Goal: Task Accomplishment & Management: Use online tool/utility

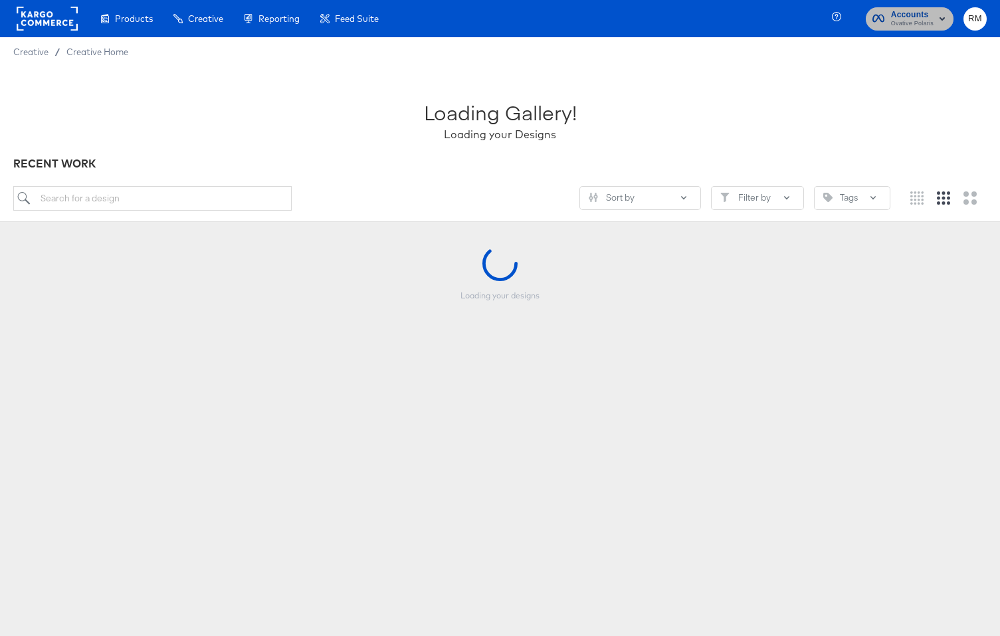
click at [941, 11] on rect "button" at bounding box center [942, 19] width 16 height 16
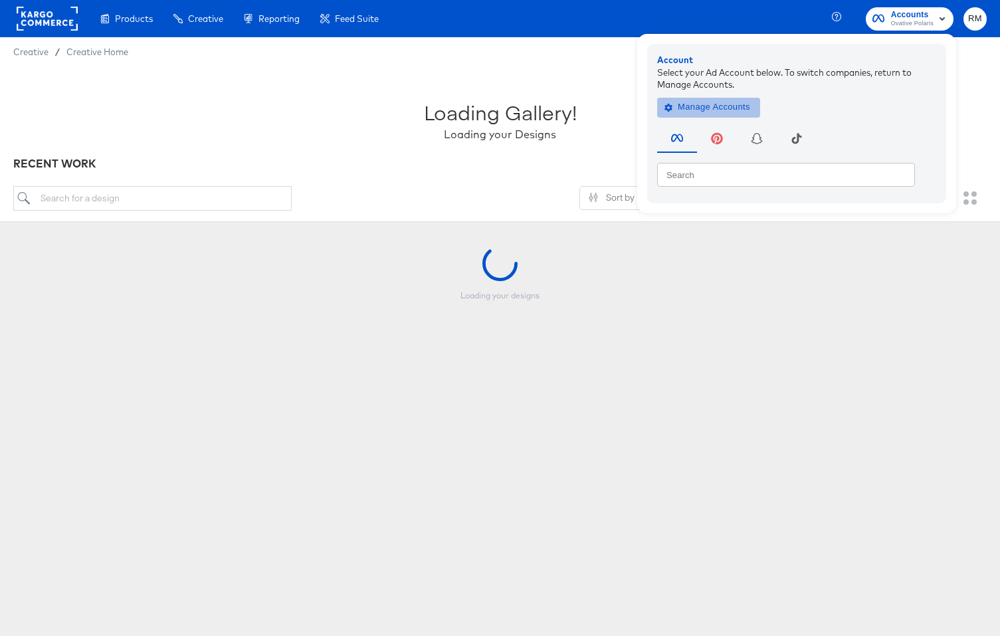
click at [722, 111] on span "Manage Accounts" at bounding box center [708, 107] width 83 height 15
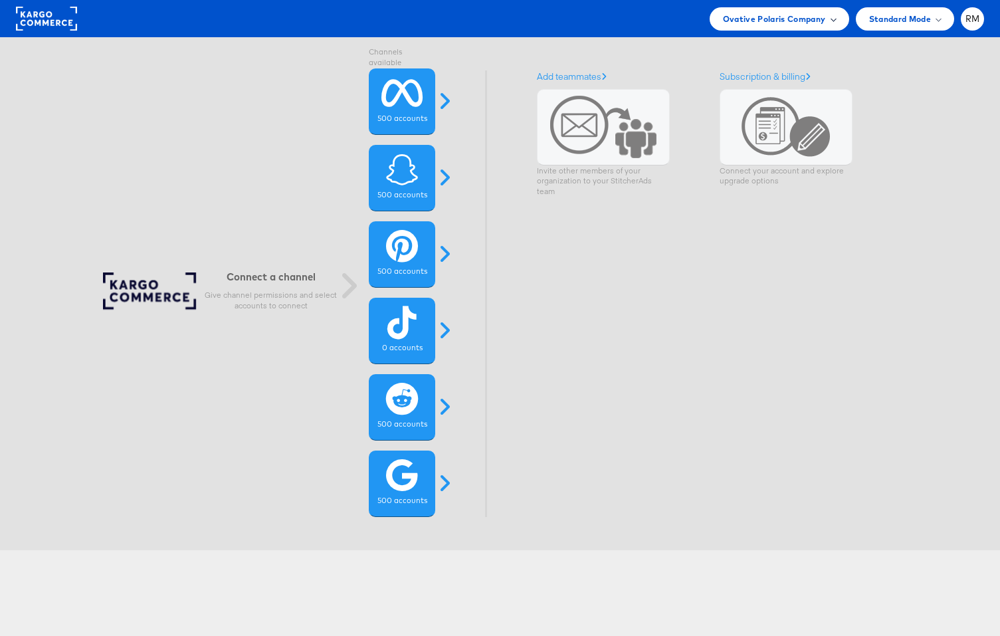
click at [822, 23] on span "Ovative Polaris Company" at bounding box center [774, 19] width 103 height 14
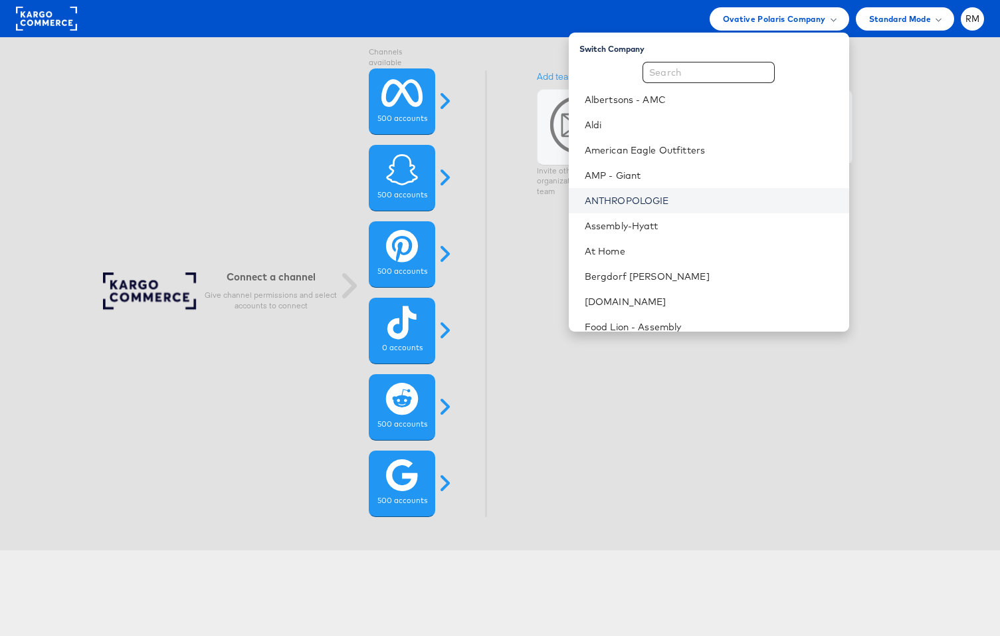
scroll to position [540, 0]
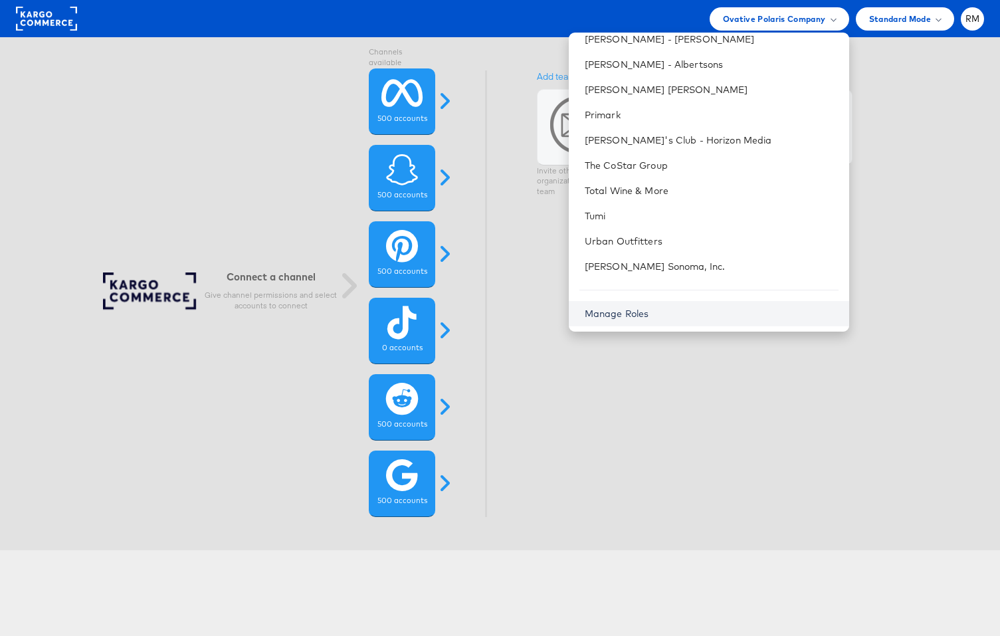
click at [649, 314] on link "Manage Roles" at bounding box center [617, 314] width 64 height 12
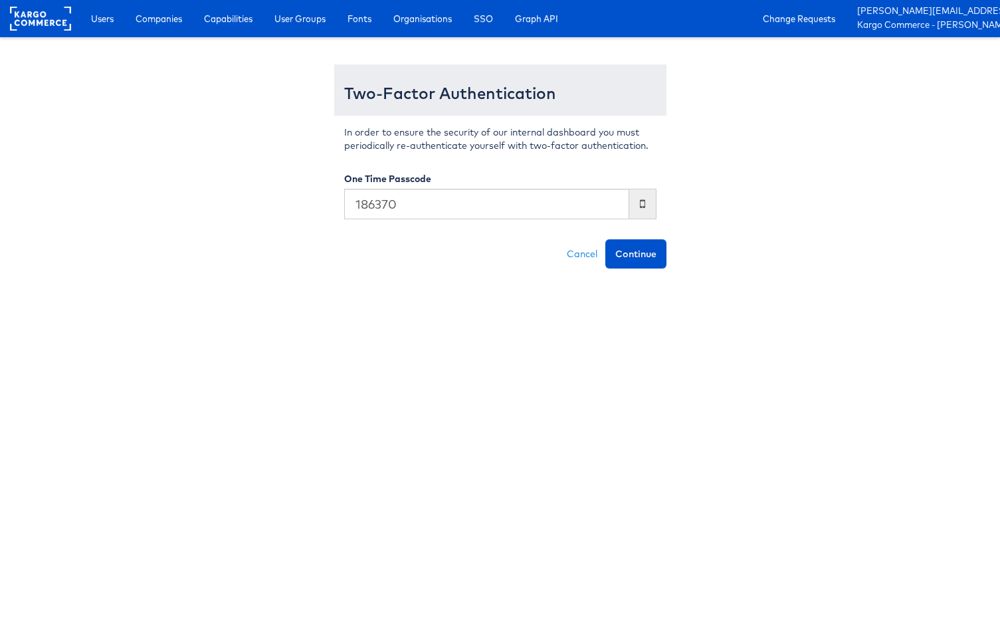
type input "186370"
click at [605, 239] on button "Continue" at bounding box center [635, 253] width 61 height 29
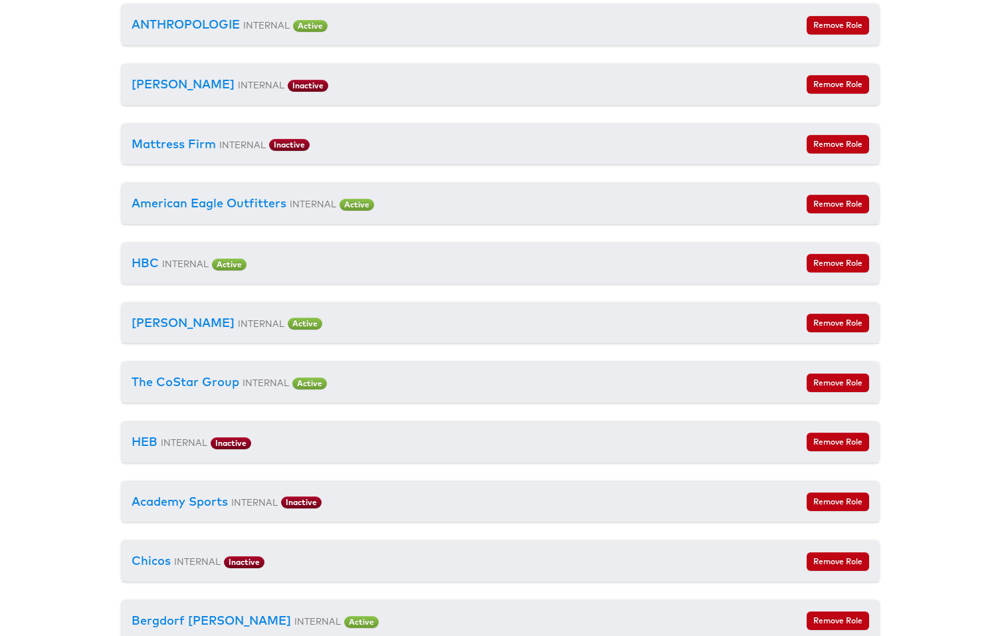
scroll to position [2265, 0]
click at [824, 448] on button "Remove Role" at bounding box center [837, 442] width 62 height 19
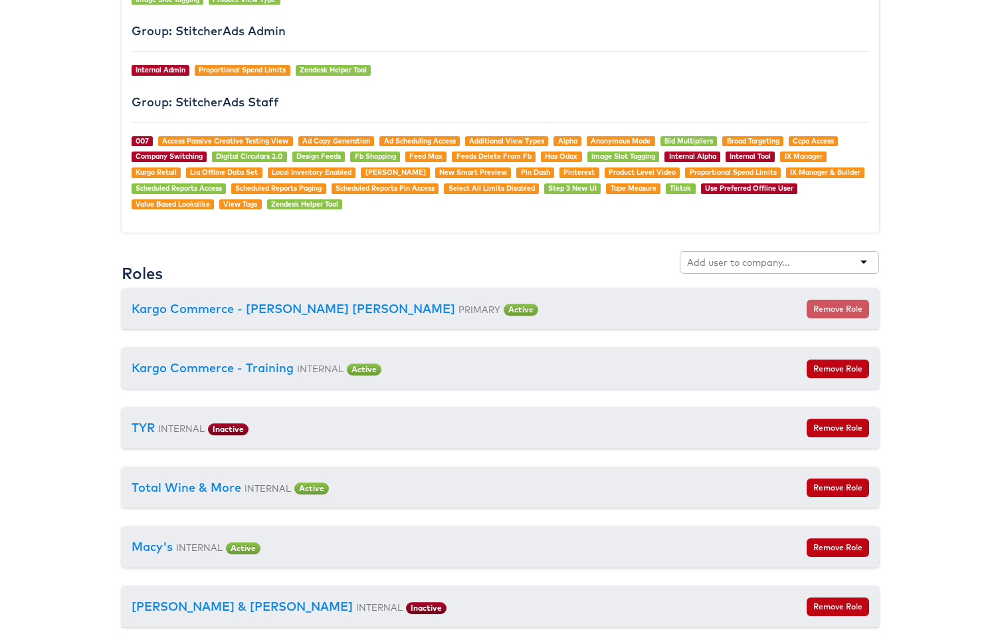
scroll to position [1324, 0]
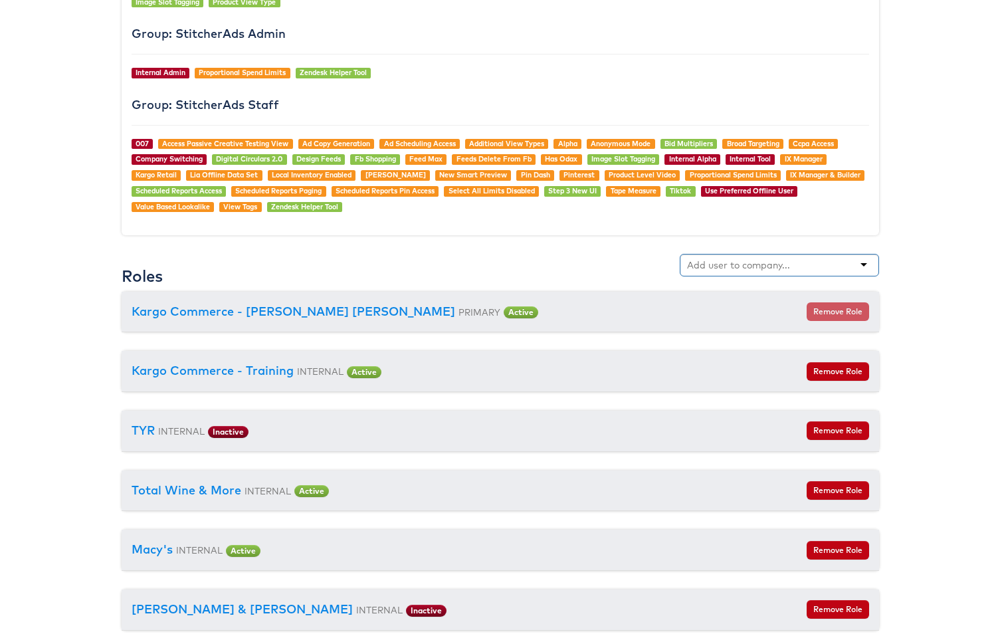
click at [810, 270] on div at bounding box center [779, 265] width 199 height 23
type input "veronica"
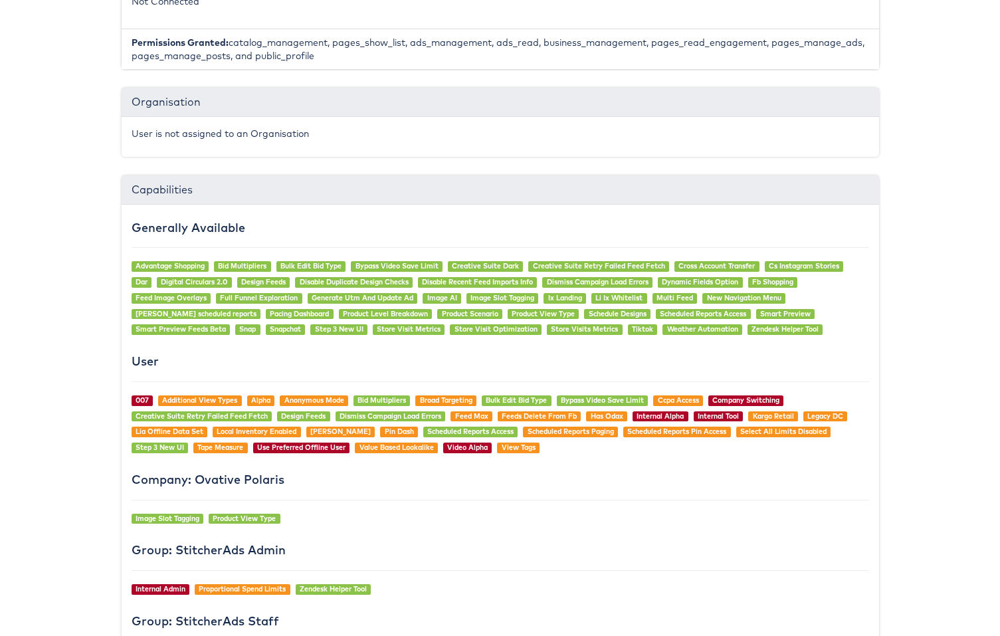
scroll to position [0, 0]
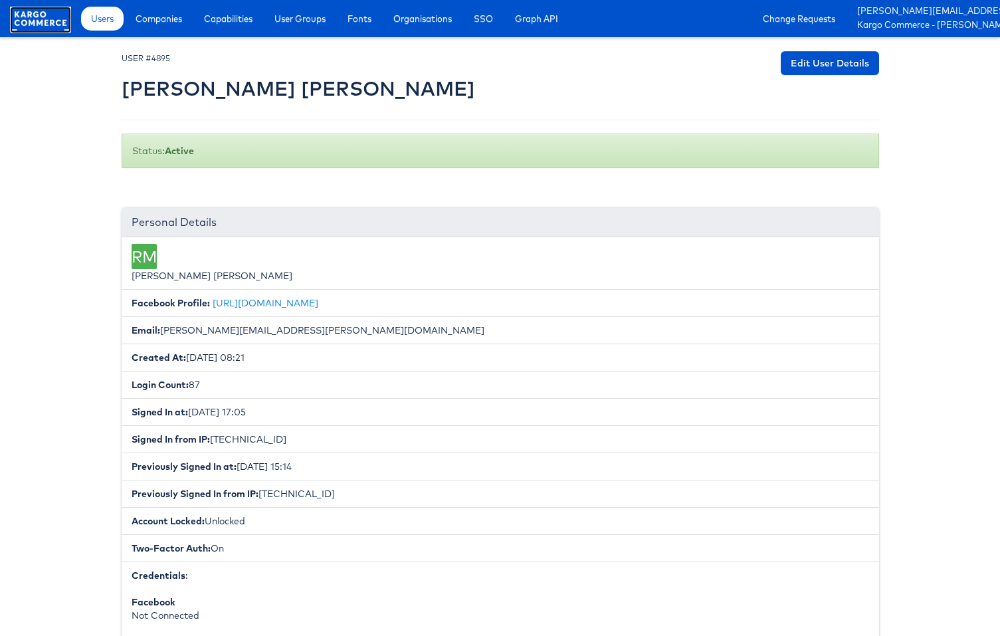
click at [54, 27] on rect at bounding box center [40, 19] width 61 height 24
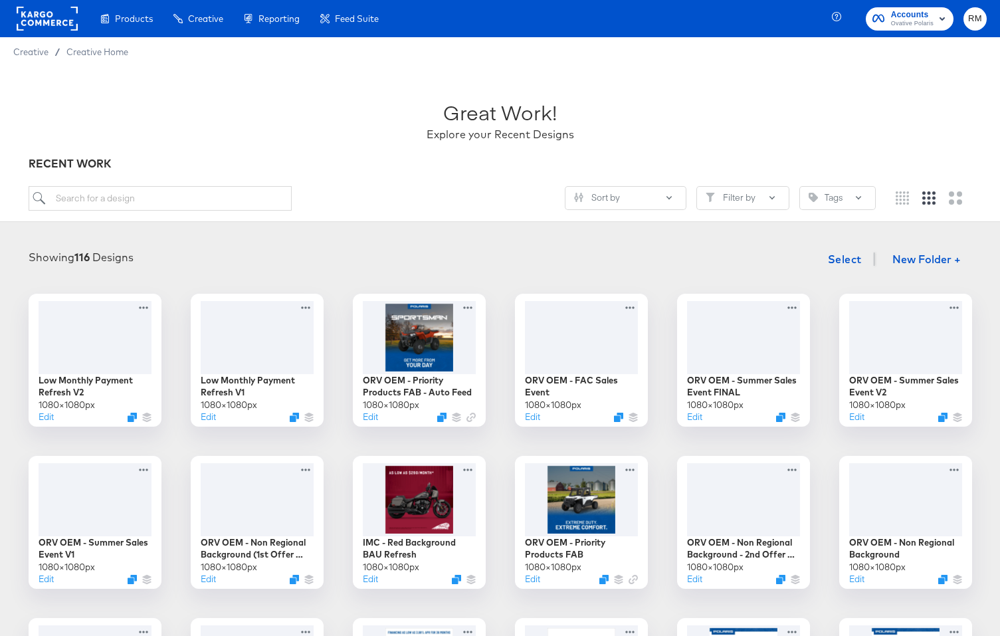
click at [929, 19] on span "Ovative Polaris" at bounding box center [912, 24] width 43 height 11
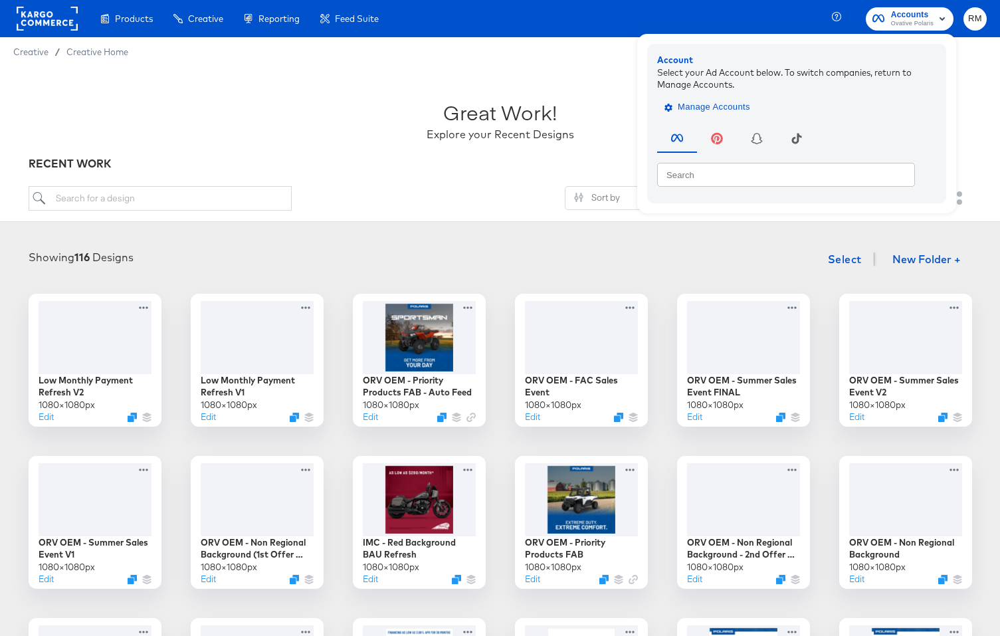
click at [705, 108] on span "Manage Accounts" at bounding box center [708, 107] width 83 height 15
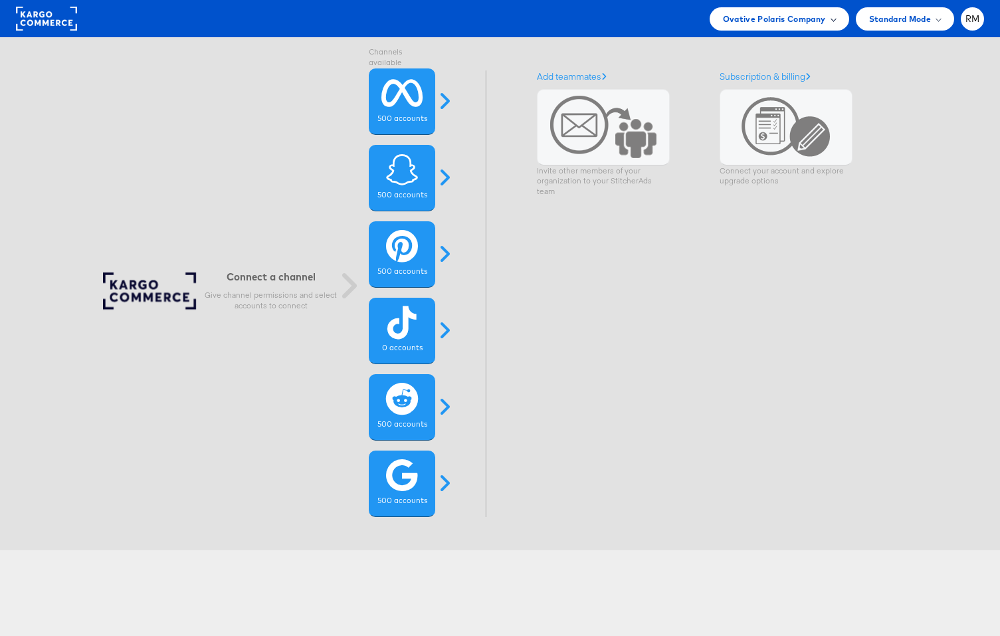
click at [784, 21] on span "Ovative Polaris Company" at bounding box center [774, 19] width 103 height 14
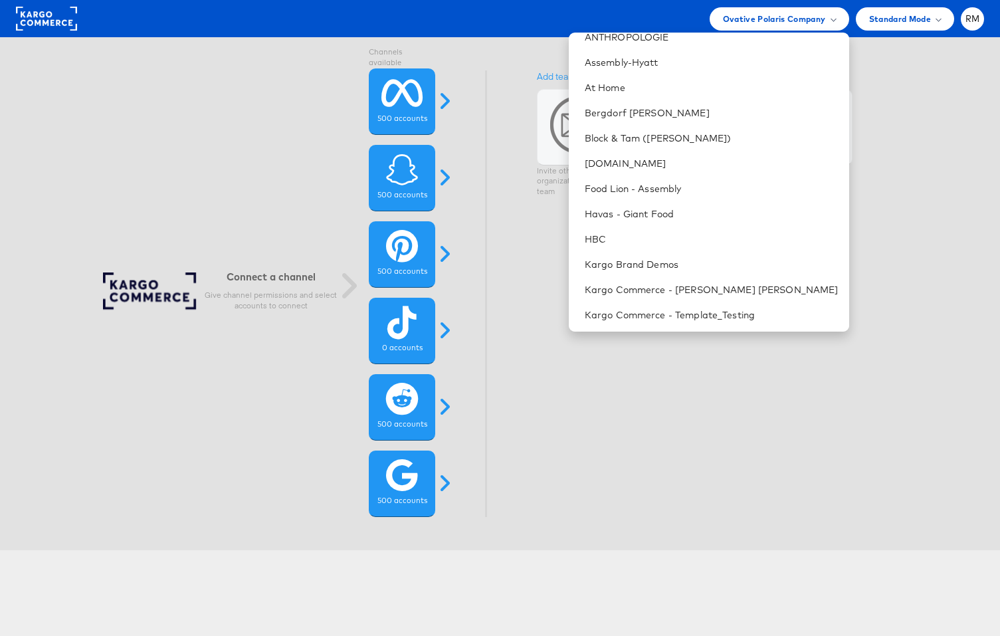
scroll to position [163, 0]
click at [757, 139] on link "Block & Tam ([PERSON_NAME])" at bounding box center [712, 138] width 254 height 13
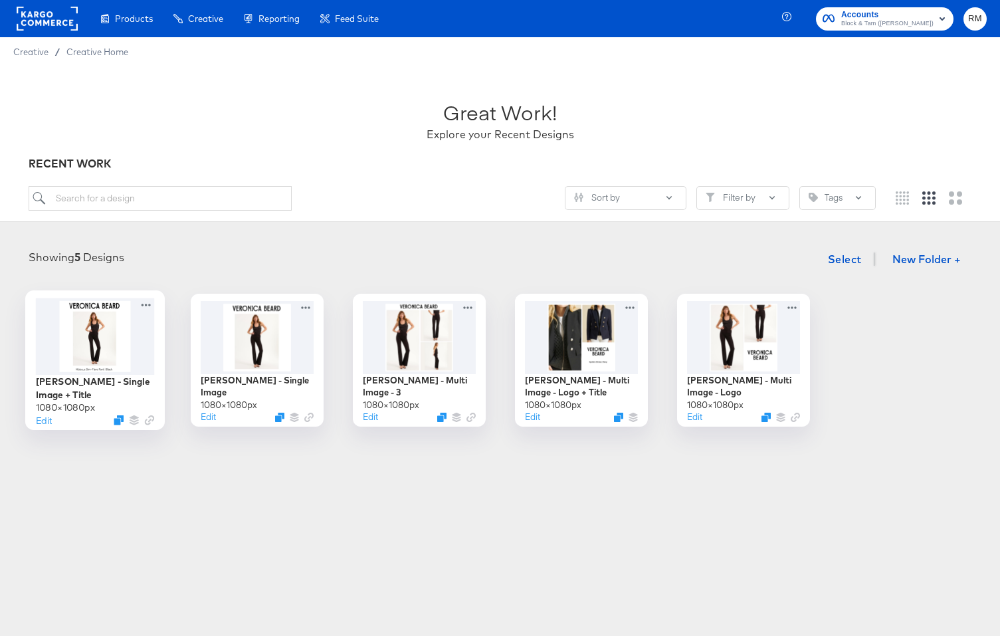
click at [94, 343] on div at bounding box center [94, 336] width 119 height 76
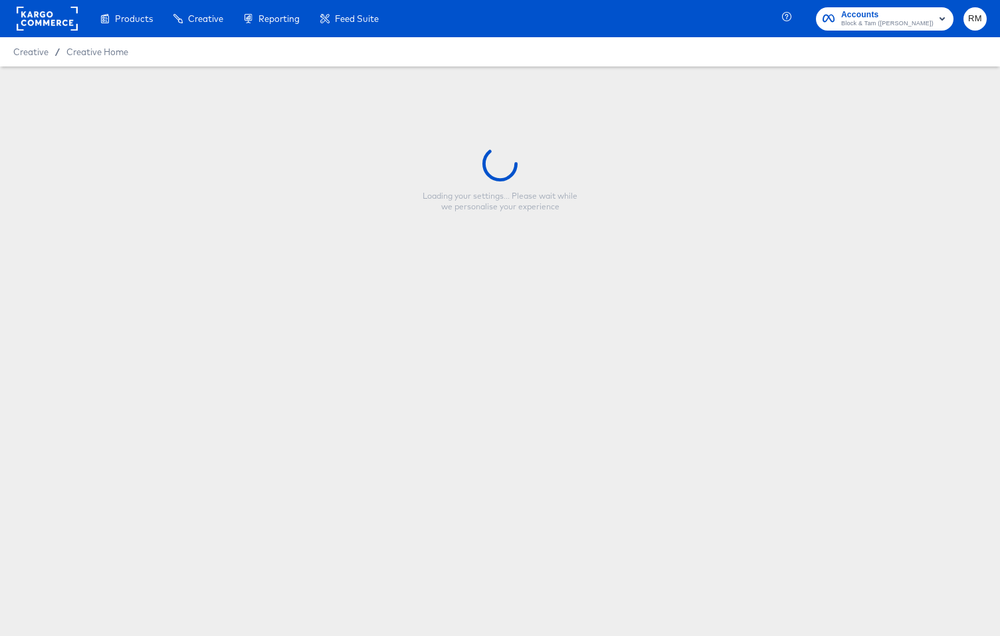
type input "[PERSON_NAME] - Single Image + Title"
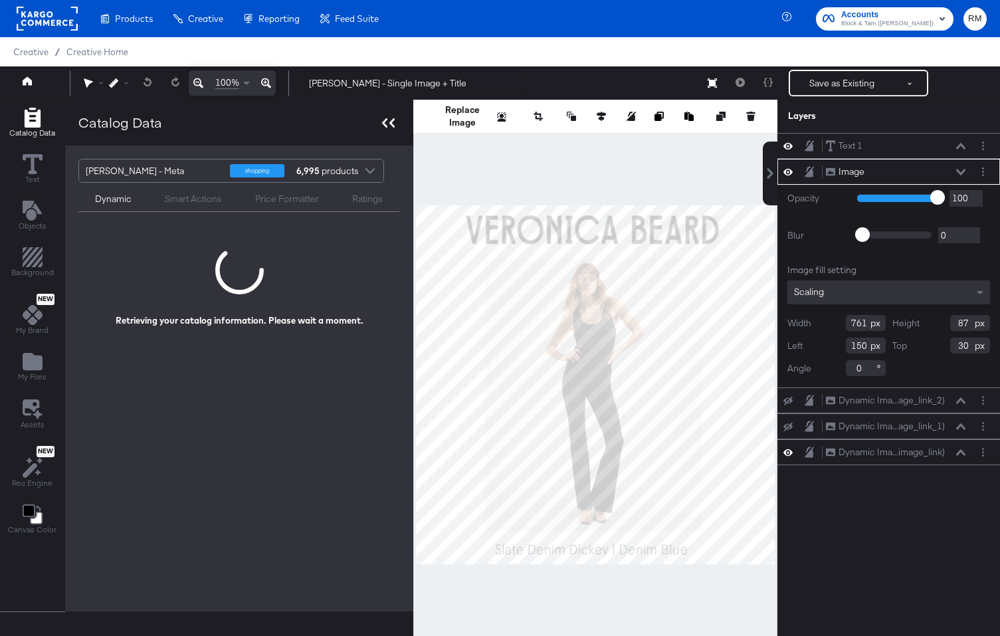
click at [393, 122] on div at bounding box center [388, 122] width 23 height 19
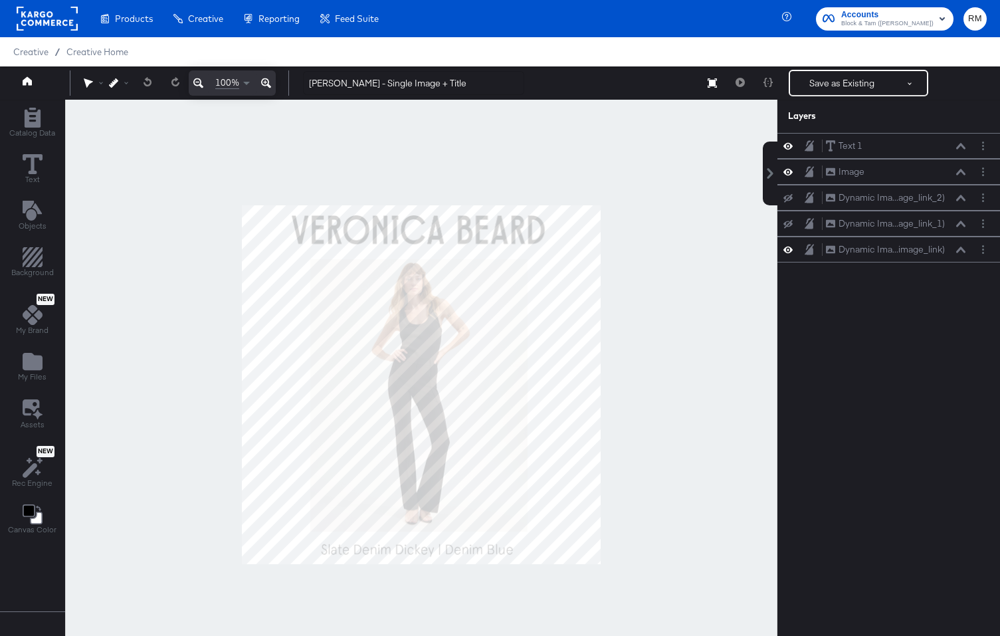
click at [682, 221] on div at bounding box center [421, 385] width 712 height 570
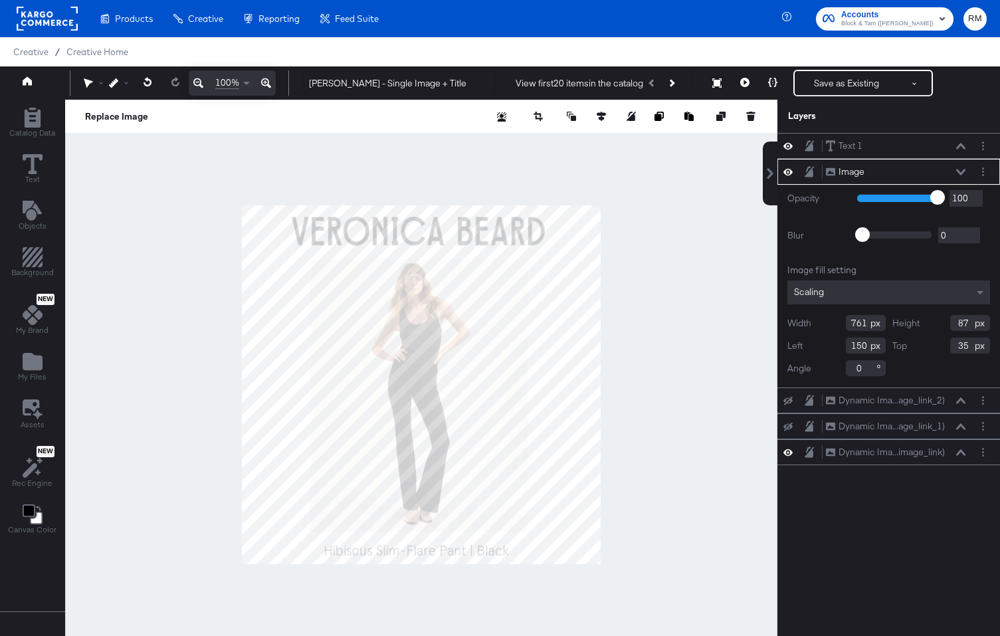
type input "36"
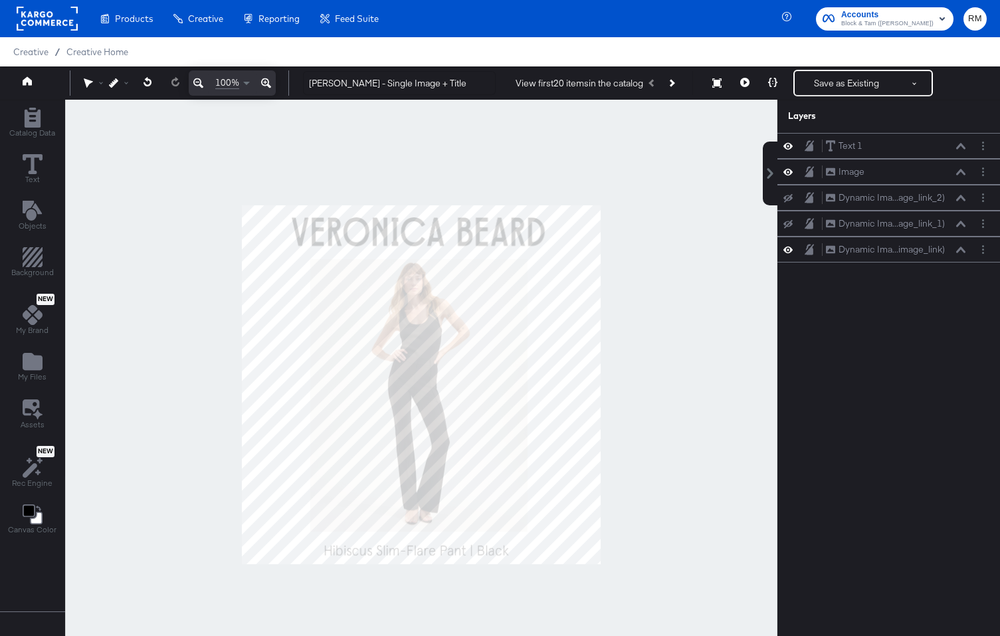
click at [701, 342] on div at bounding box center [421, 385] width 712 height 570
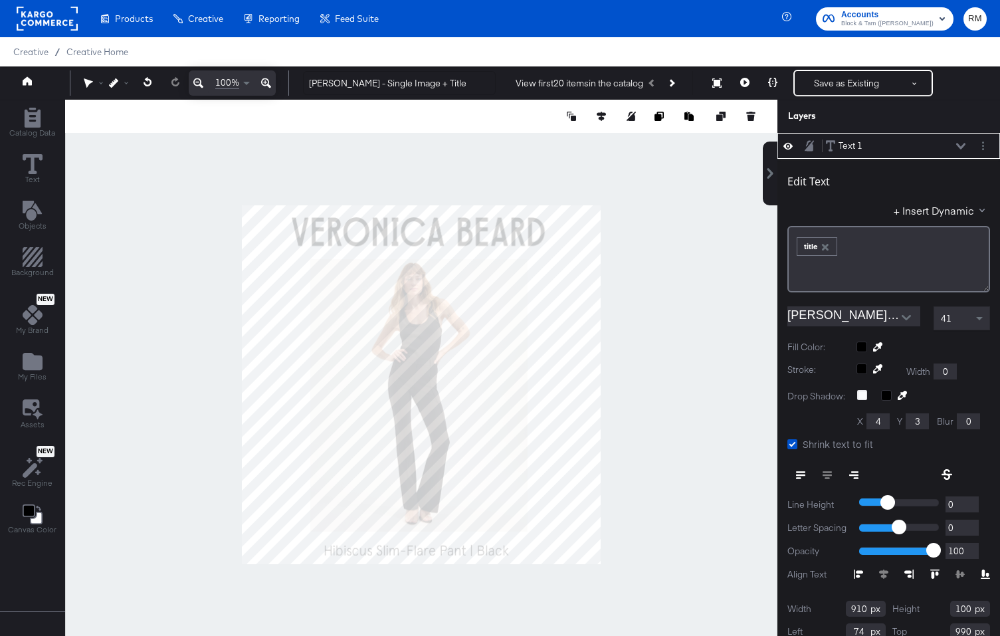
scroll to position [13, 0]
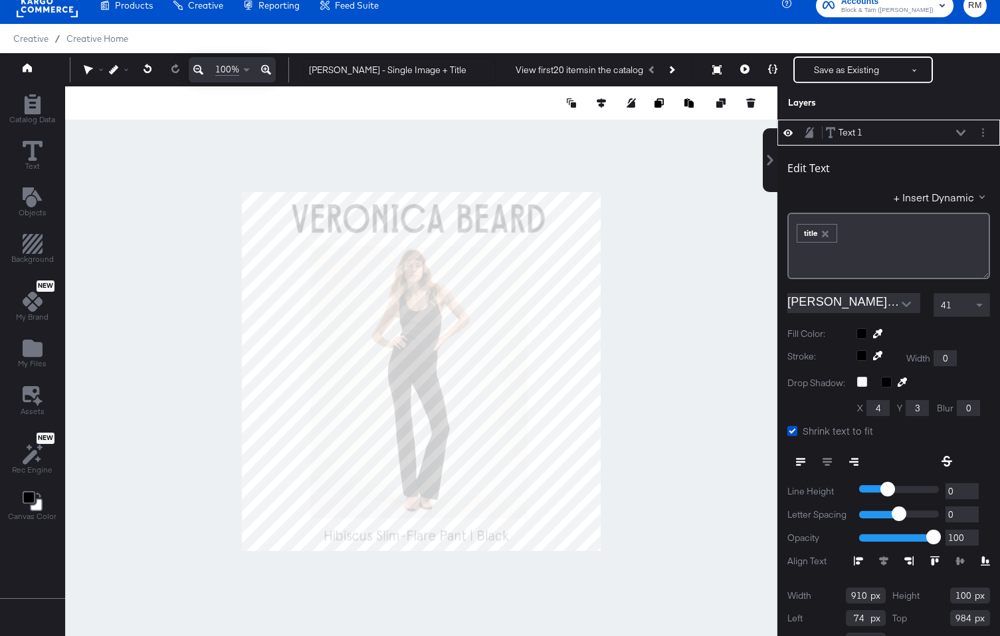
type input "983"
click at [492, 602] on div at bounding box center [421, 371] width 712 height 570
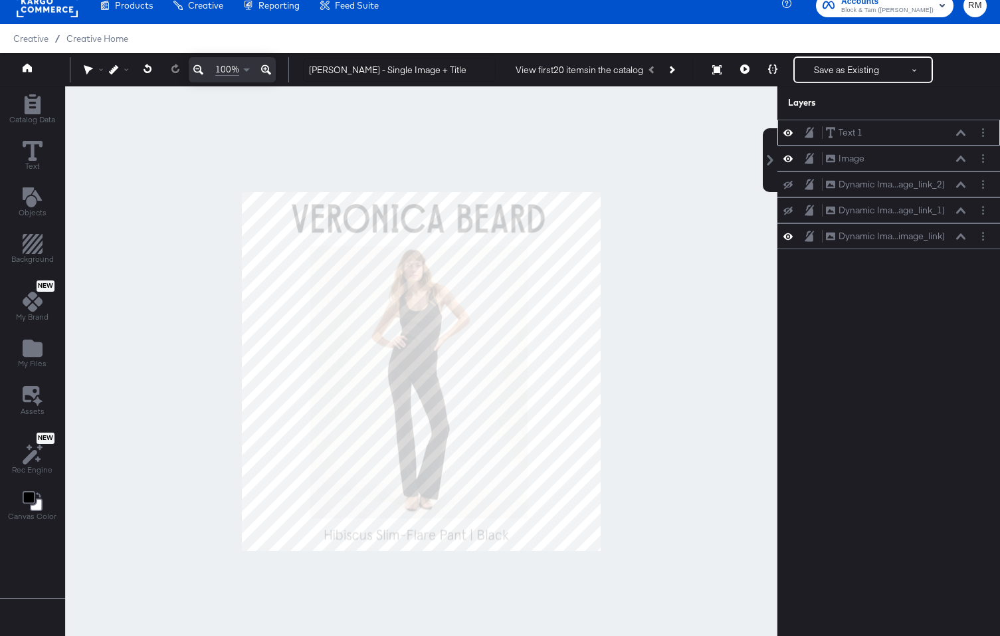
click at [953, 133] on div "Text 1 Text 1" at bounding box center [895, 133] width 141 height 14
click at [959, 134] on icon at bounding box center [960, 133] width 9 height 7
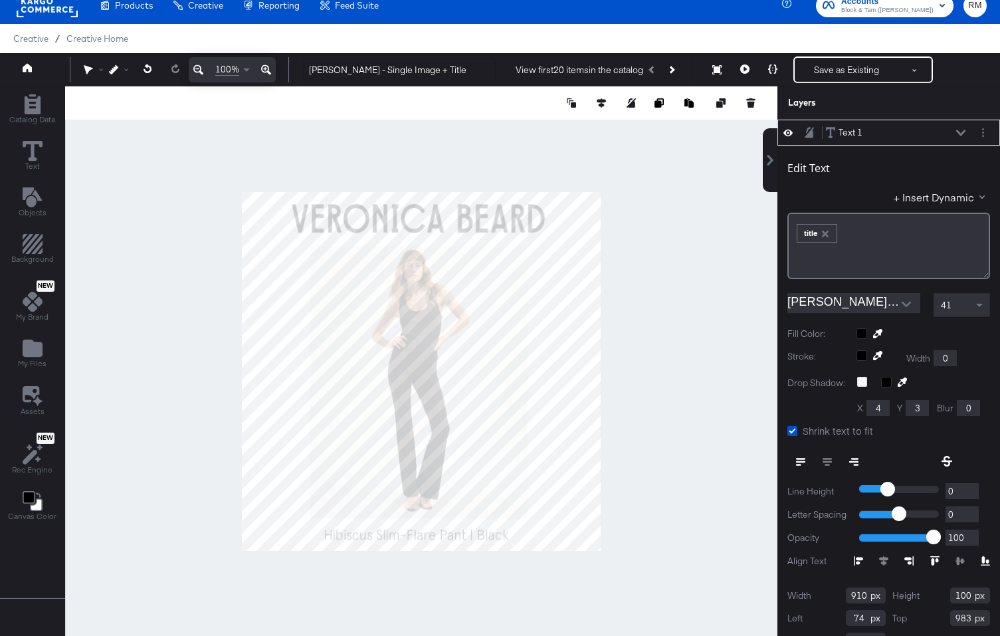
click at [758, 272] on div at bounding box center [421, 371] width 712 height 570
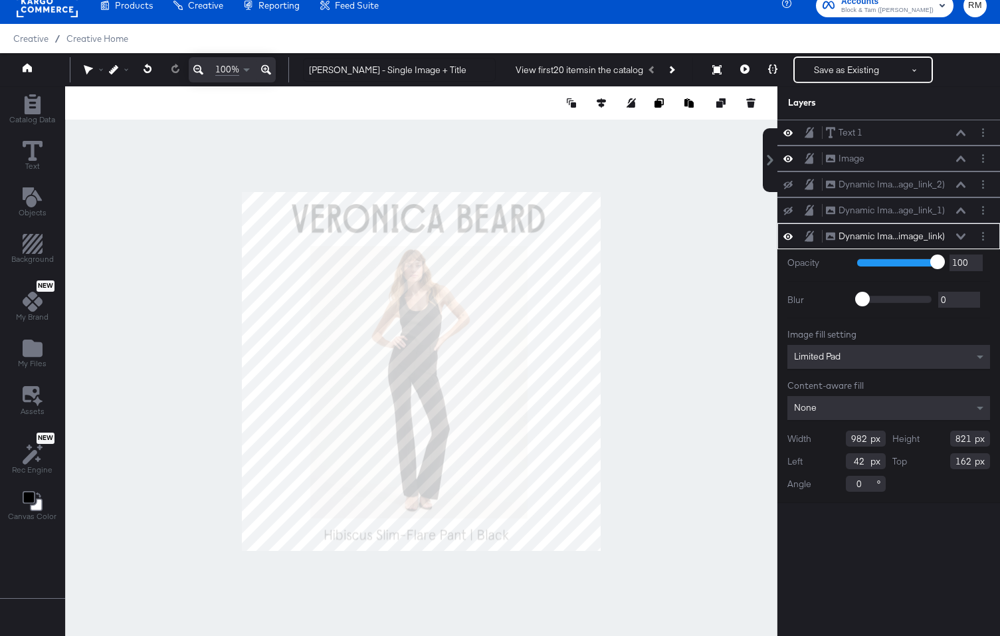
type input "163"
click at [639, 560] on div at bounding box center [421, 371] width 712 height 570
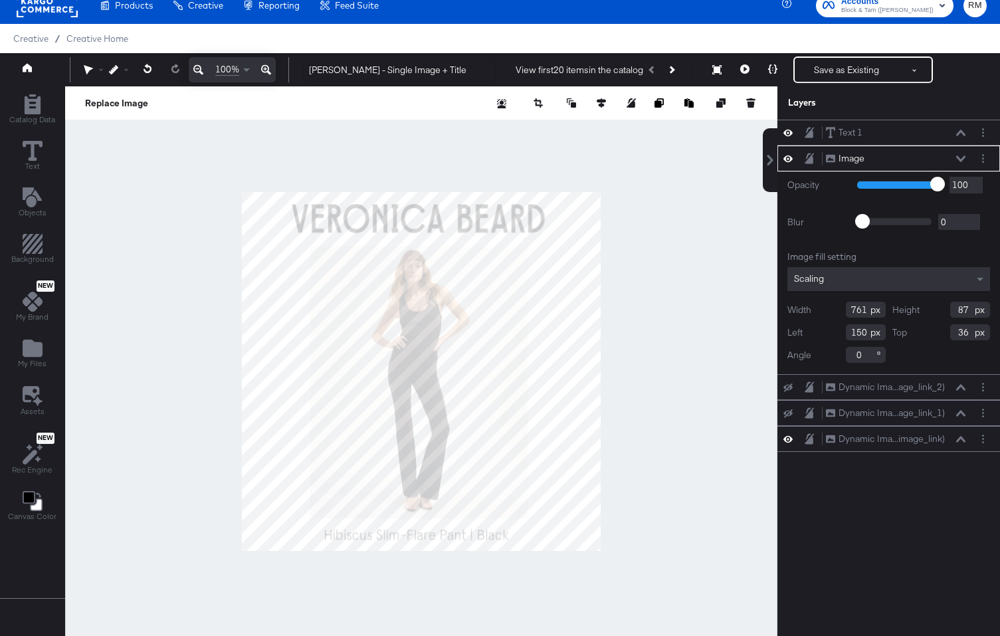
type input "37"
click at [640, 266] on div at bounding box center [421, 371] width 712 height 570
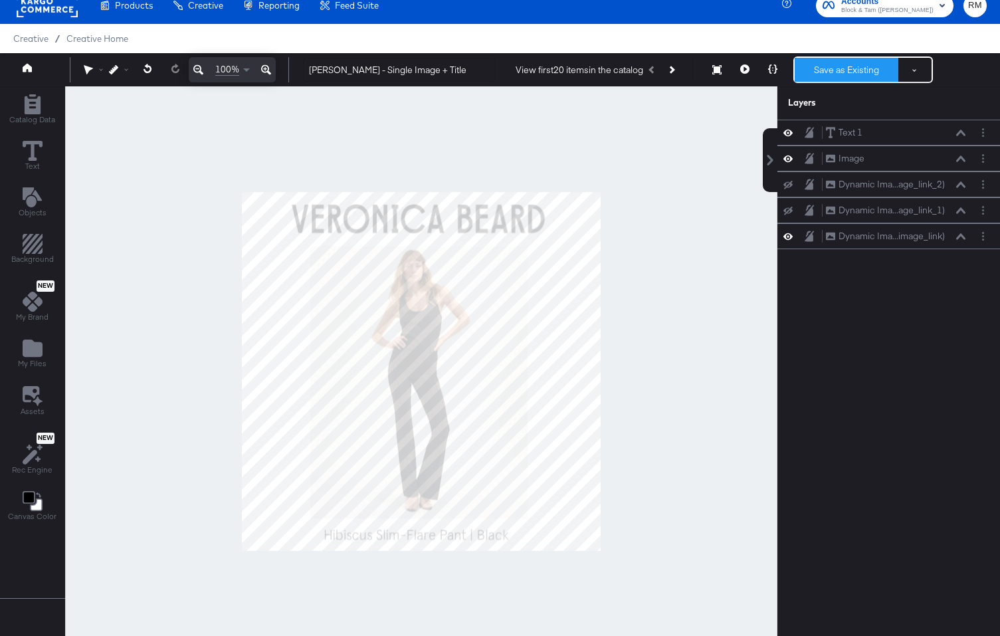
click at [829, 70] on button "Save as Existing" at bounding box center [846, 70] width 104 height 24
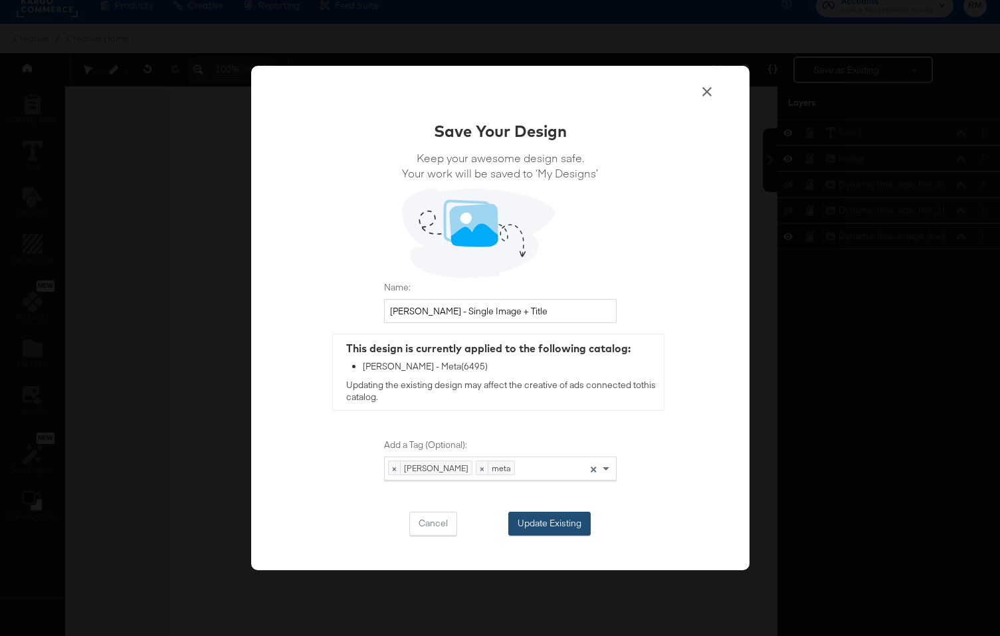
click at [557, 523] on button "Update Existing" at bounding box center [549, 523] width 82 height 24
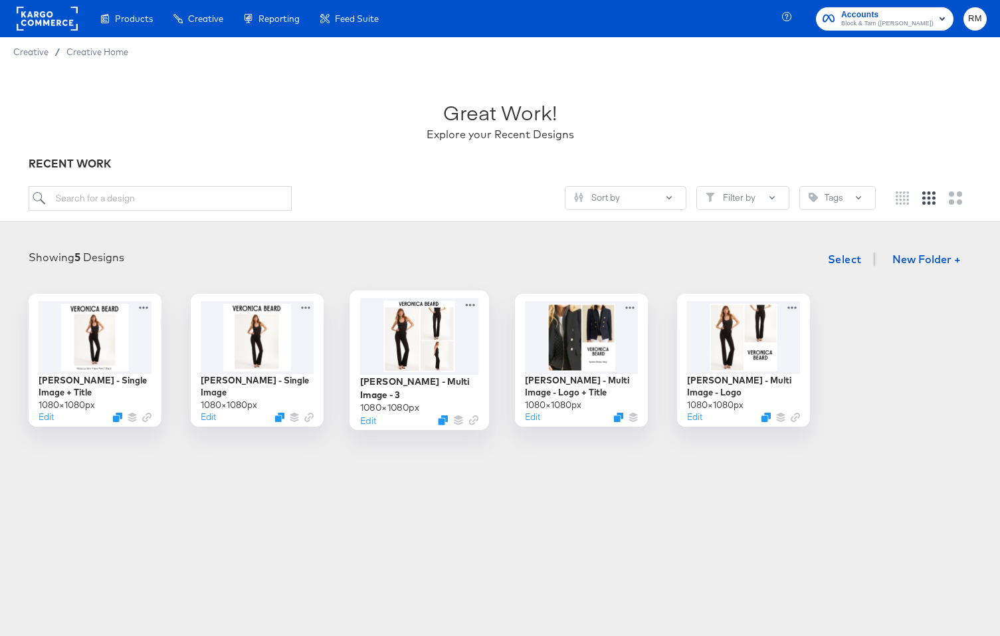
click at [414, 327] on div at bounding box center [418, 336] width 119 height 76
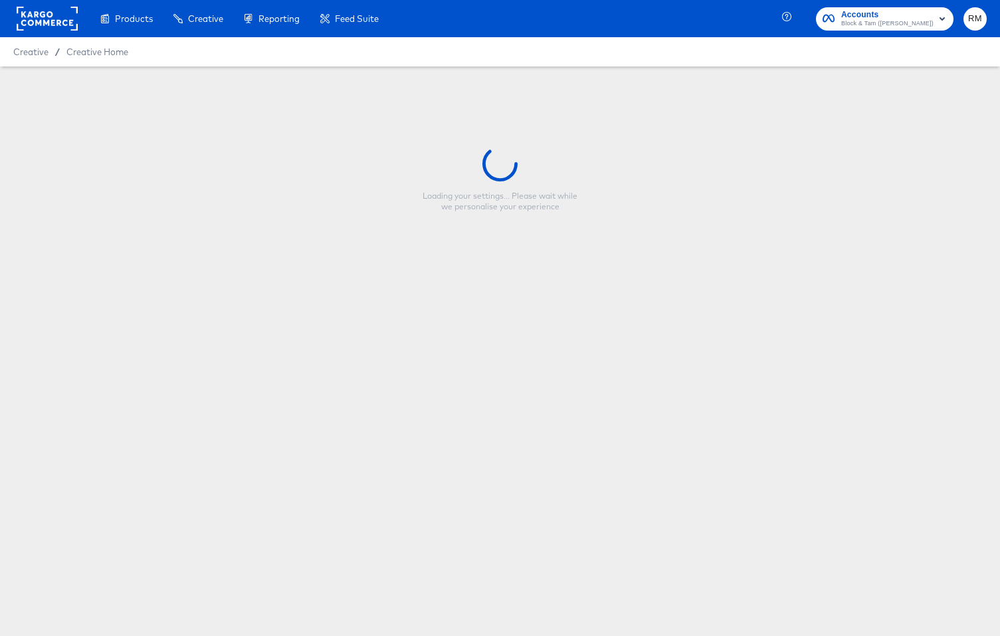
type input "[PERSON_NAME] - Multi Image - 3"
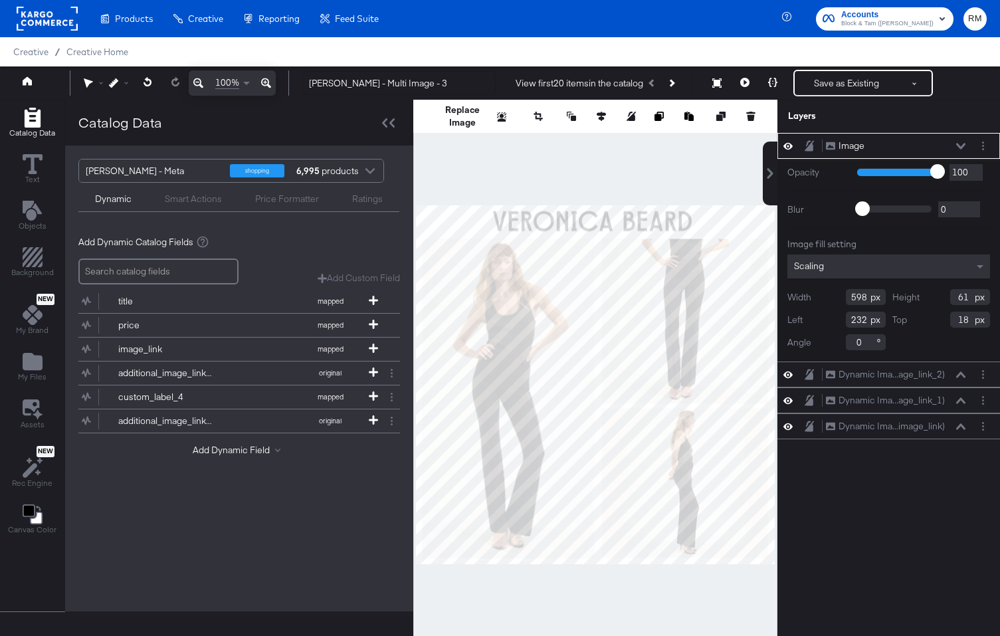
type input "19"
click at [715, 161] on div at bounding box center [595, 385] width 364 height 570
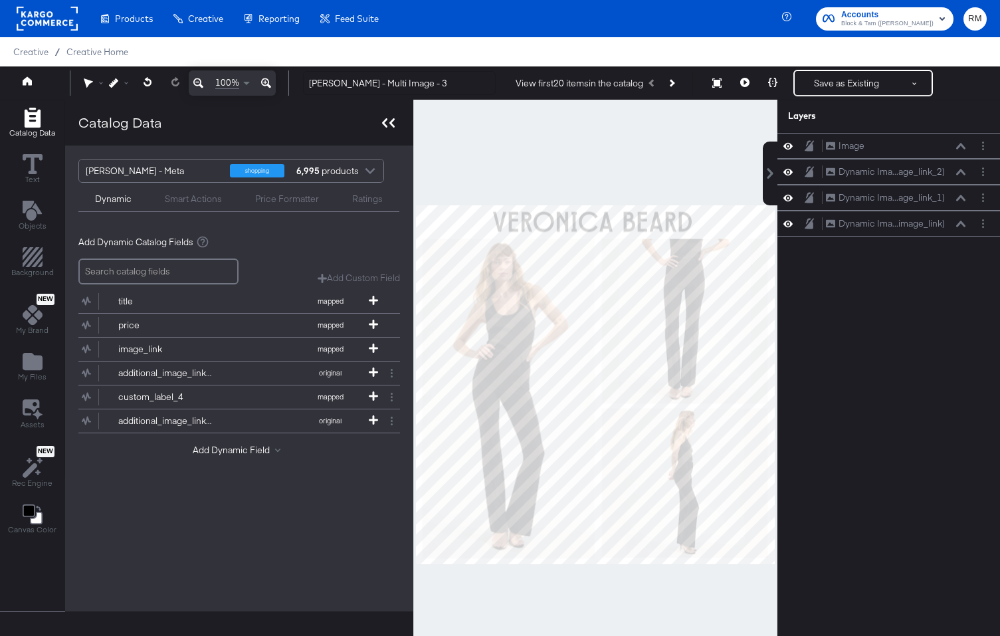
click at [387, 117] on div at bounding box center [388, 122] width 23 height 19
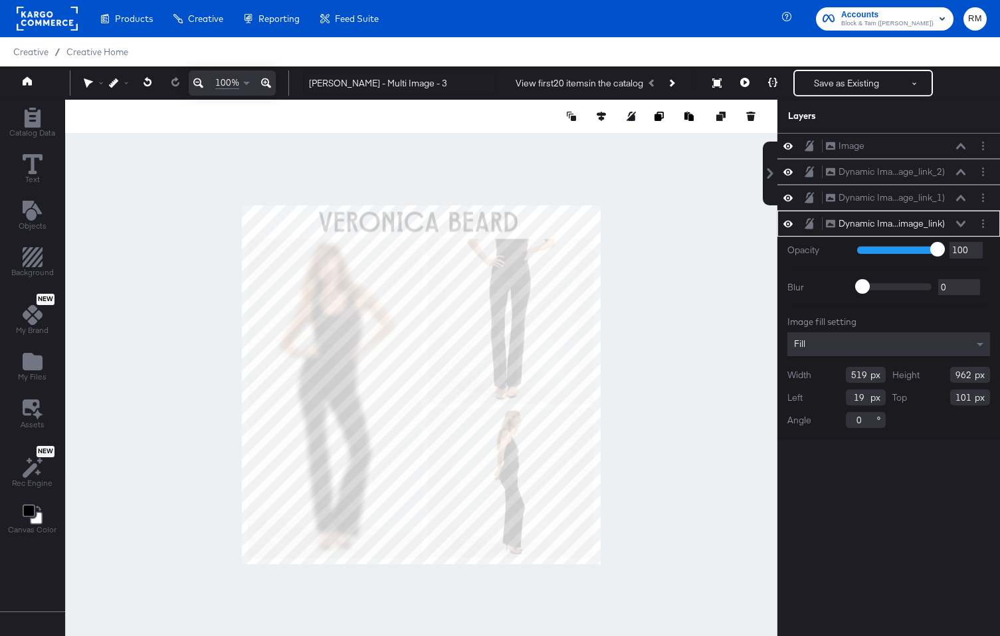
type input "524"
click at [664, 443] on div at bounding box center [421, 385] width 712 height 570
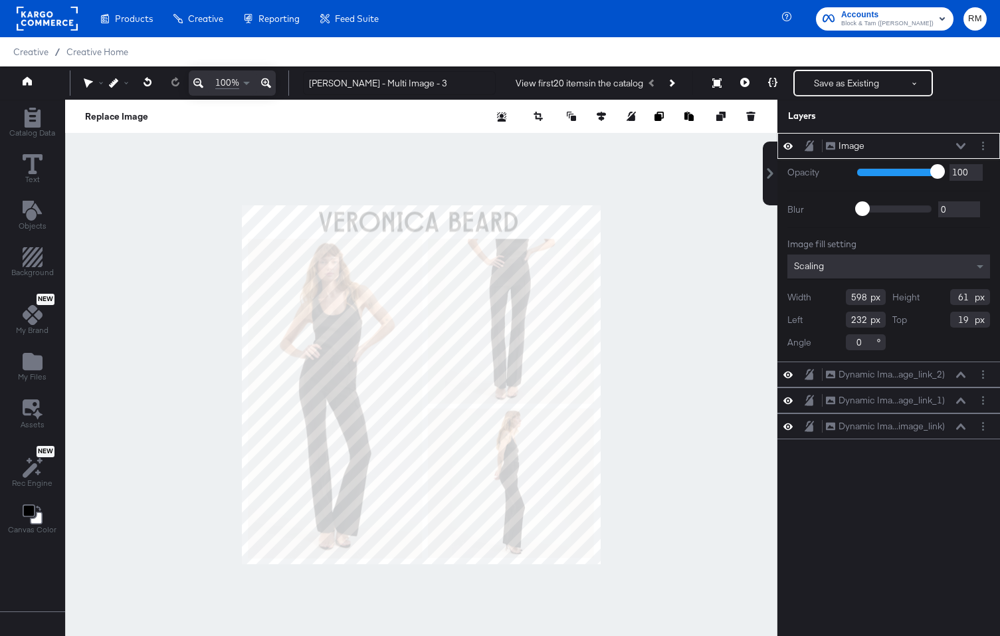
type input "20"
click at [708, 357] on div at bounding box center [421, 385] width 712 height 570
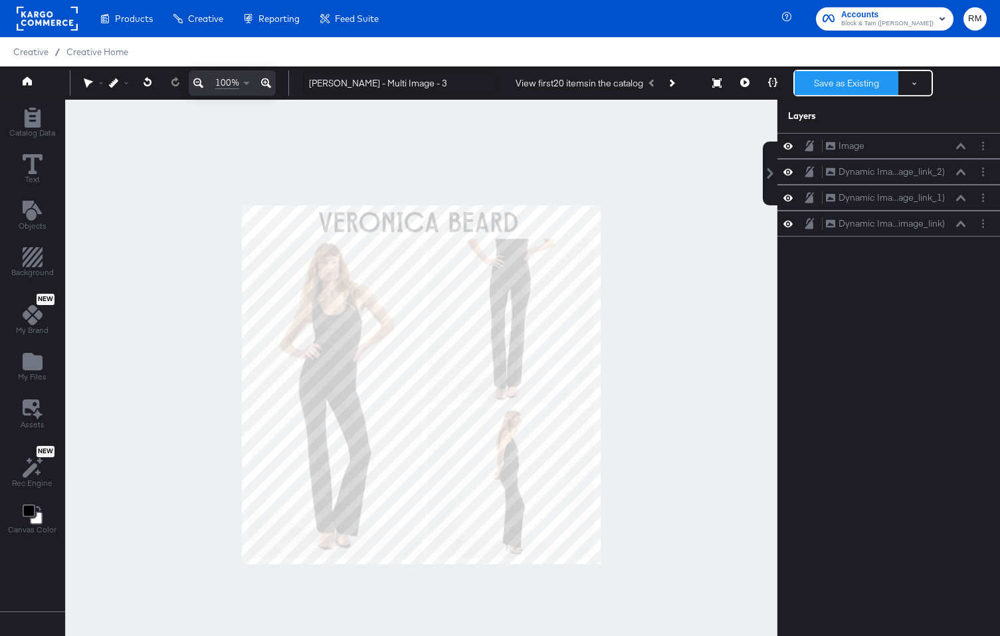
click at [842, 92] on button "Save as Existing" at bounding box center [846, 83] width 104 height 24
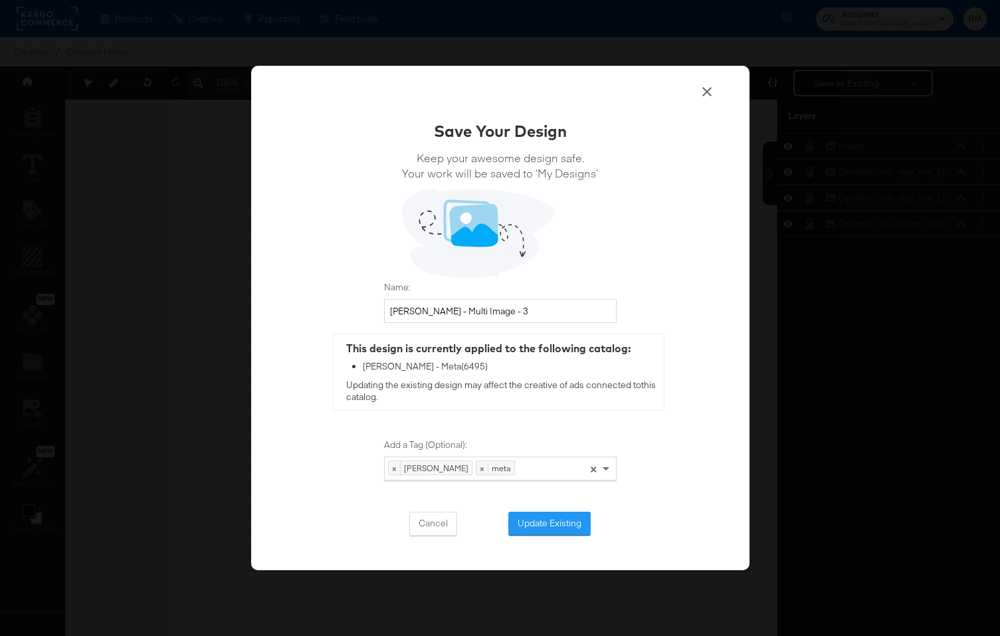
click at [552, 510] on div "Save Your Design Keep your awesome design safe. Your work will be saved to ‘My …" at bounding box center [500, 328] width 232 height 416
click at [543, 521] on button "Update Existing" at bounding box center [549, 523] width 82 height 24
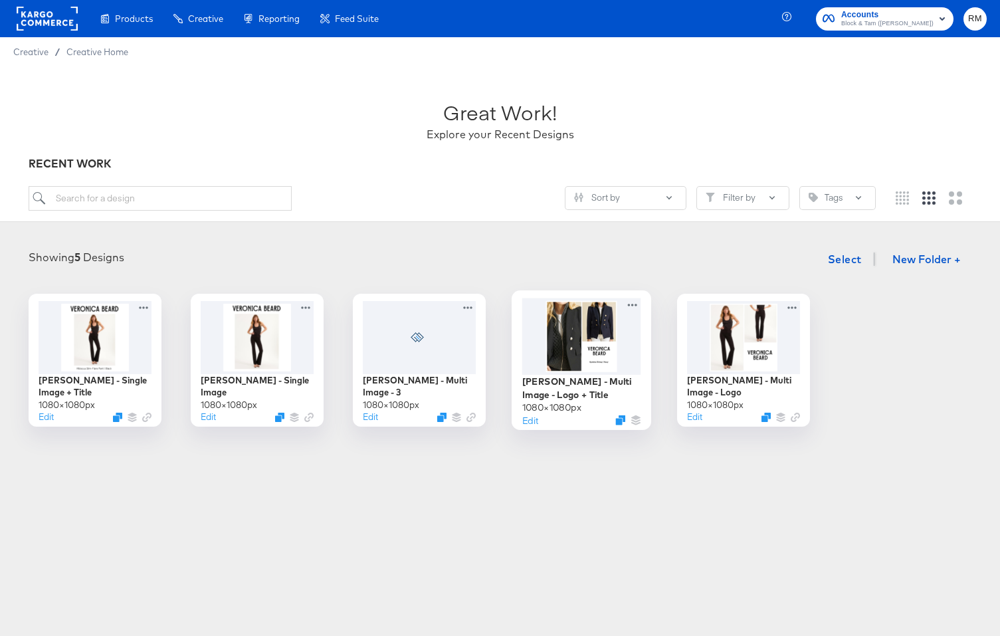
click at [589, 361] on div at bounding box center [580, 336] width 119 height 76
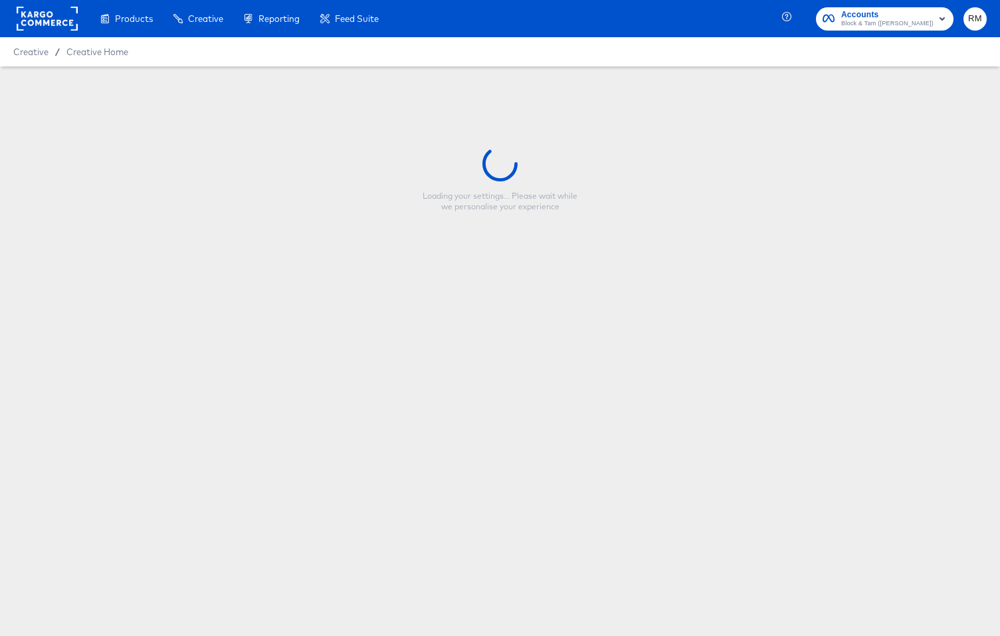
type input "[PERSON_NAME] - Multi Image - Logo + Title"
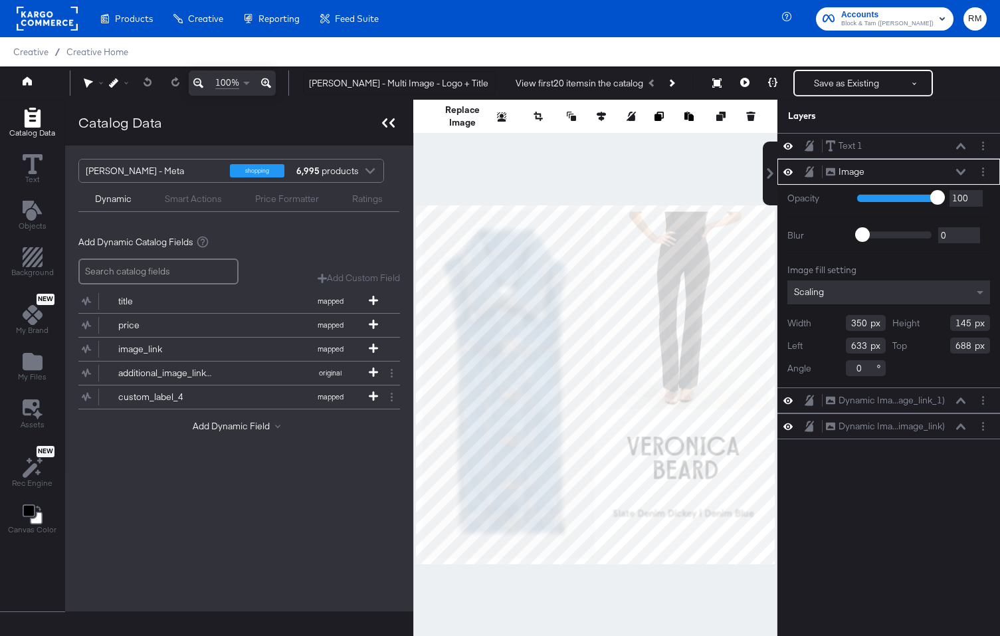
click at [389, 122] on icon at bounding box center [391, 122] width 5 height 9
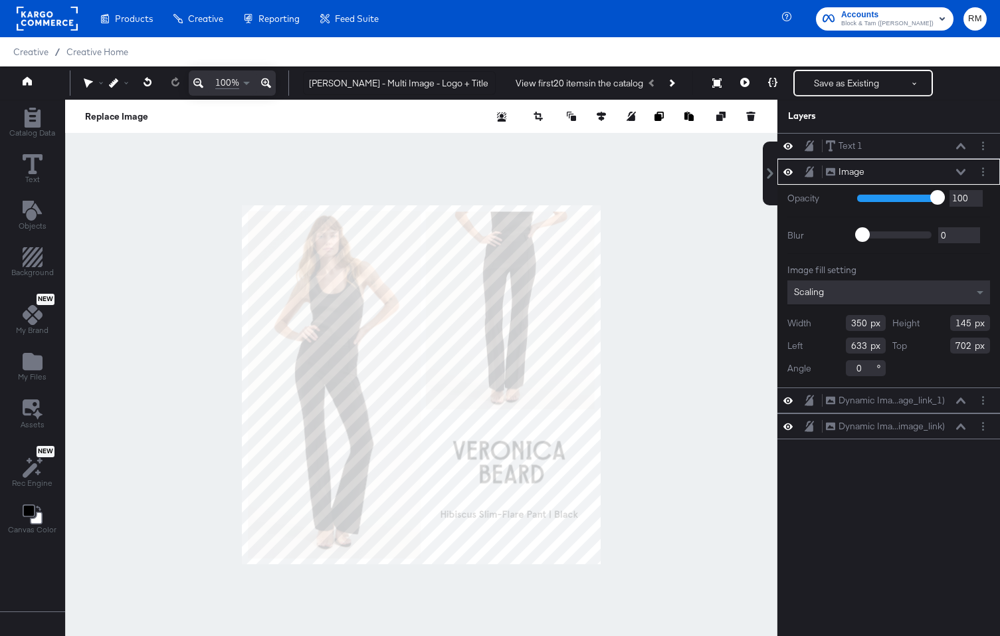
type input "703"
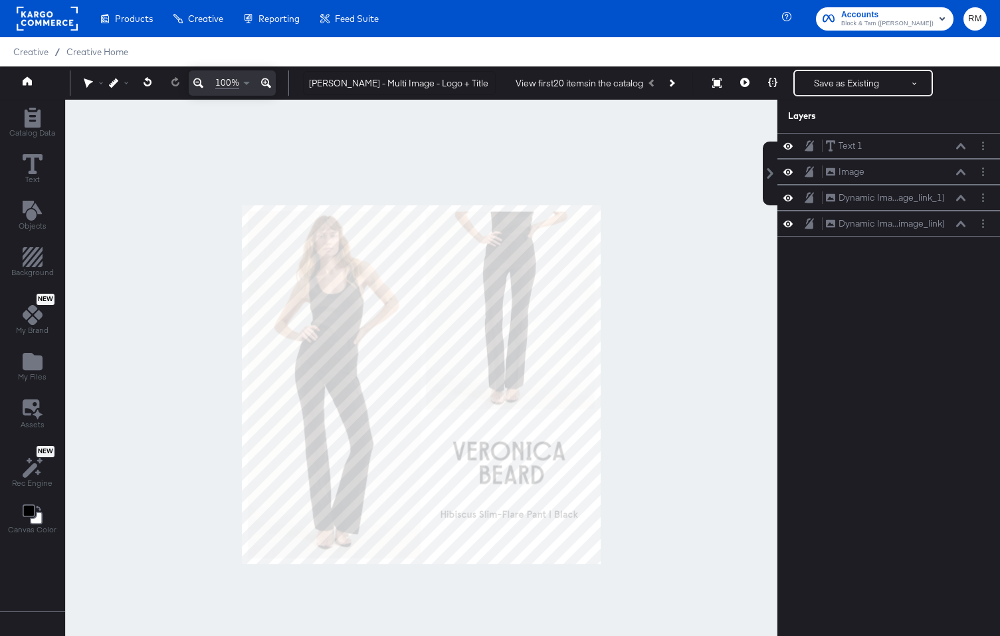
click at [674, 431] on div at bounding box center [421, 385] width 712 height 570
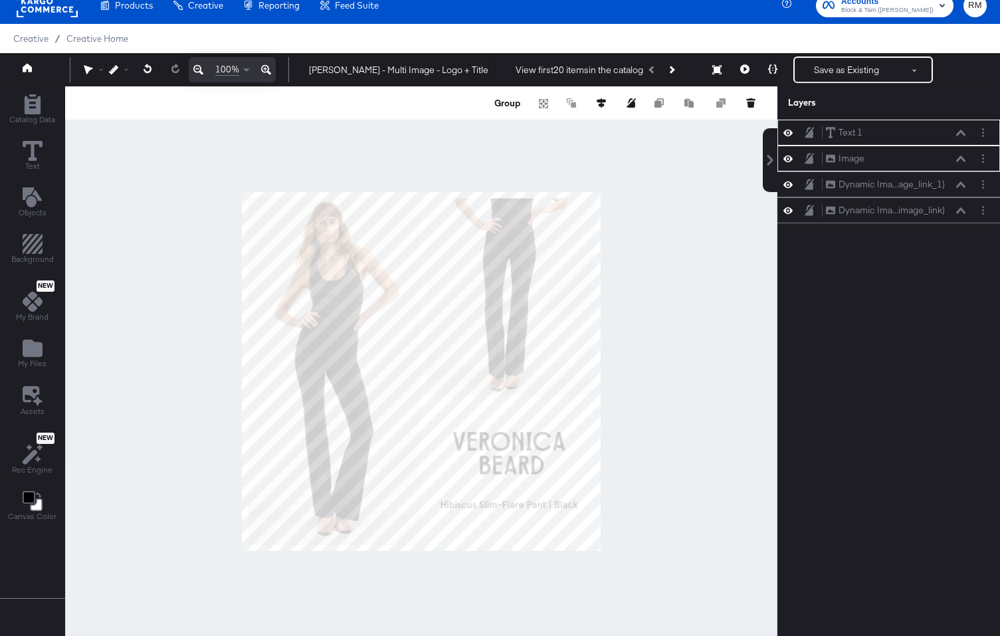
click at [654, 530] on div at bounding box center [421, 371] width 712 height 570
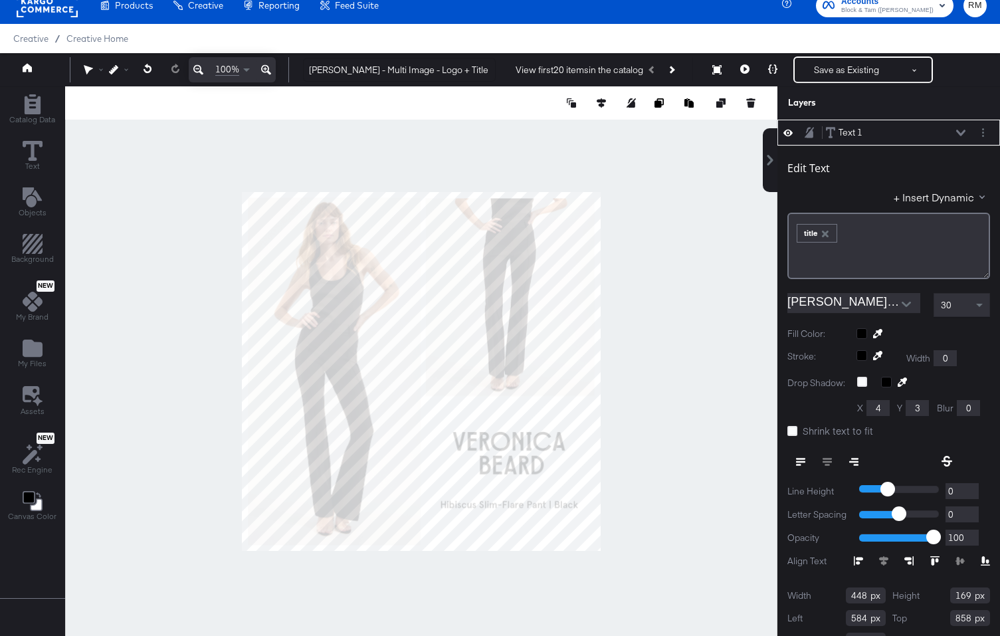
type input "859"
click at [862, 244] on div "﻿ ﻿ title ﻿" at bounding box center [888, 246] width 203 height 66
click at [889, 202] on div "+ Insert Dynamic" at bounding box center [888, 199] width 203 height 19
click at [943, 214] on div "﻿" at bounding box center [888, 246] width 203 height 66
click at [943, 201] on button "+ Insert Dynamic" at bounding box center [941, 197] width 96 height 14
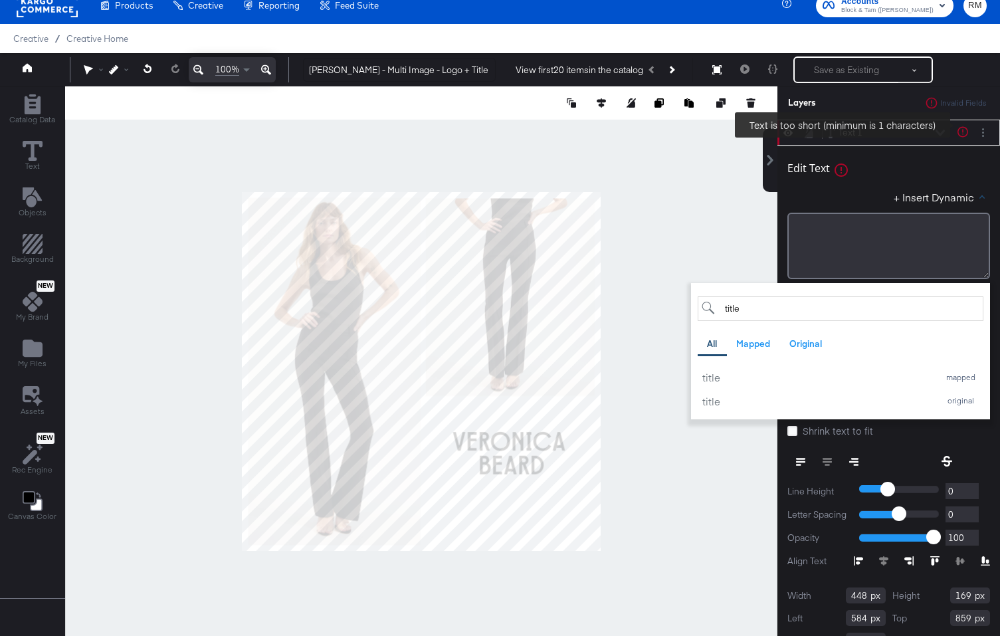
type input "title"
click at [943, 138] on div "Text 1 Text 1" at bounding box center [885, 133] width 120 height 14
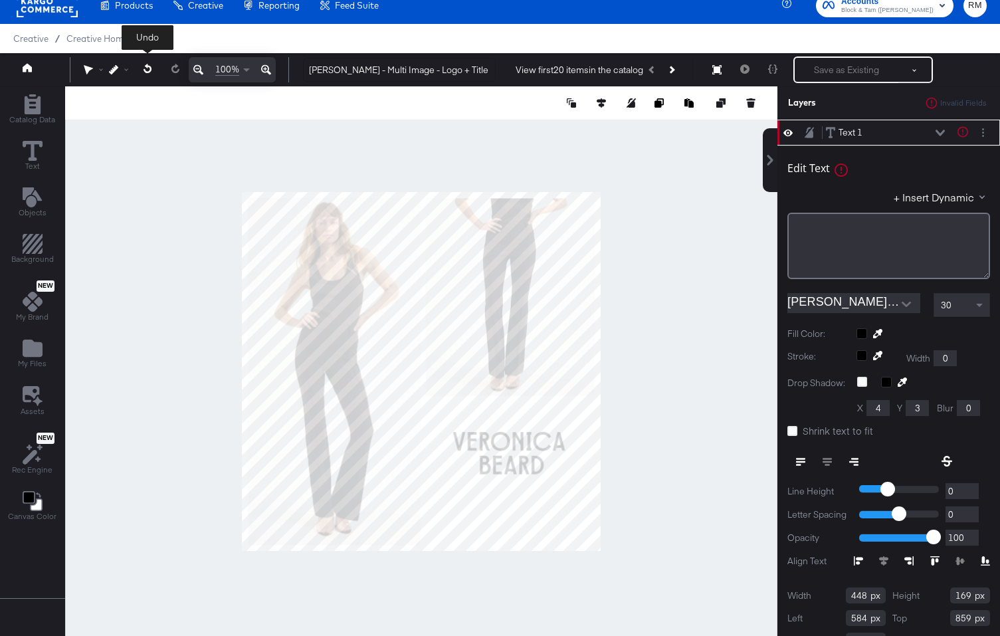
click at [143, 70] on icon at bounding box center [147, 68] width 9 height 9
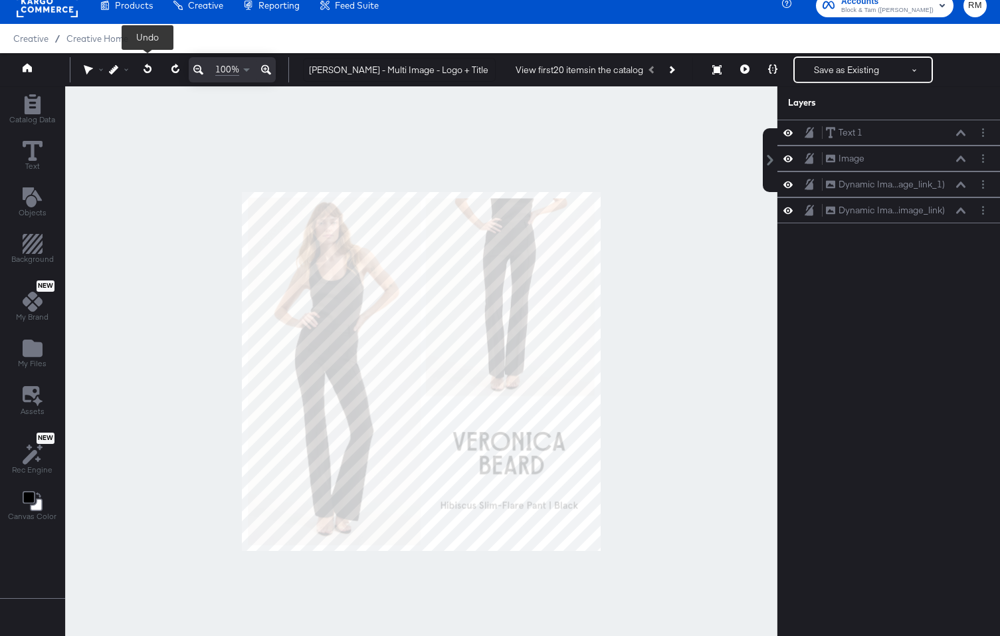
click at [143, 70] on icon at bounding box center [147, 68] width 9 height 9
click at [640, 547] on div at bounding box center [421, 371] width 712 height 570
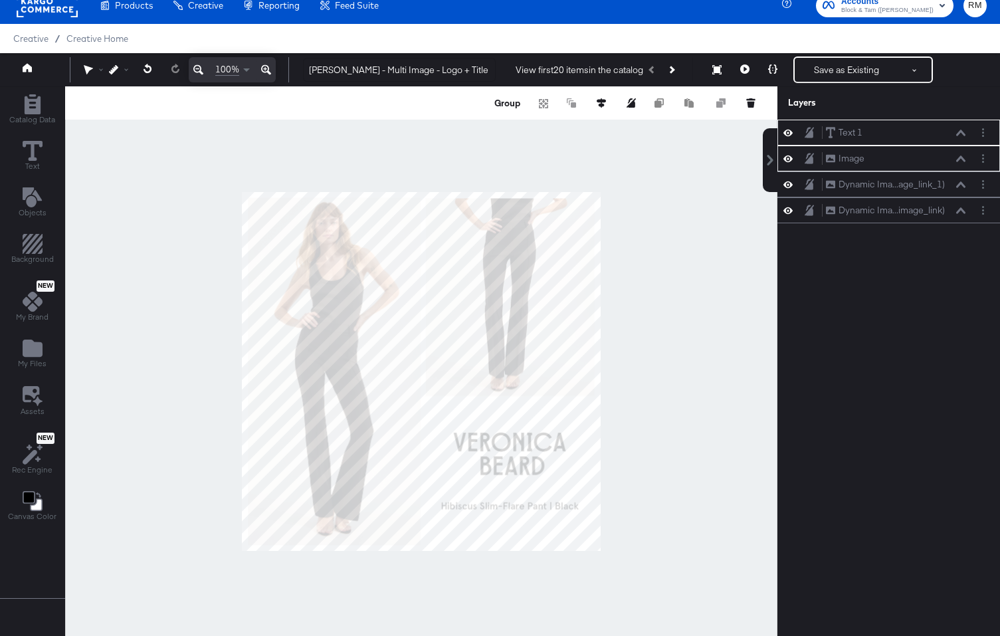
click at [646, 498] on div at bounding box center [421, 371] width 712 height 570
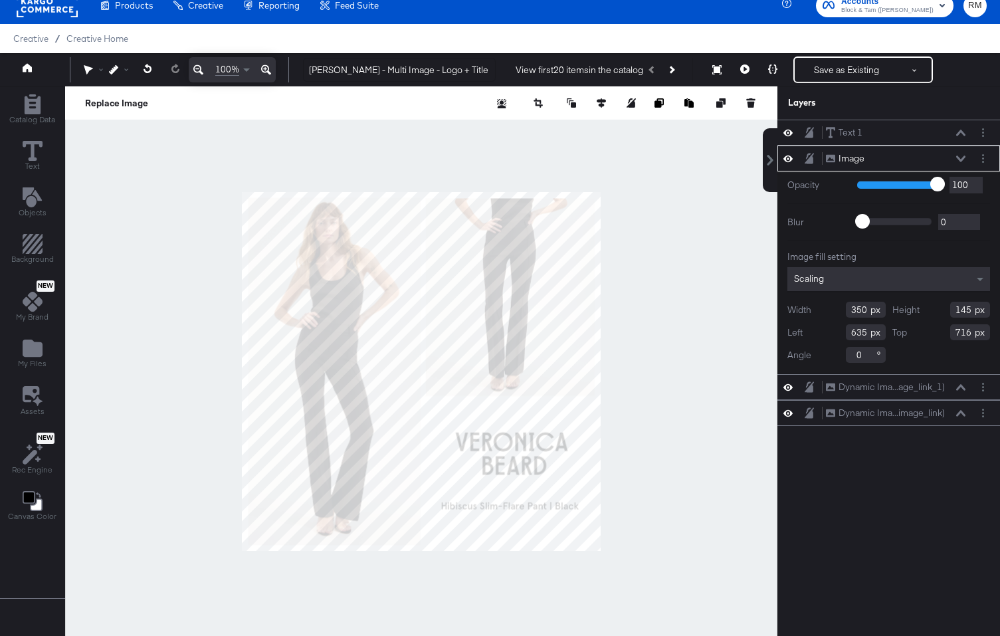
type input "639"
click at [647, 478] on div at bounding box center [421, 371] width 712 height 570
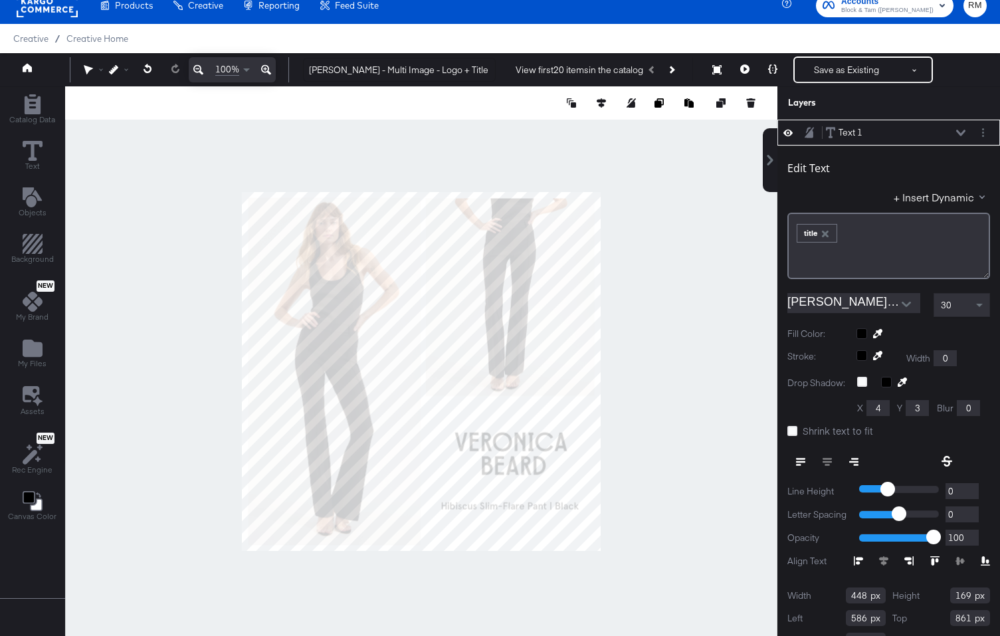
type input "860"
type input "588"
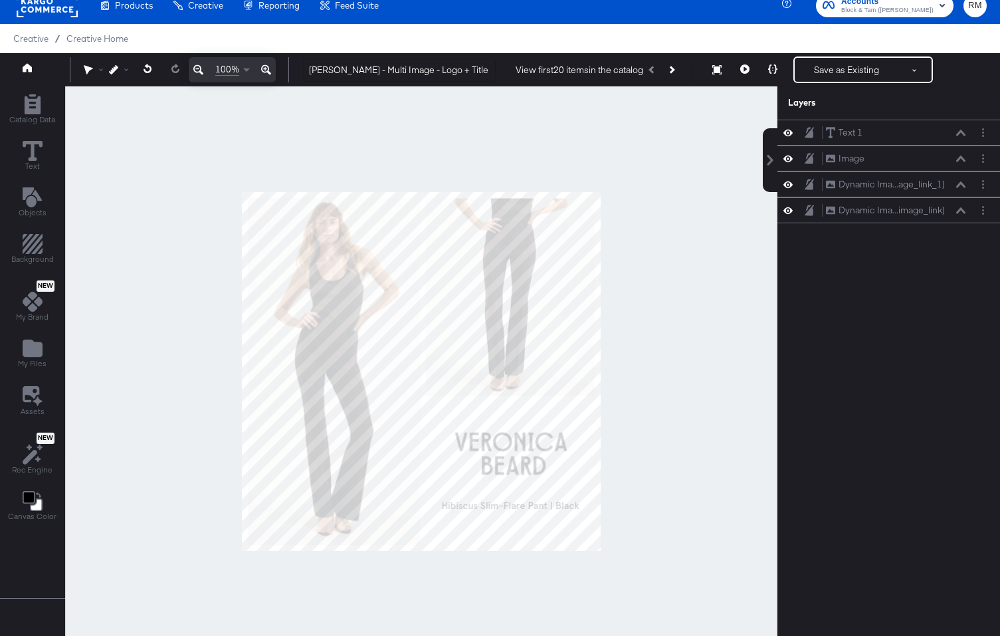
click at [630, 521] on div at bounding box center [421, 371] width 712 height 570
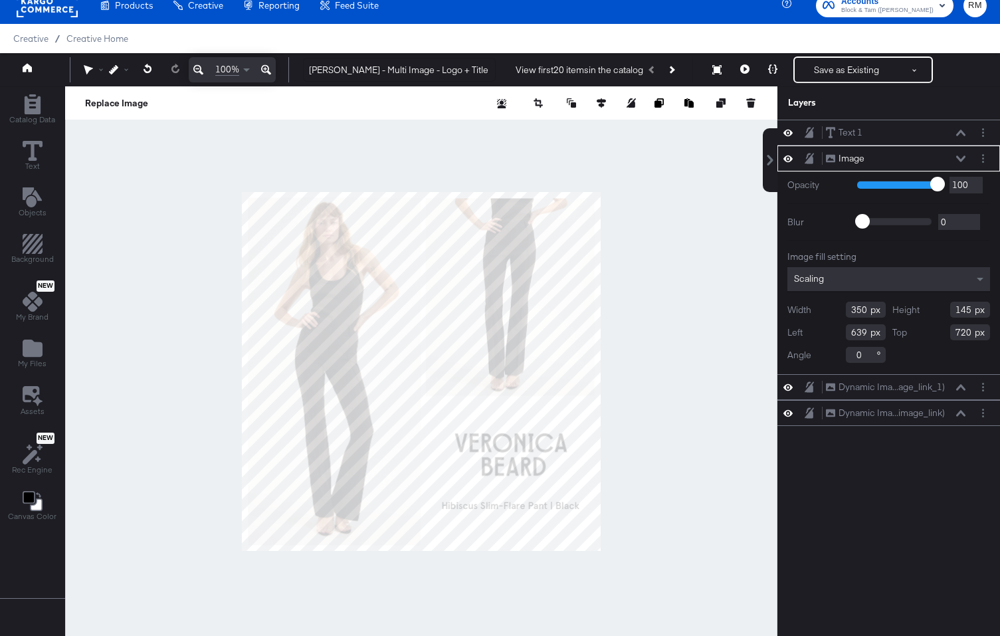
type input "721"
click at [656, 502] on div at bounding box center [421, 371] width 712 height 570
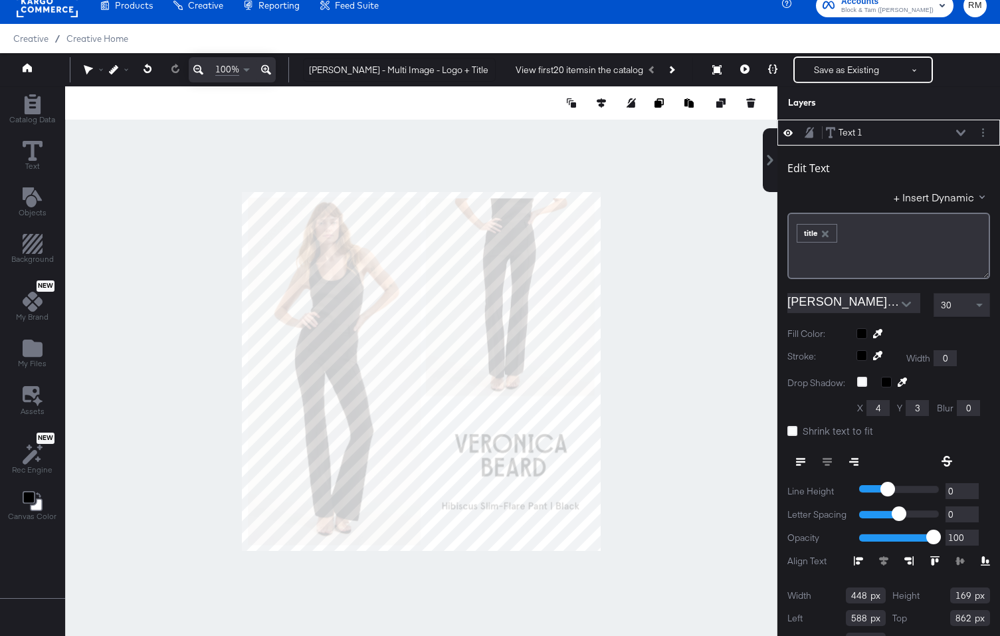
type input "863"
click at [711, 487] on div at bounding box center [421, 371] width 712 height 570
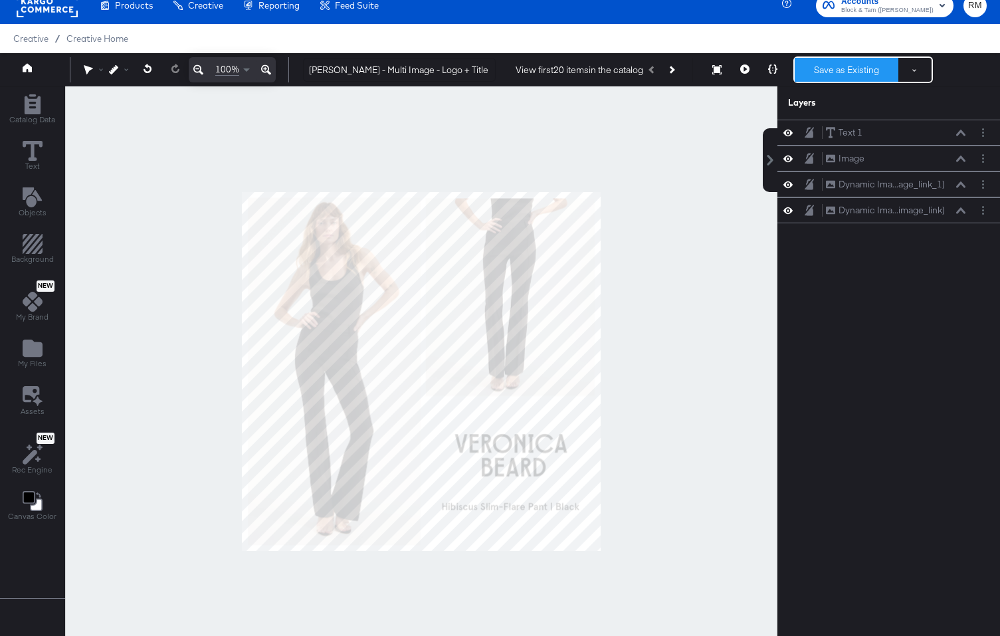
click at [832, 68] on button "Save as Existing" at bounding box center [846, 70] width 104 height 24
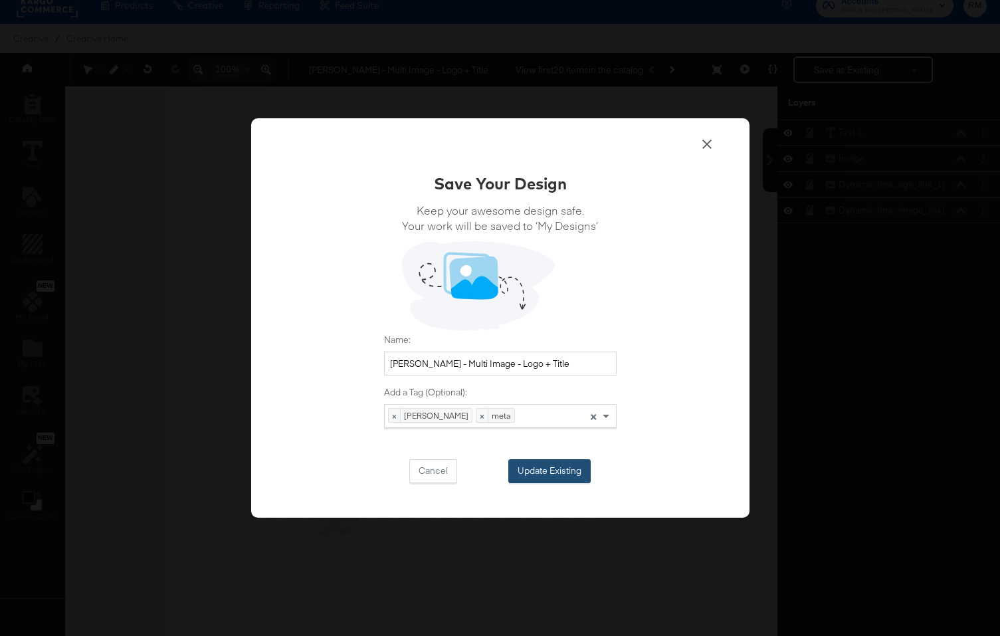
click at [543, 480] on button "Update Existing" at bounding box center [549, 471] width 82 height 24
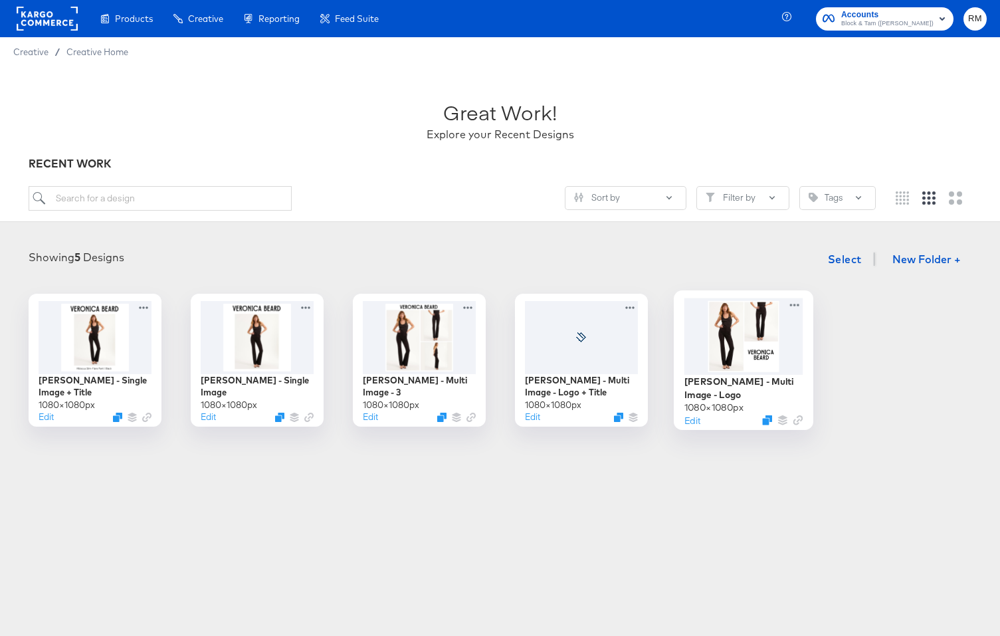
click at [745, 359] on div at bounding box center [743, 336] width 119 height 76
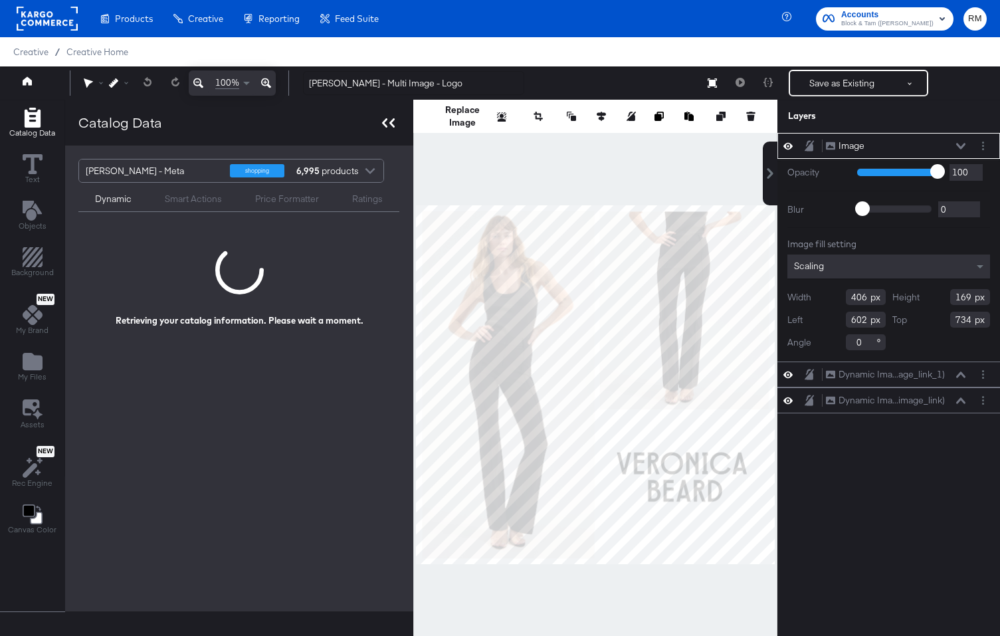
click at [386, 122] on icon at bounding box center [388, 122] width 13 height 9
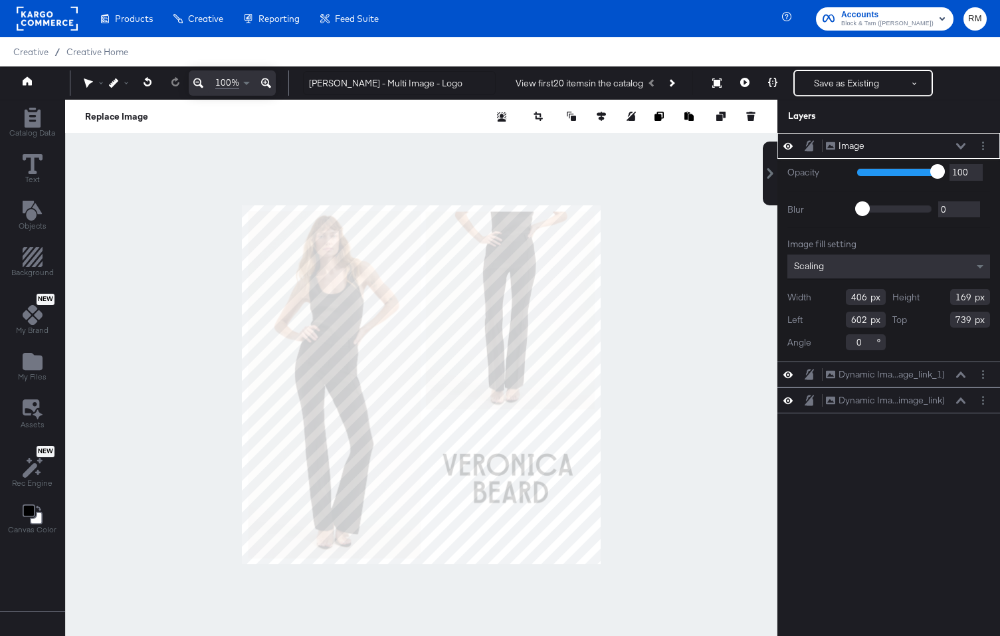
type input "740"
type input "605"
type input "774"
type input "608"
type input "775"
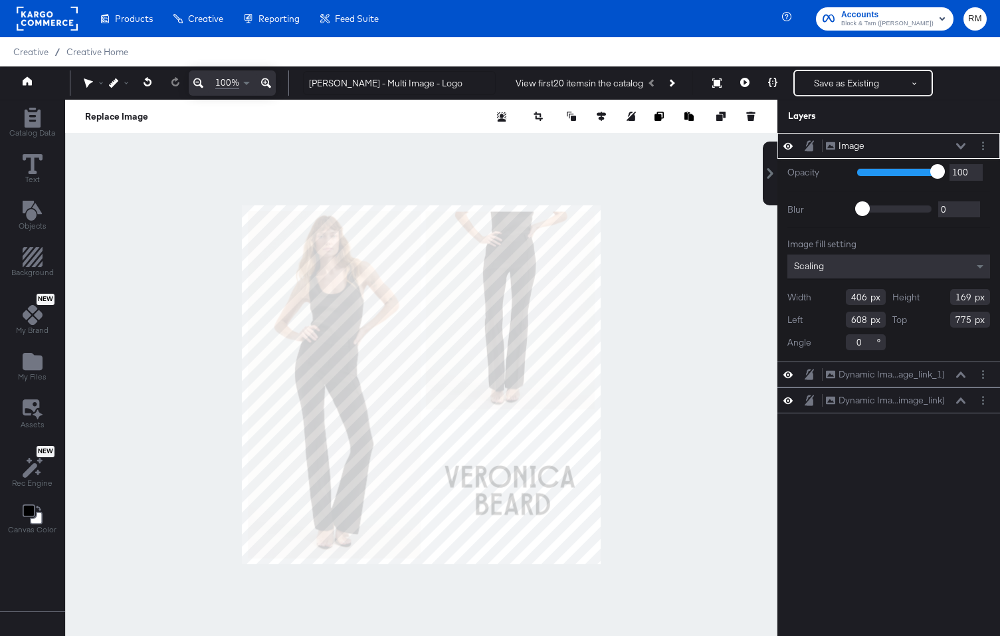
type input "607"
type input "772"
click at [637, 480] on div at bounding box center [421, 385] width 712 height 570
type input "765"
click at [733, 488] on div at bounding box center [421, 385] width 712 height 570
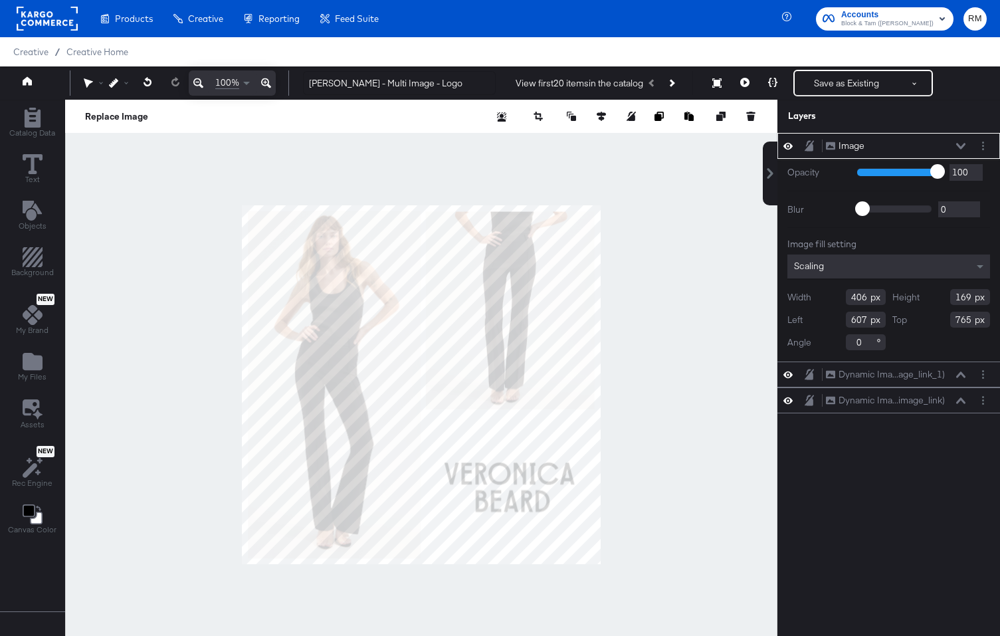
type input "605"
type input "763"
click at [672, 520] on div at bounding box center [421, 385] width 712 height 570
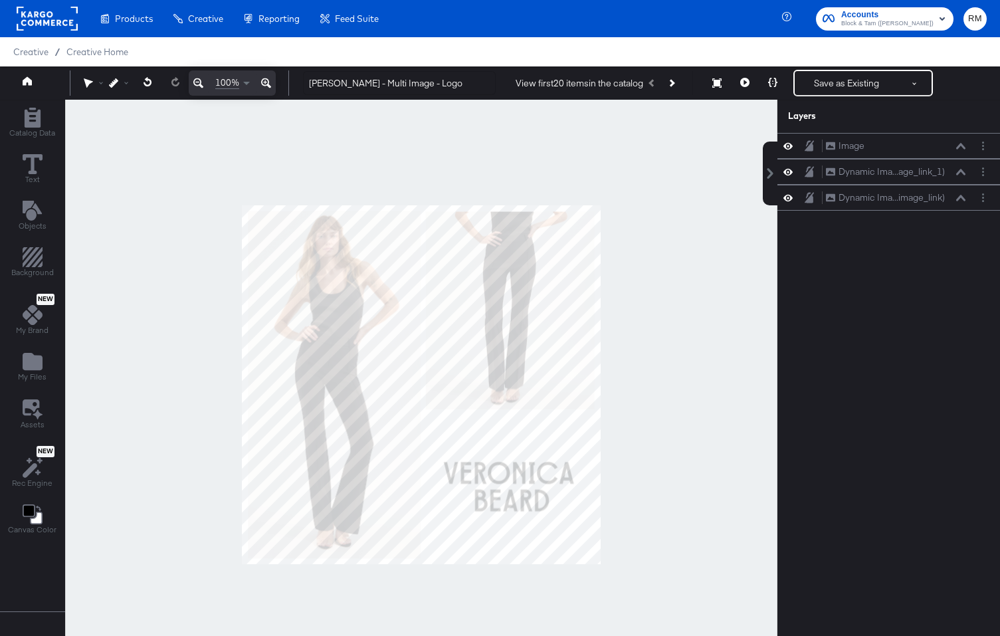
click at [828, 64] on div "Creative / Creative Home" at bounding box center [500, 51] width 1000 height 29
click at [828, 74] on button "Save as Existing" at bounding box center [846, 83] width 104 height 24
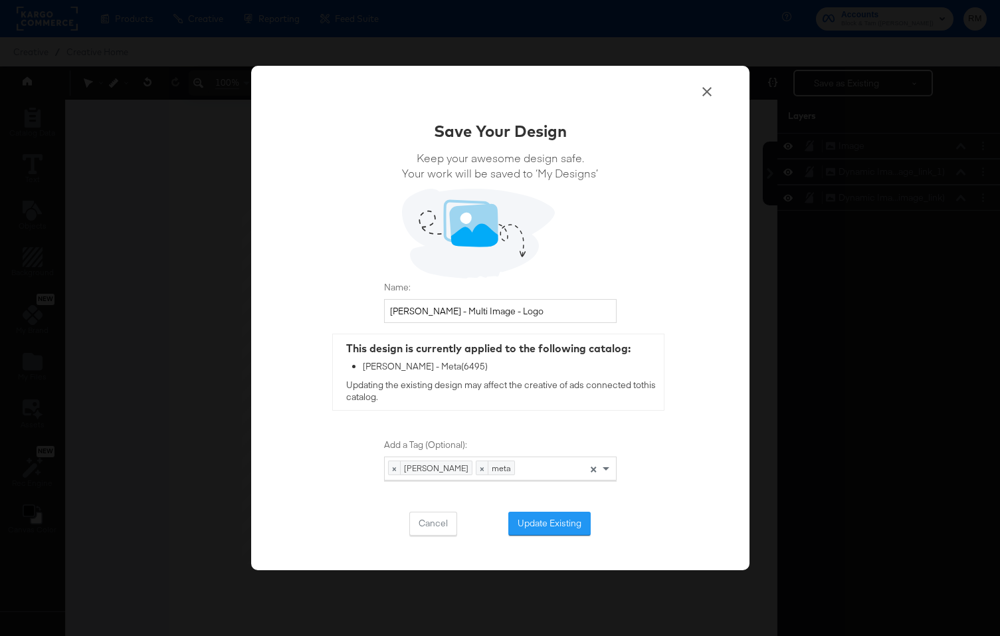
click at [716, 94] on div "Save Your Design Keep your awesome design safe. Your work will be saved to ‘My …" at bounding box center [500, 318] width 498 height 504
click at [706, 91] on icon at bounding box center [706, 91] width 9 height 9
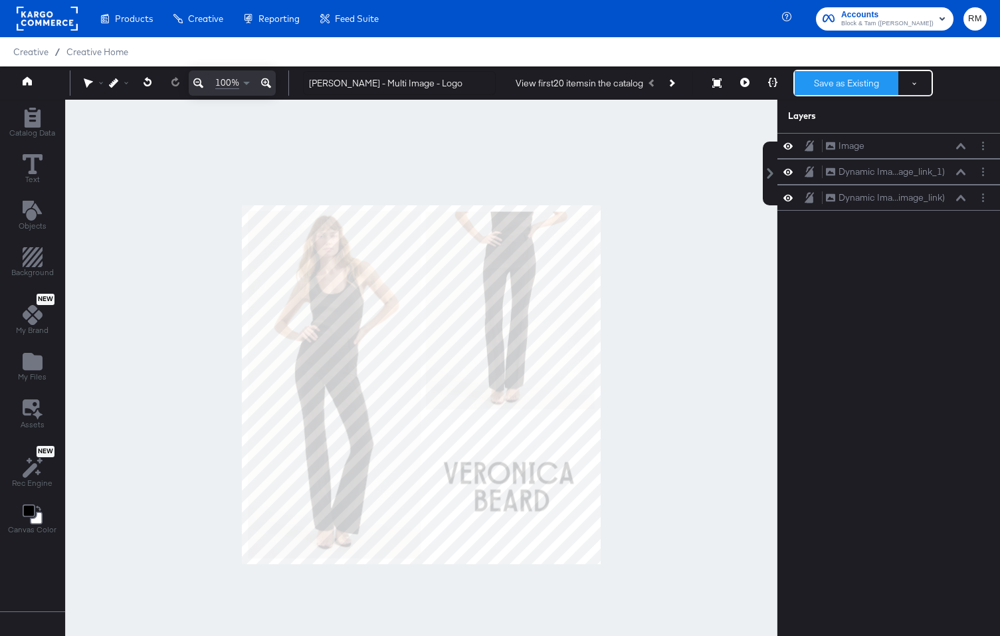
click at [842, 90] on button "Save as Existing" at bounding box center [846, 83] width 104 height 24
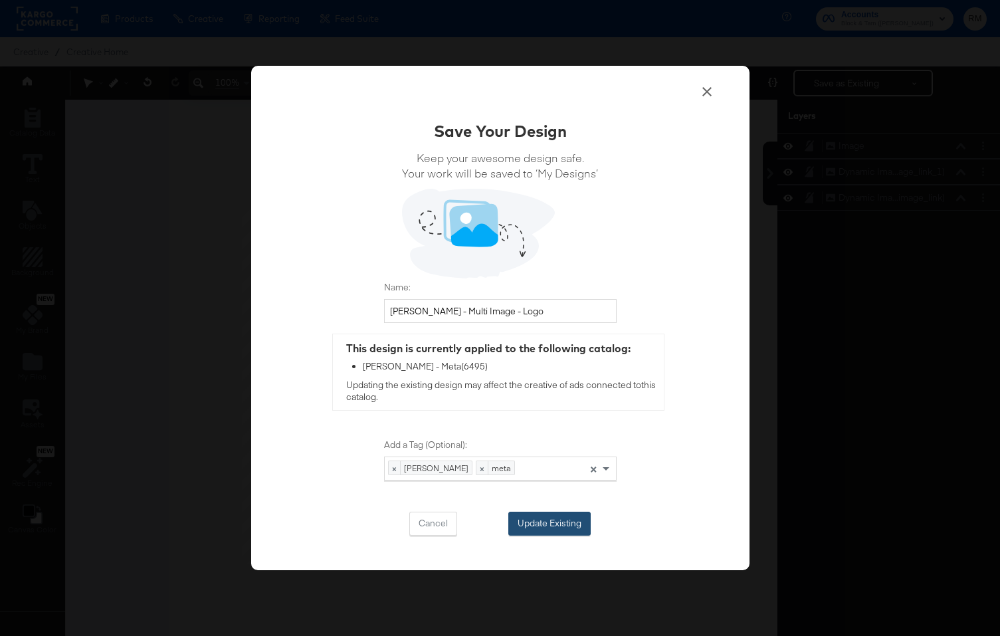
click at [564, 533] on button "Update Existing" at bounding box center [549, 523] width 82 height 24
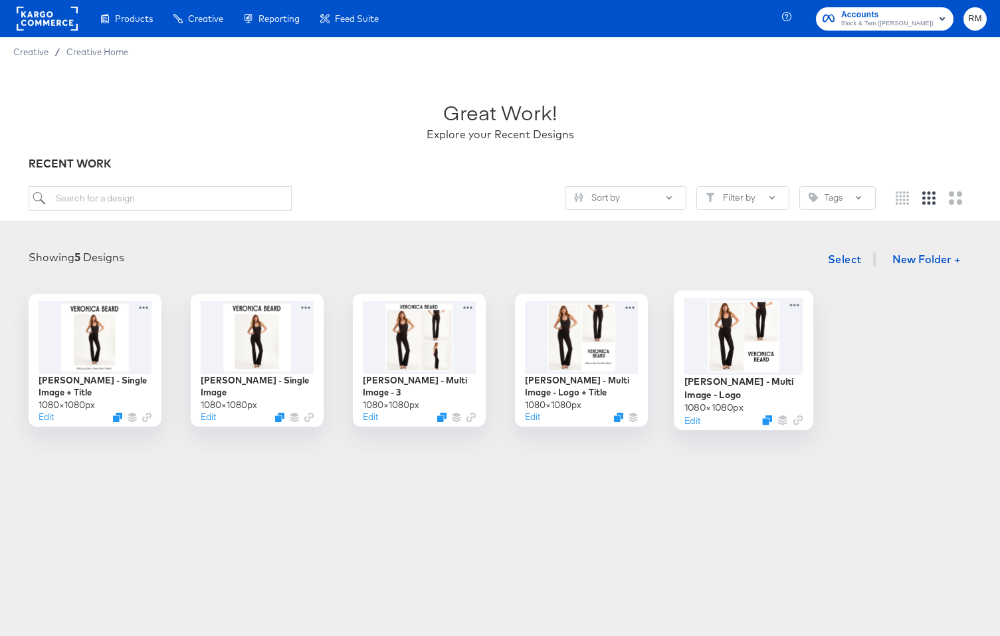
click at [756, 363] on div at bounding box center [743, 336] width 119 height 76
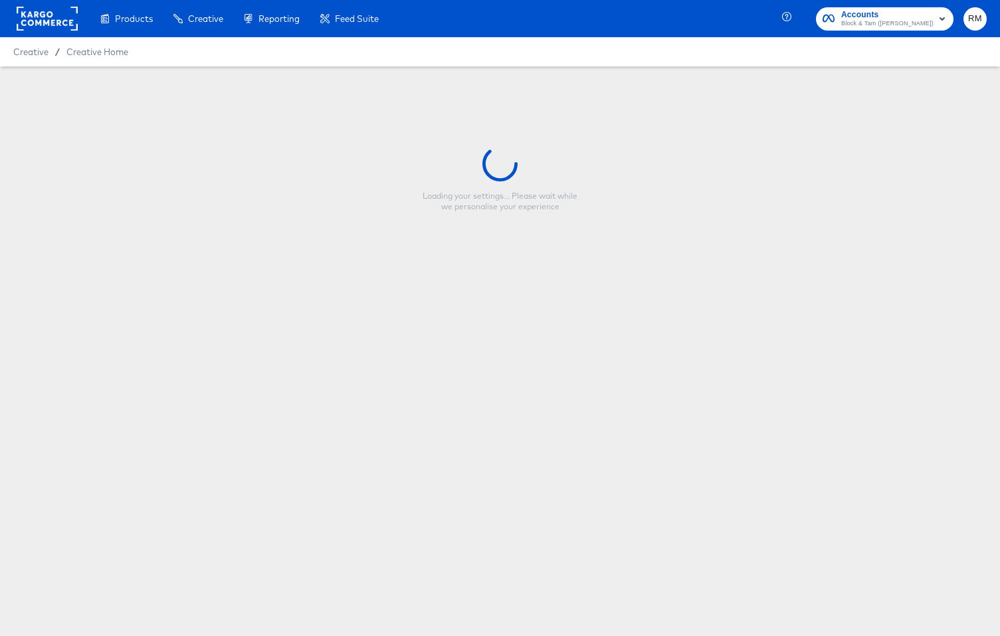
type input "[PERSON_NAME] - Multi Image - Logo"
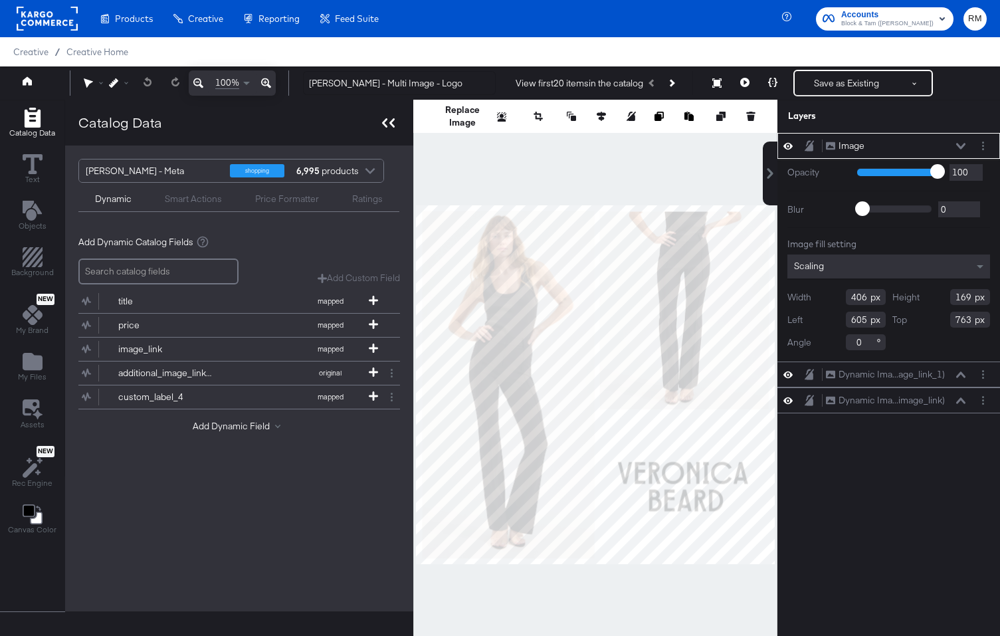
click at [391, 124] on icon at bounding box center [388, 122] width 13 height 9
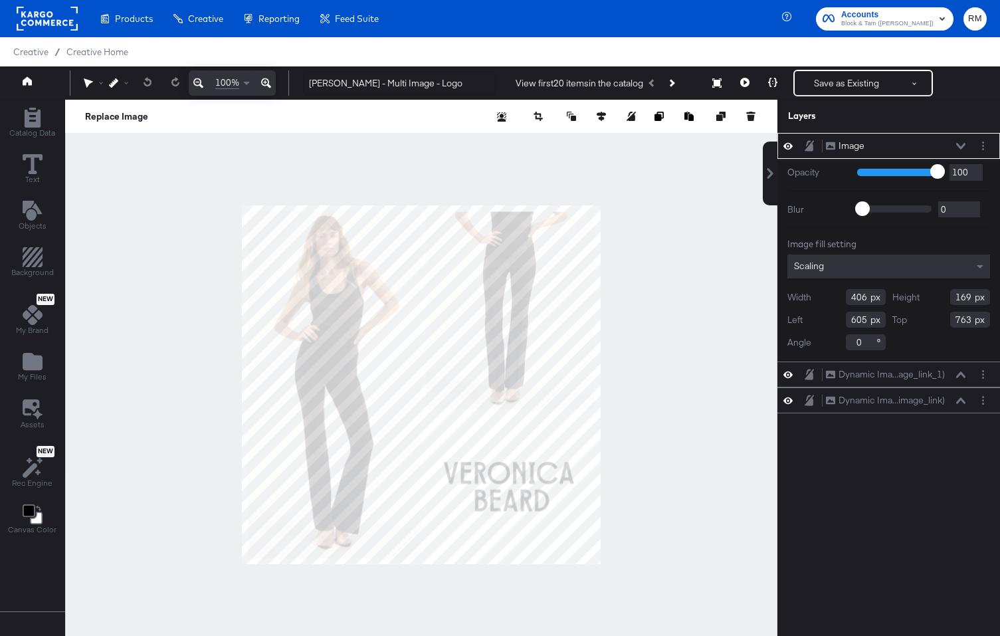
type input "352"
type input "147"
type input "631"
type input "783"
click at [654, 507] on div at bounding box center [421, 385] width 712 height 570
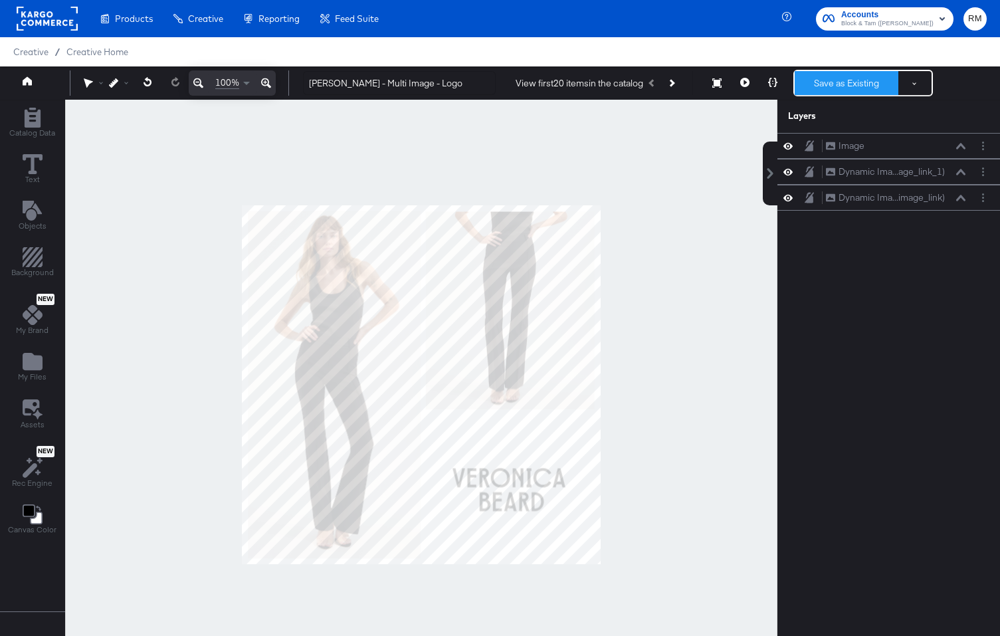
click at [835, 86] on button "Save as Existing" at bounding box center [846, 83] width 104 height 24
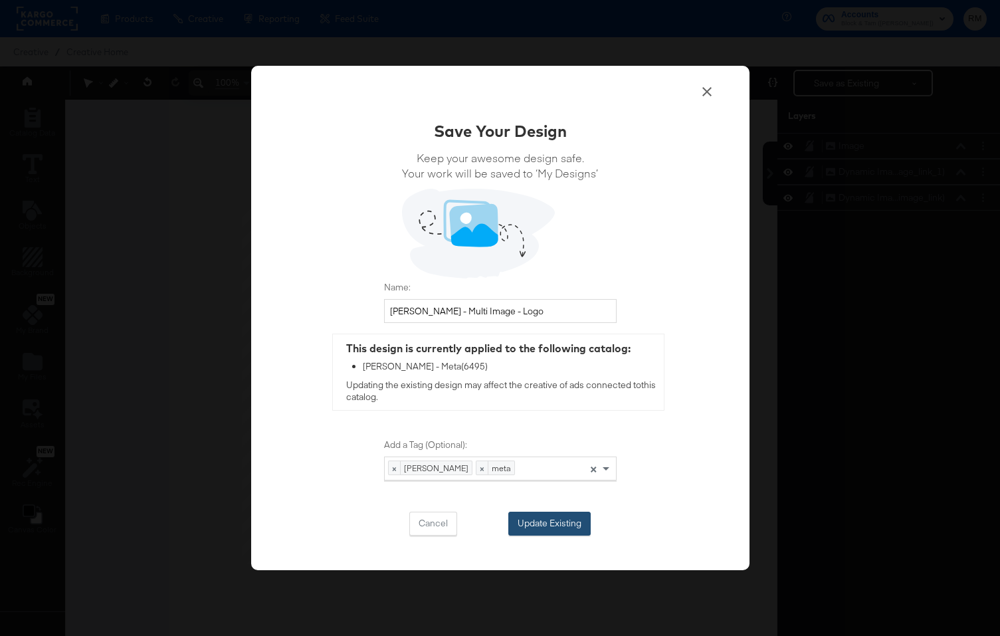
click at [574, 519] on button "Update Existing" at bounding box center [549, 523] width 82 height 24
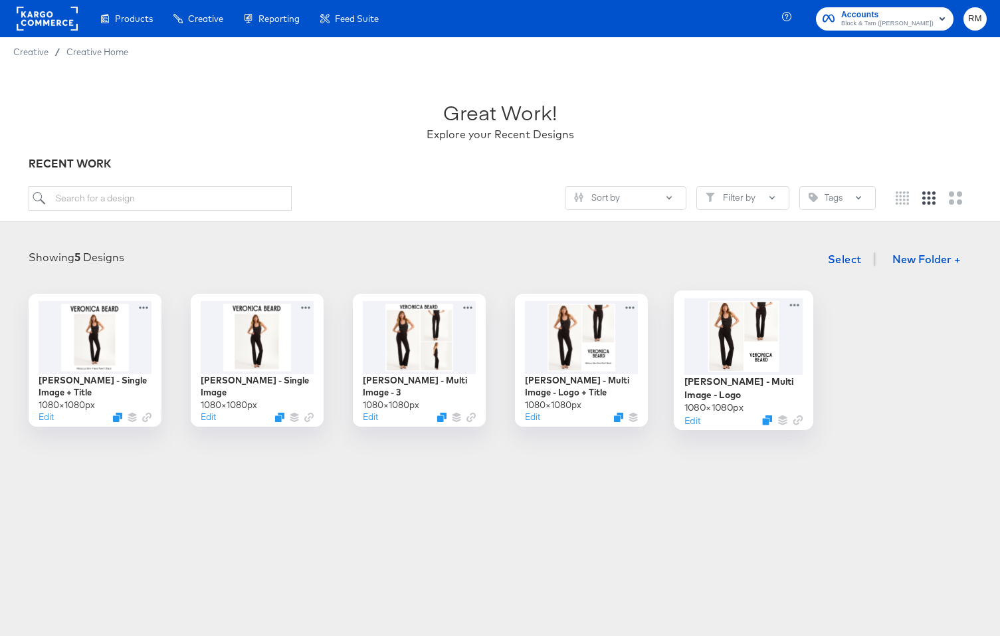
click at [747, 362] on div at bounding box center [743, 336] width 119 height 76
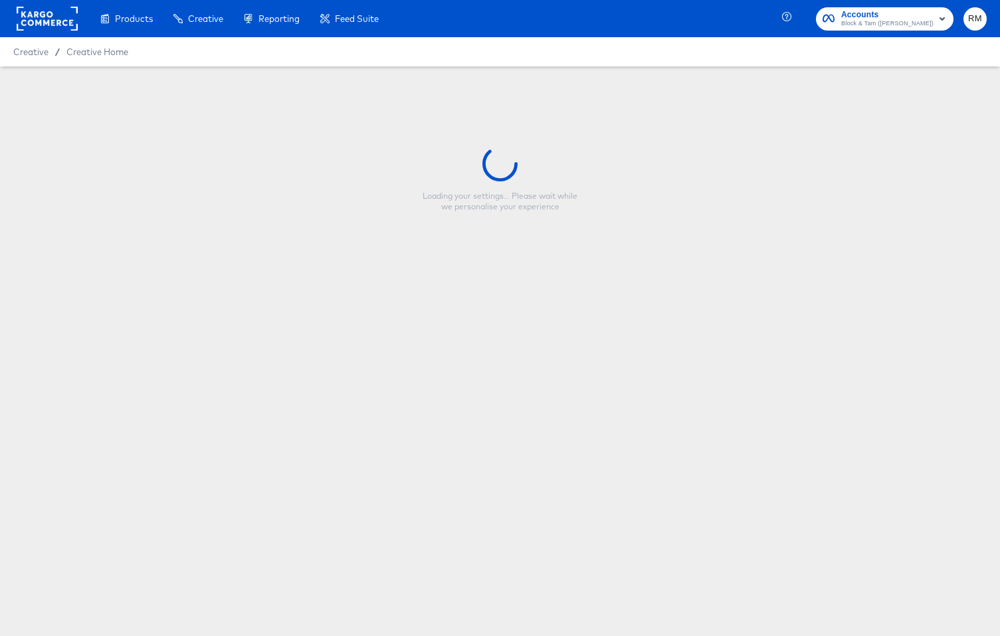
type input "[PERSON_NAME] - Multi Image - Logo"
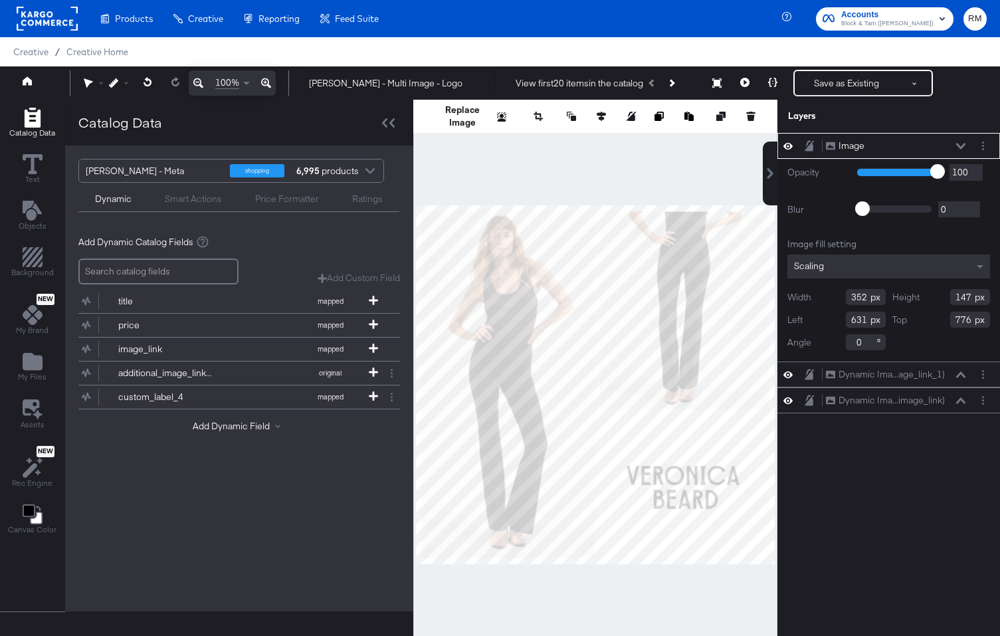
type input "775"
click at [712, 591] on div at bounding box center [595, 385] width 364 height 570
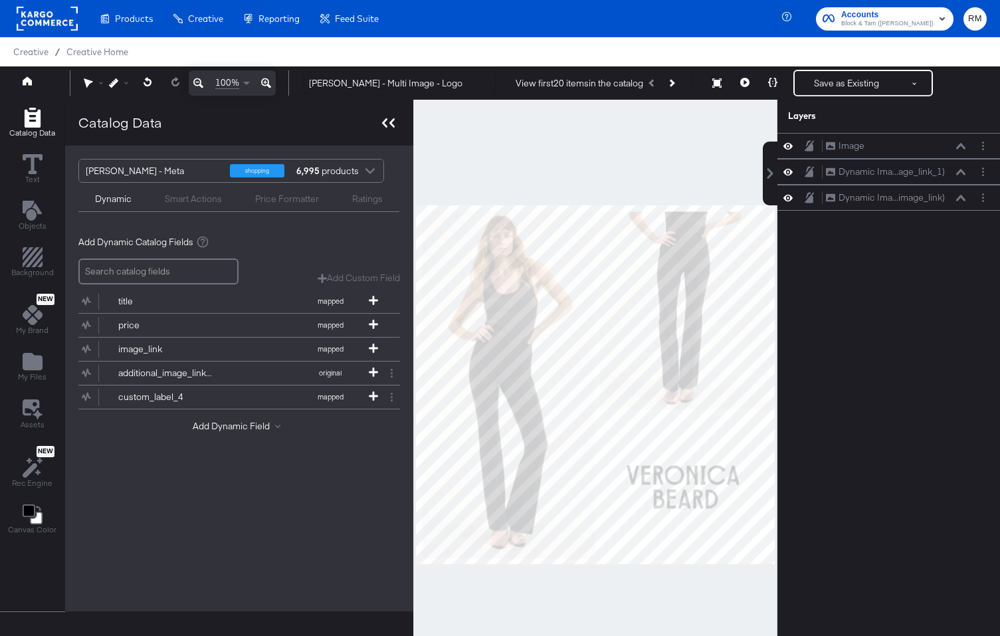
click at [395, 125] on div at bounding box center [388, 122] width 23 height 19
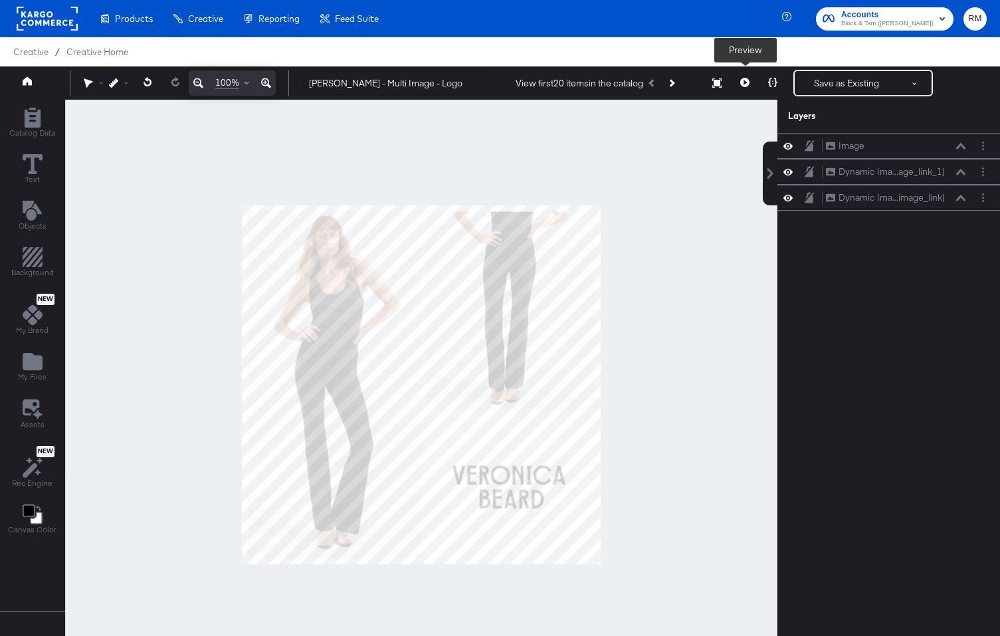
click at [754, 84] on button at bounding box center [745, 83] width 28 height 27
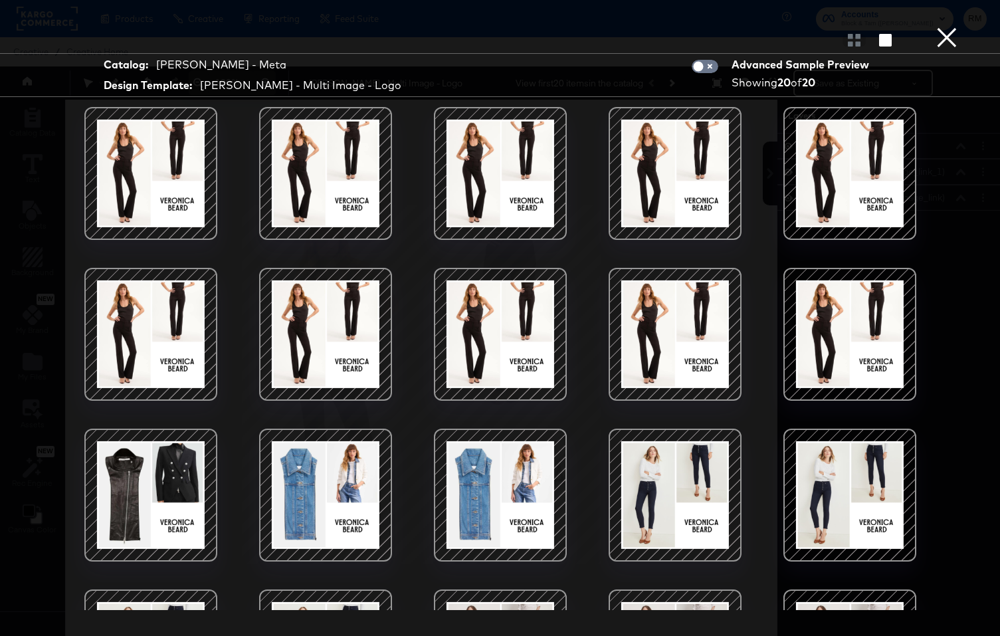
click at [938, 27] on button "×" at bounding box center [946, 13] width 27 height 27
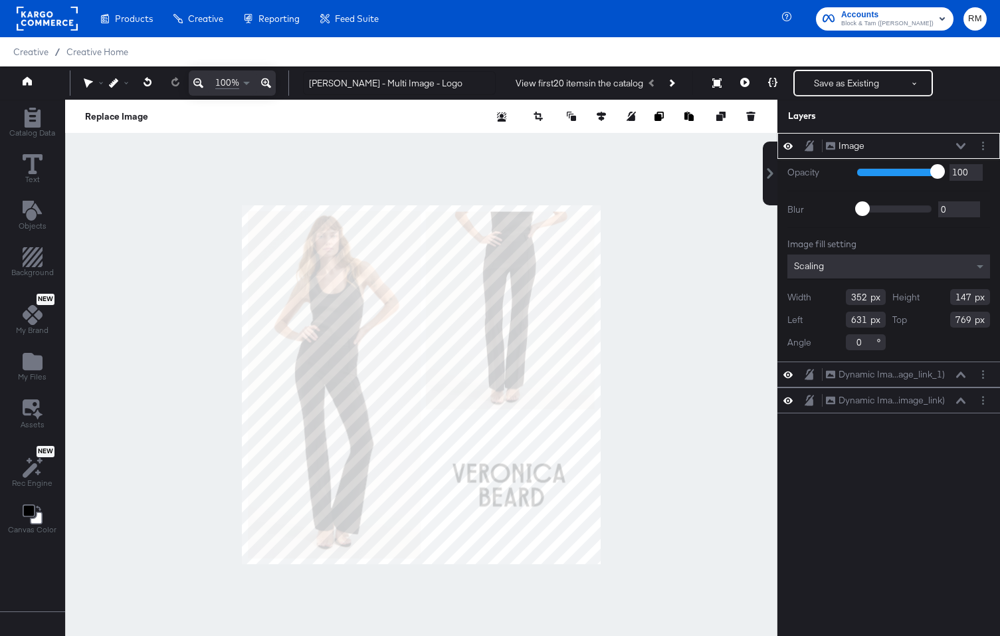
type input "768"
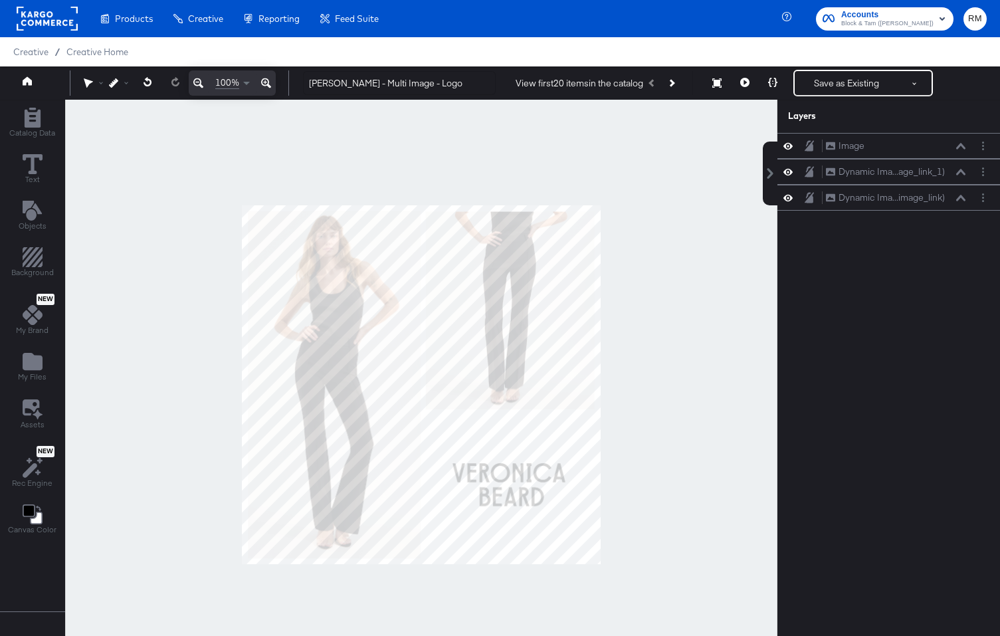
click at [761, 493] on div at bounding box center [421, 385] width 712 height 570
click at [743, 96] on div "100% Veronica Beard - Multi Image - Logo View first 20 items in the catalog Sav…" at bounding box center [500, 82] width 1000 height 33
click at [744, 88] on button at bounding box center [745, 83] width 28 height 27
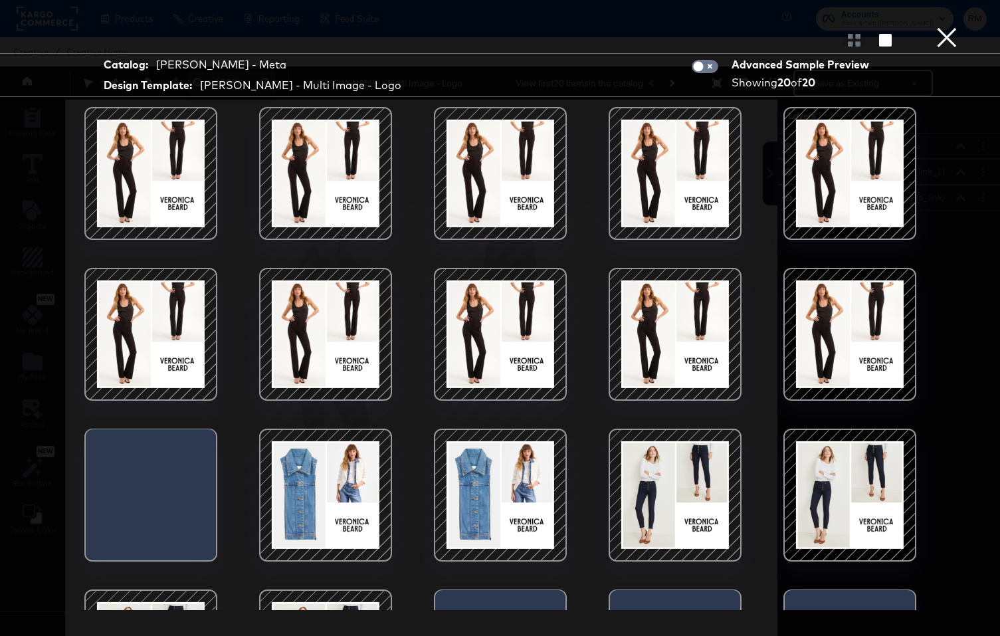
click at [961, 52] on div at bounding box center [500, 40] width 1000 height 27
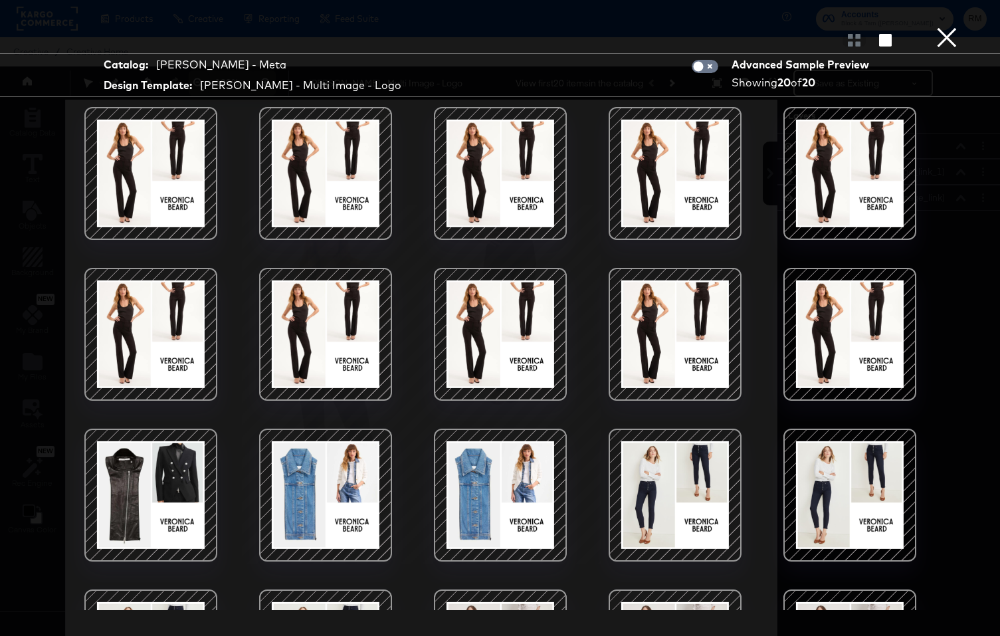
click at [952, 27] on button "×" at bounding box center [946, 13] width 27 height 27
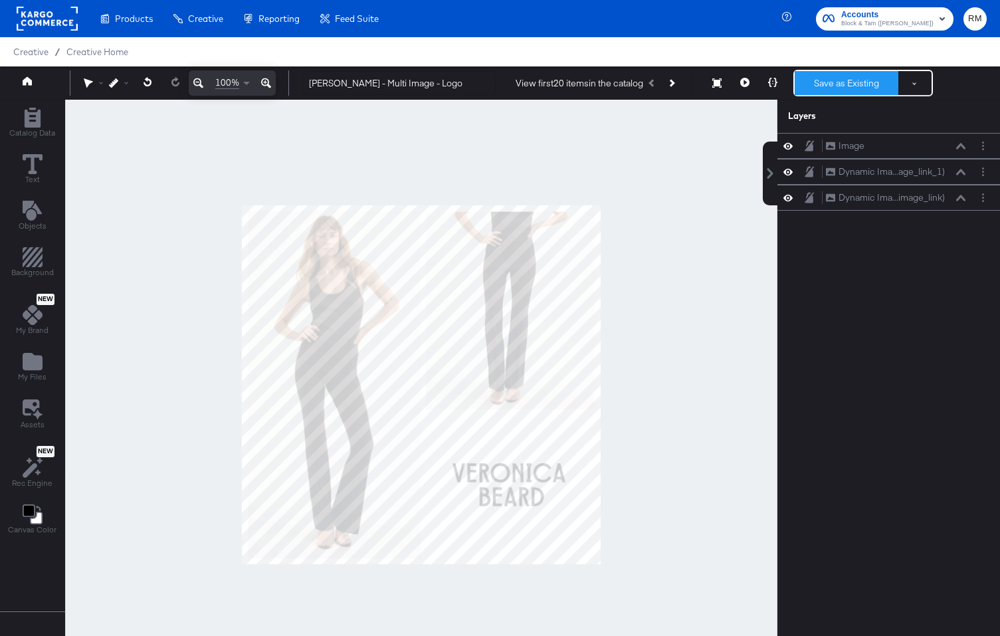
click at [850, 86] on button "Save as Existing" at bounding box center [846, 83] width 104 height 24
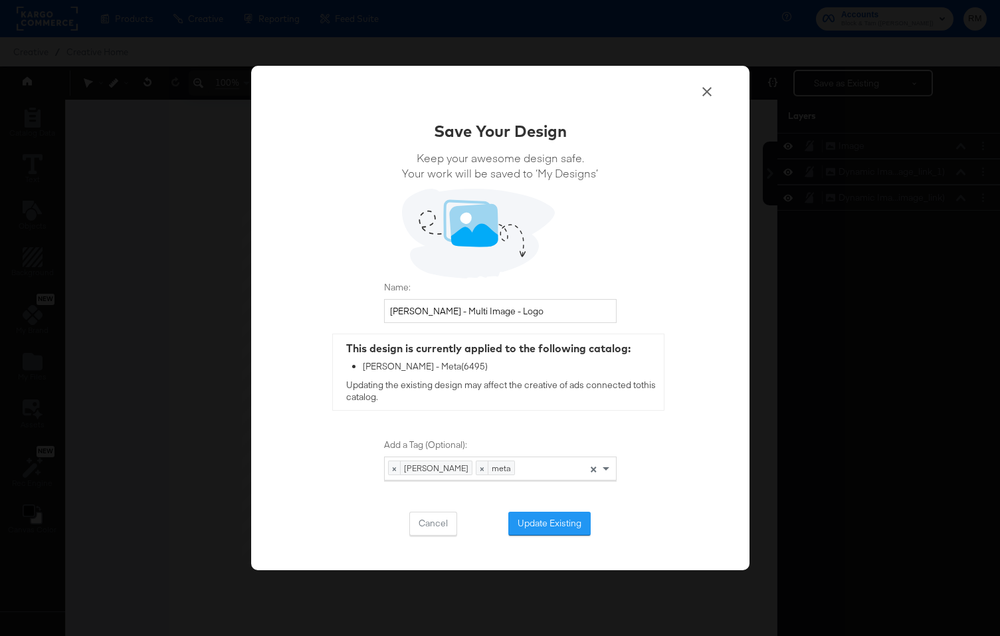
click at [560, 539] on div "Save Your Design Keep your awesome design safe. Your work will be saved to ‘My …" at bounding box center [500, 318] width 498 height 504
click at [563, 519] on button "Update Existing" at bounding box center [549, 523] width 82 height 24
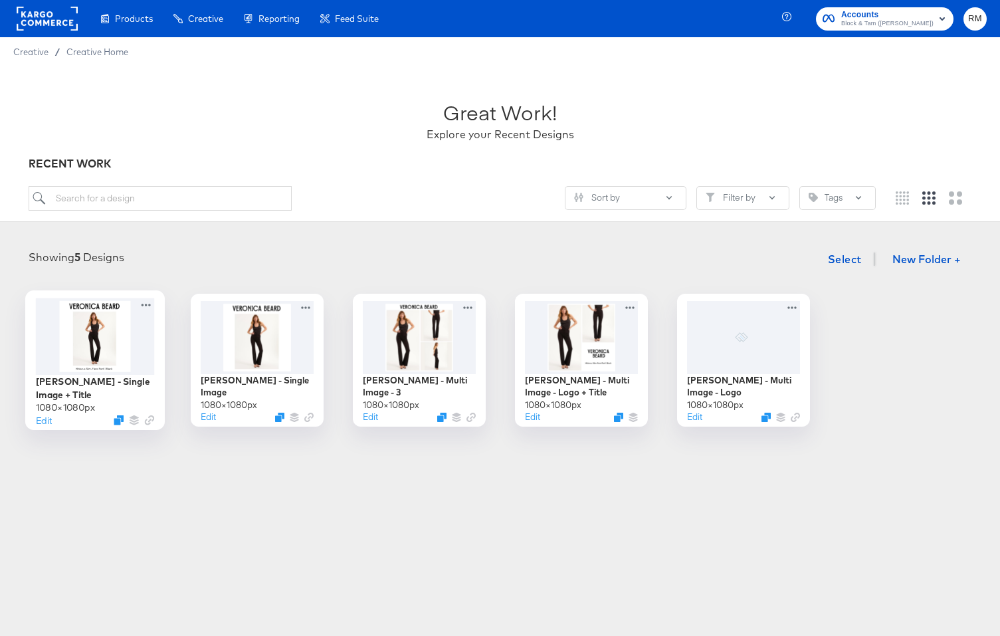
click at [80, 327] on div at bounding box center [94, 336] width 119 height 76
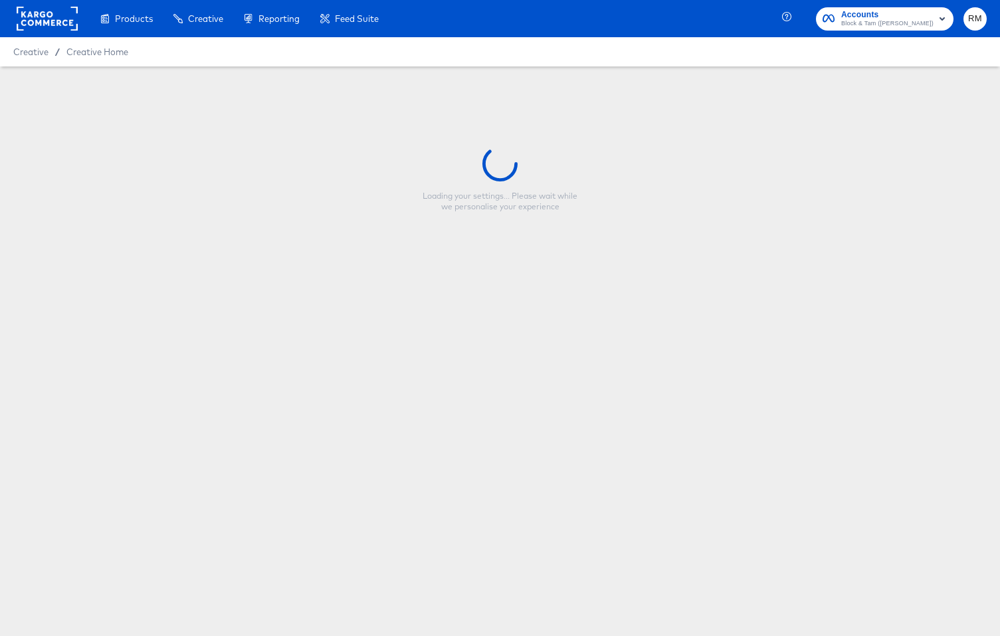
type input "[PERSON_NAME] - Single Image + Title"
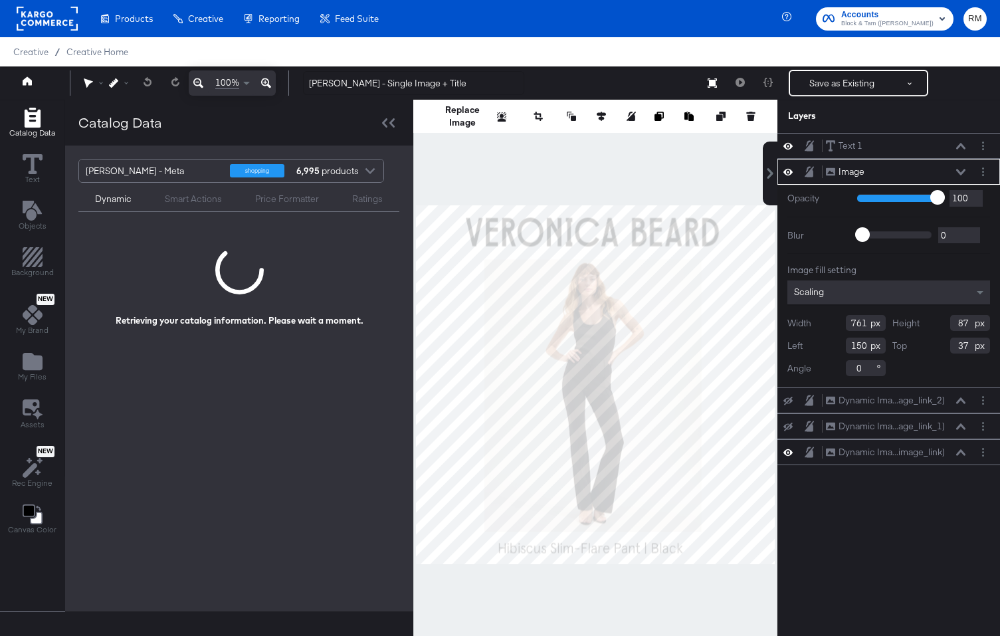
click at [385, 132] on div "Catalog Data" at bounding box center [239, 123] width 348 height 46
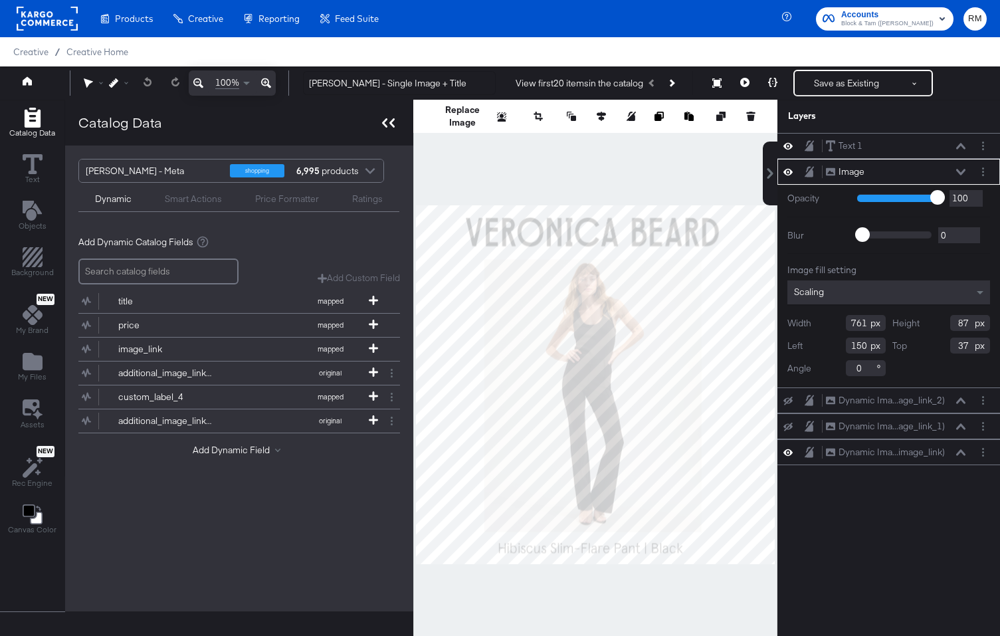
click at [384, 122] on icon at bounding box center [388, 122] width 13 height 9
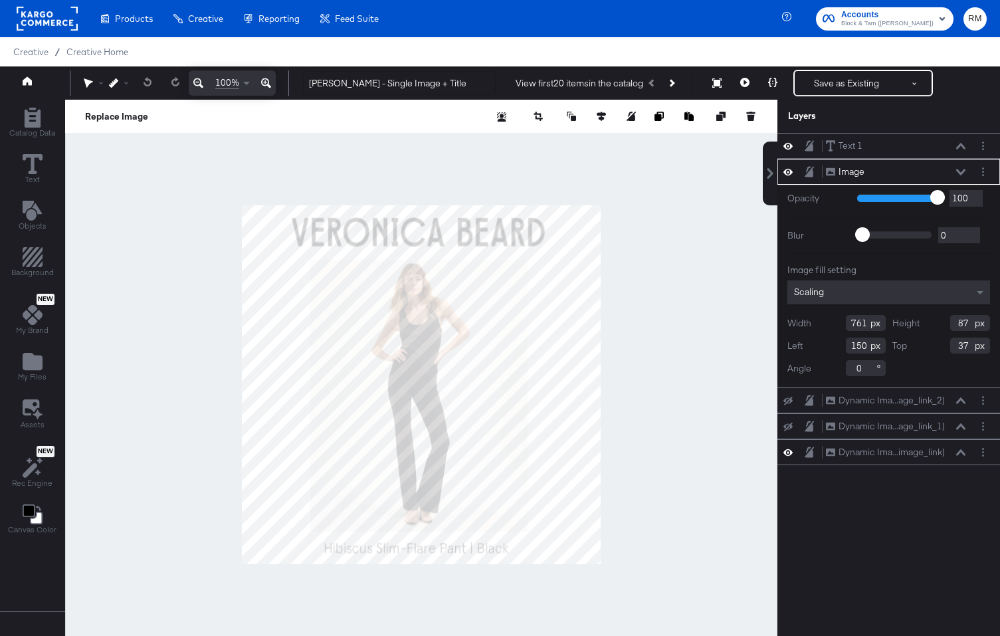
type input "680"
type input "78"
type input "46"
click at [37, 374] on span "My Files" at bounding box center [32, 376] width 29 height 11
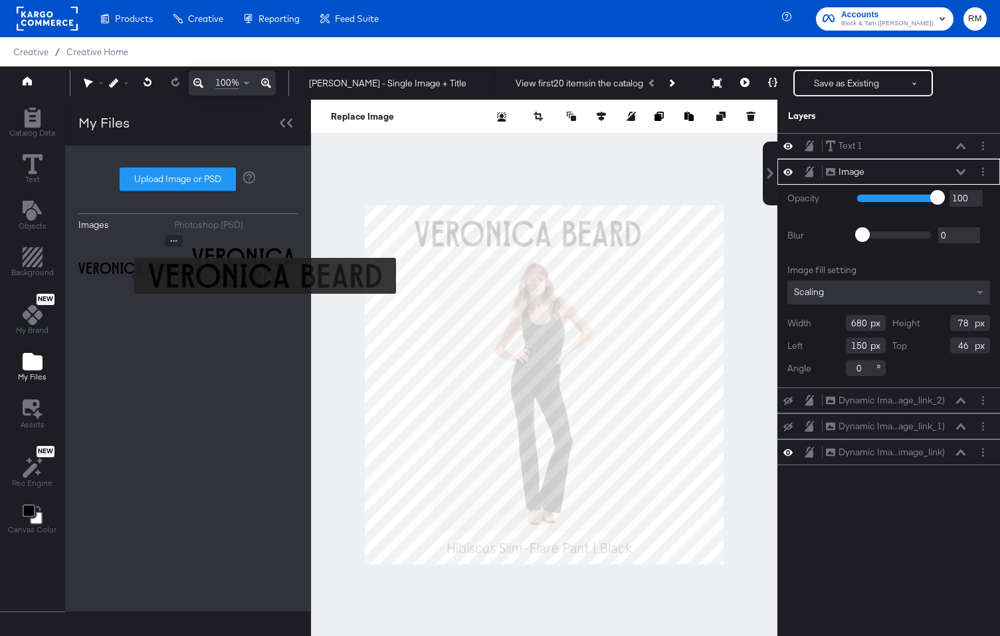
click at [126, 276] on img at bounding box center [131, 268] width 106 height 66
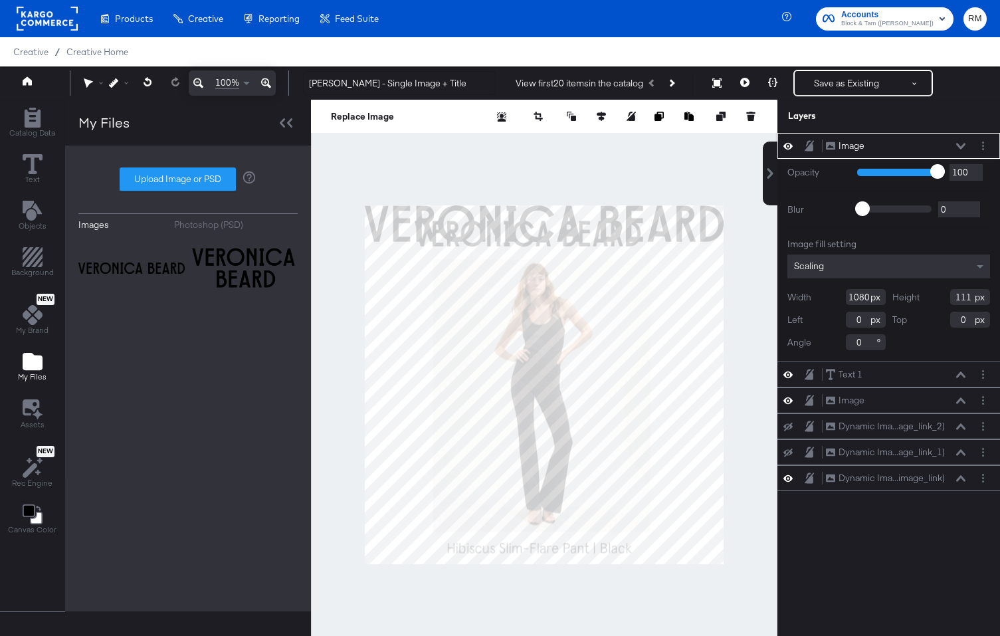
click at [963, 144] on icon at bounding box center [960, 146] width 9 height 7
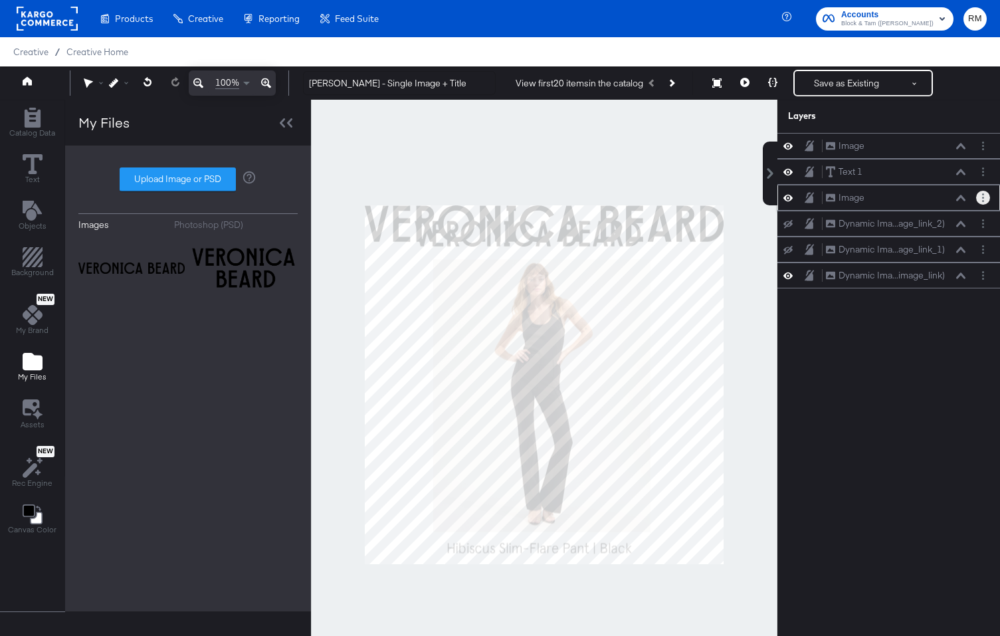
click at [984, 199] on button "Layer Options" at bounding box center [983, 198] width 14 height 14
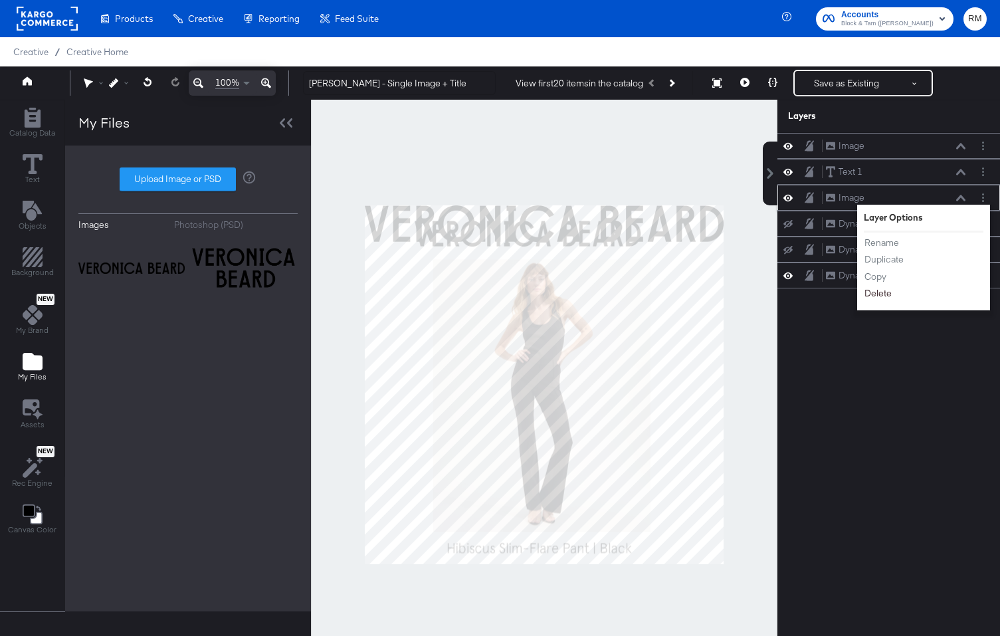
click at [887, 296] on button "Delete" at bounding box center [878, 293] width 29 height 14
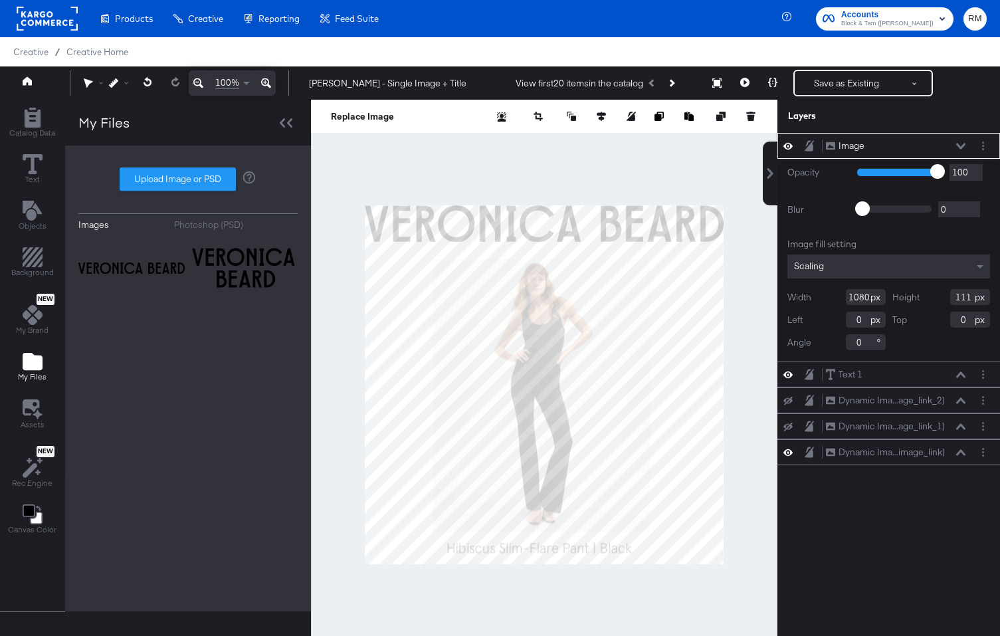
type input "713"
type input "73"
type input "28"
type input "727"
type input "53"
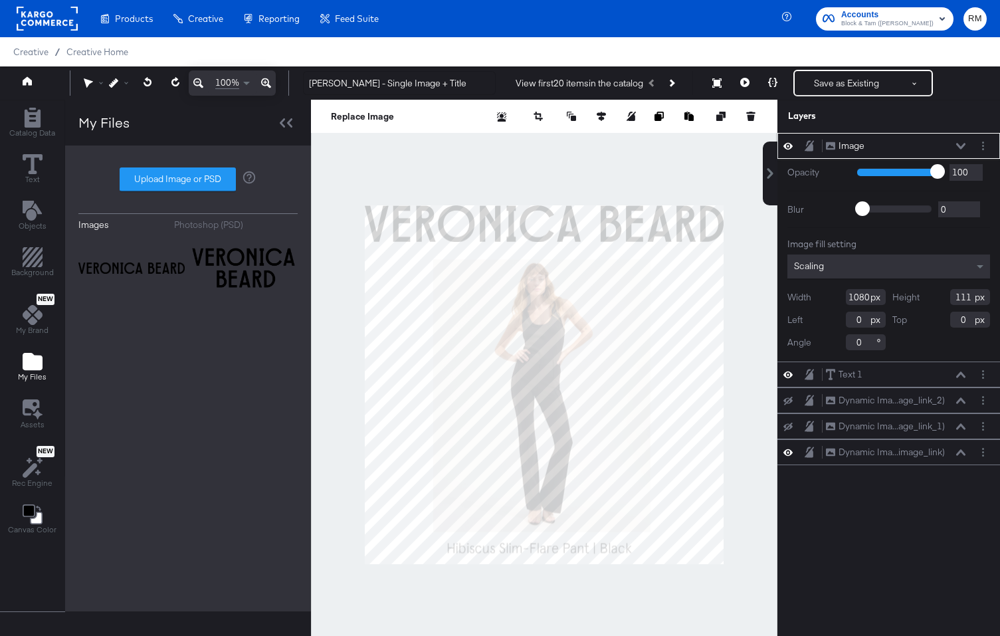
type input "48"
click at [927, 280] on div "Image fill setting Scaling Width 1080 Height 111 Left 0 Top 0 Angle 0" at bounding box center [888, 294] width 203 height 112
click at [922, 272] on div "Scaling" at bounding box center [888, 266] width 203 height 24
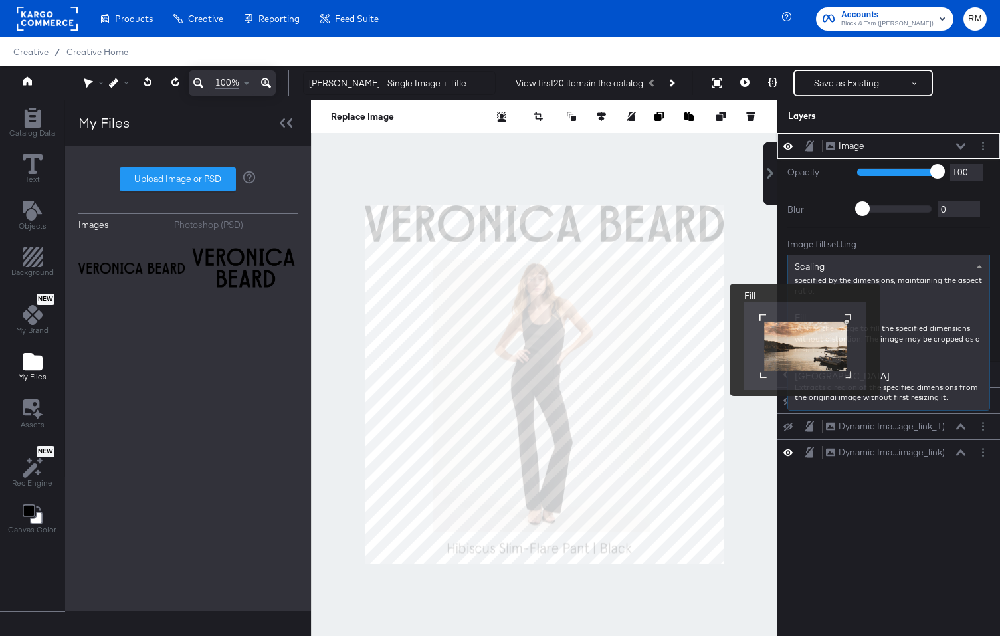
scroll to position [189, 0]
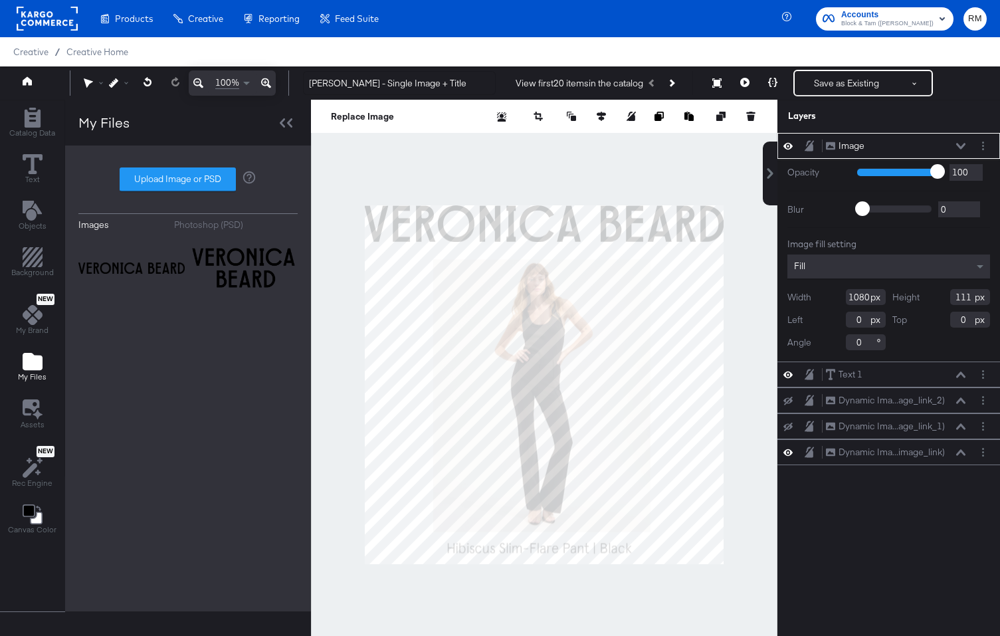
type input "586"
type input "60"
type input "41"
type input "210"
type input "59"
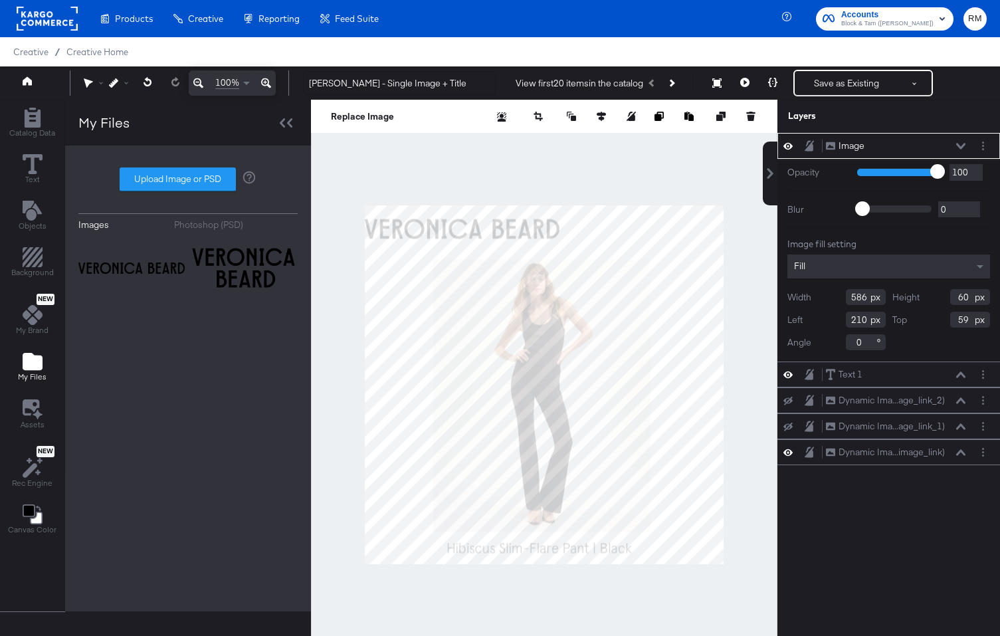
type input "222"
type input "61"
type input "642"
type input "66"
type input "55"
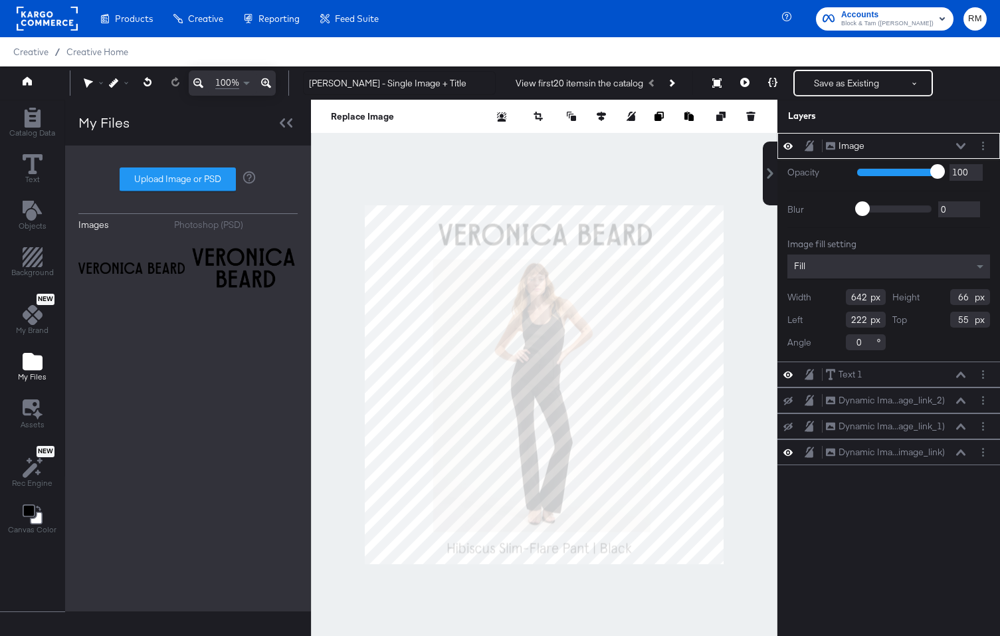
click at [610, 114] on div at bounding box center [625, 116] width 266 height 13
click at [602, 114] on icon at bounding box center [601, 116] width 9 height 9
click at [504, 144] on icon at bounding box center [502, 140] width 9 height 9
type input "219"
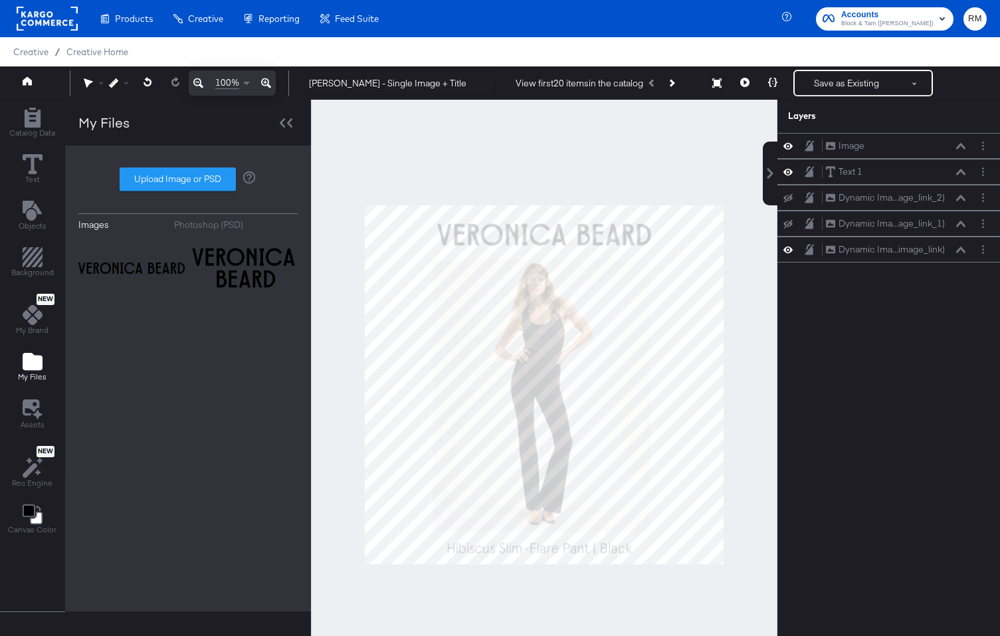
click at [618, 185] on div at bounding box center [544, 385] width 466 height 570
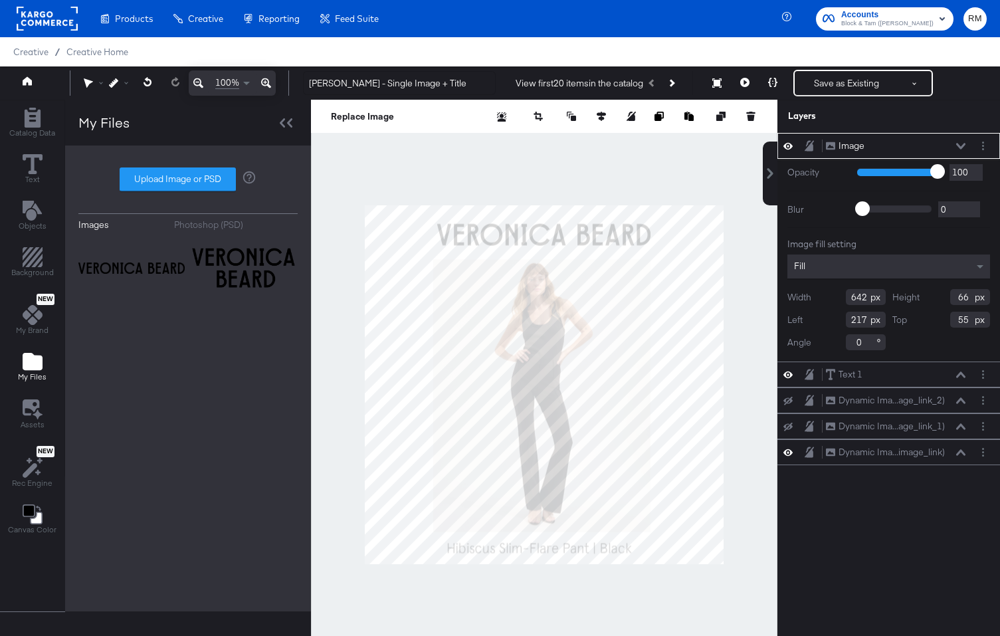
type input "216"
type input "54"
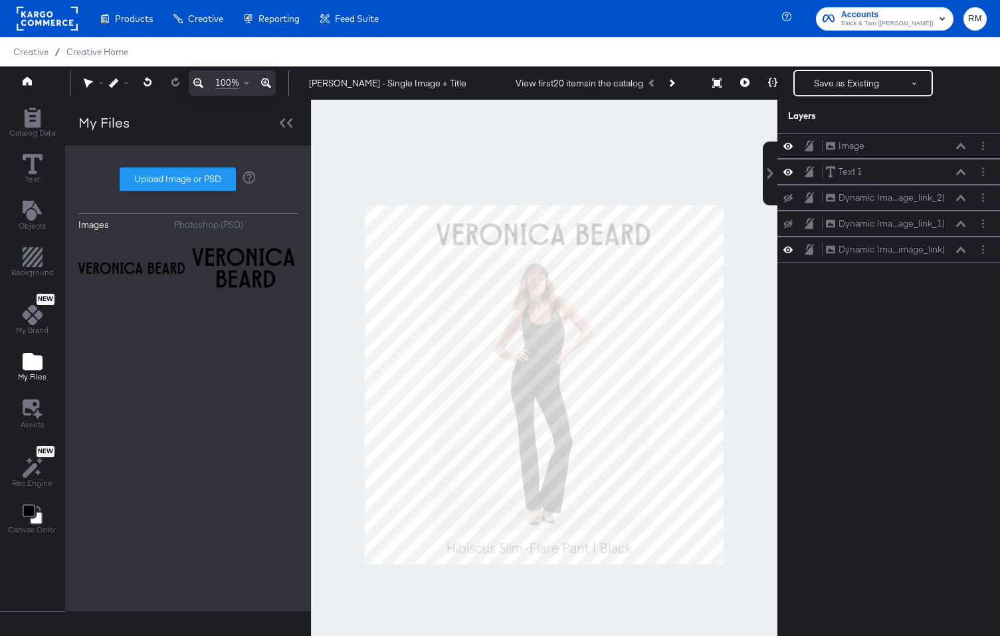
click at [652, 185] on div at bounding box center [544, 385] width 466 height 570
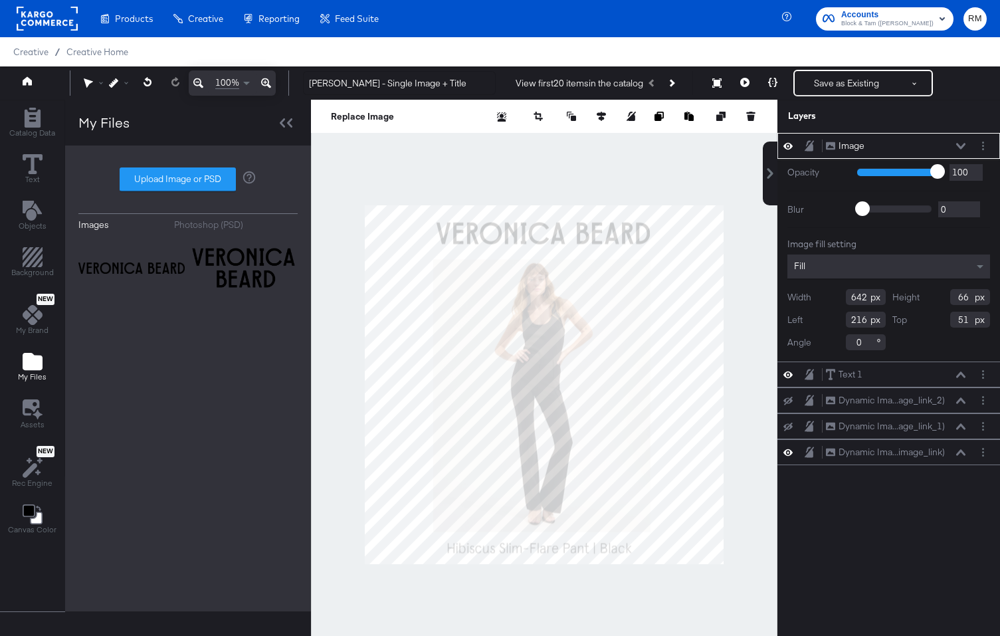
type input "50"
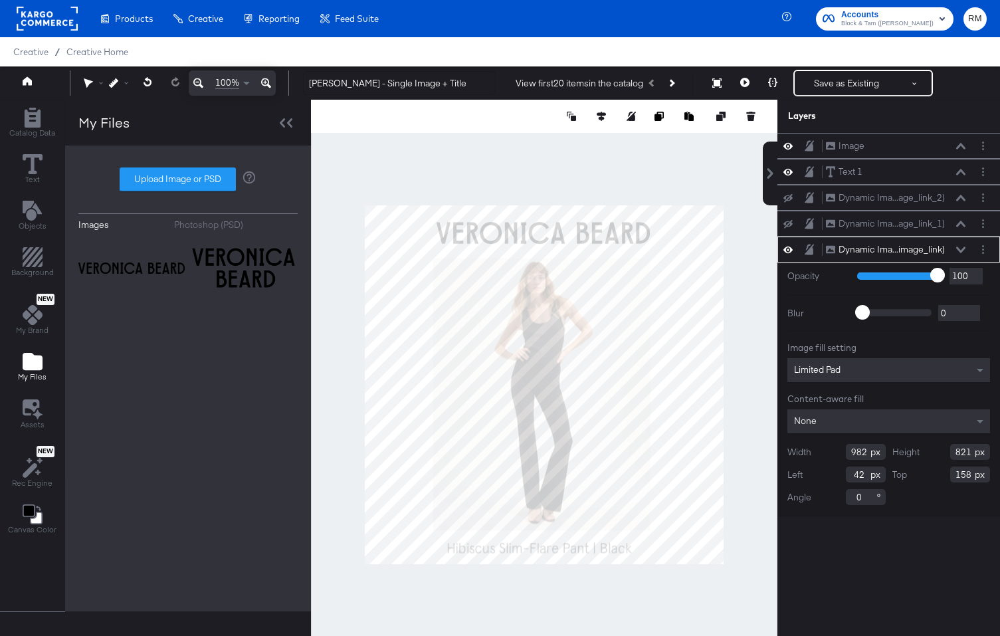
type input "157"
click at [650, 181] on div at bounding box center [544, 385] width 466 height 570
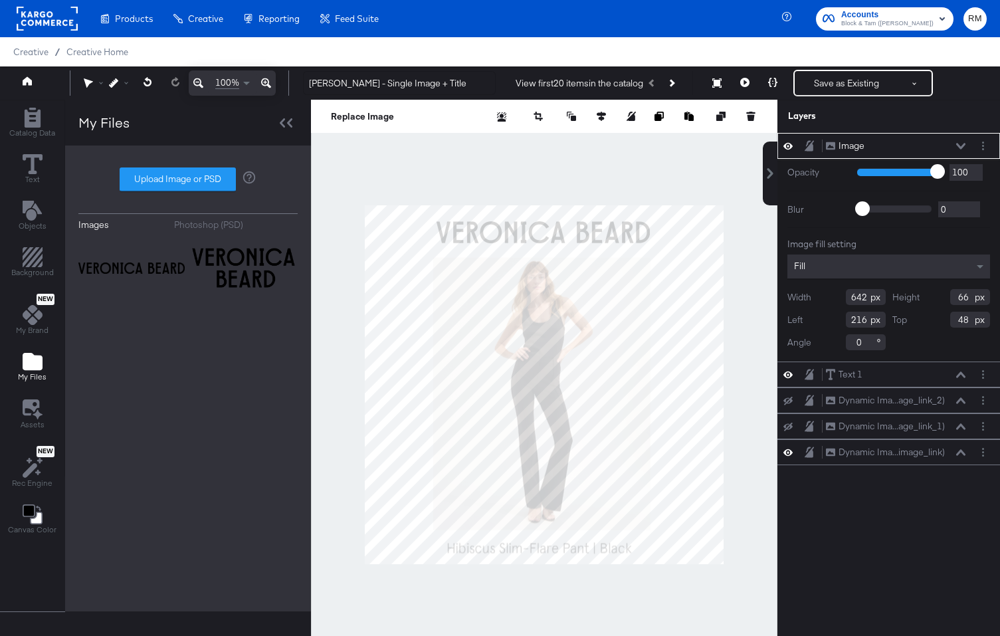
type input "47"
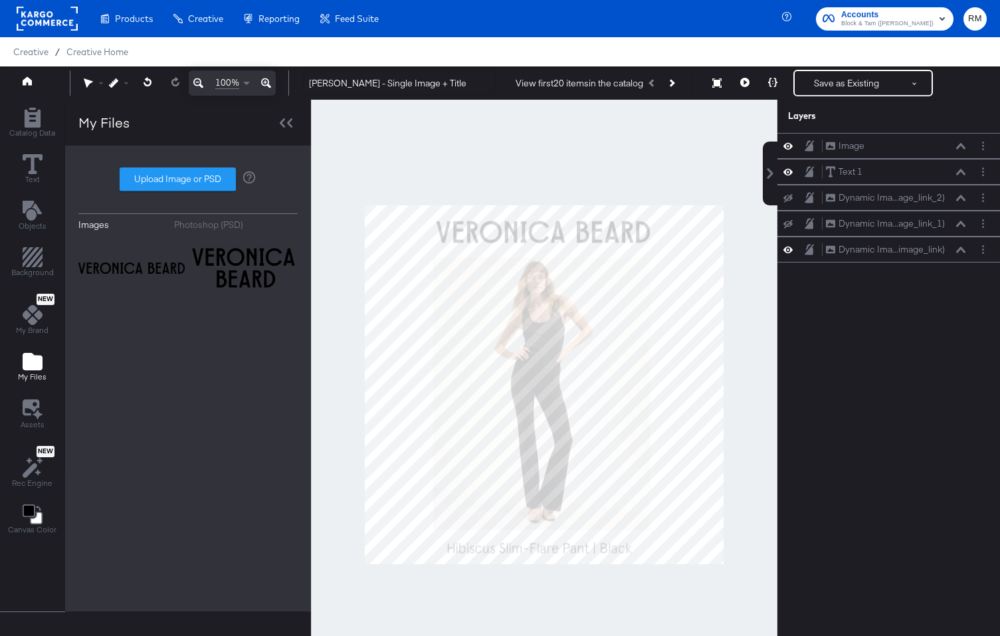
click at [630, 177] on div at bounding box center [544, 385] width 466 height 570
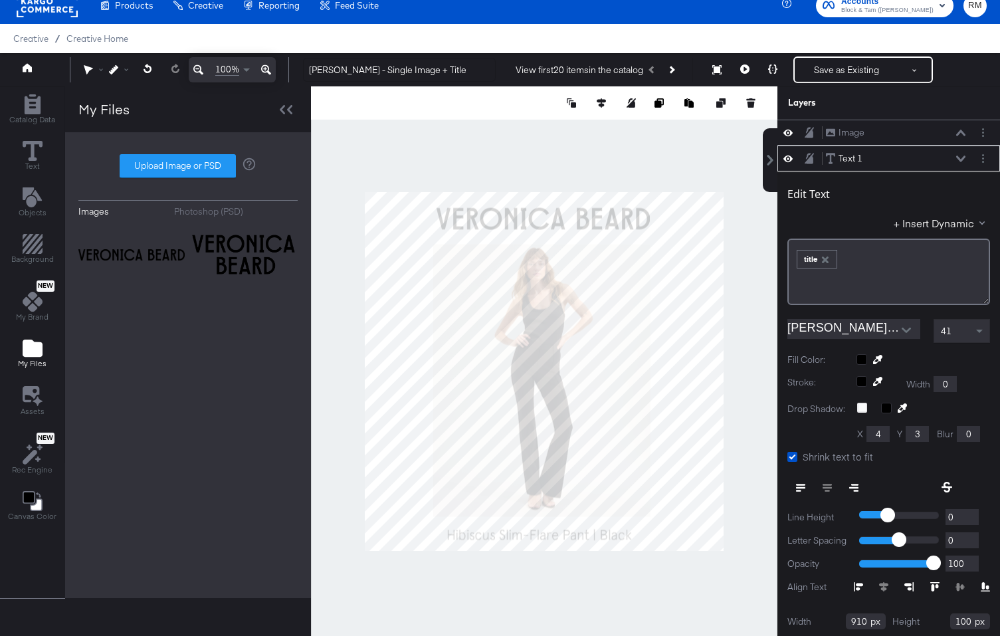
scroll to position [26, 0]
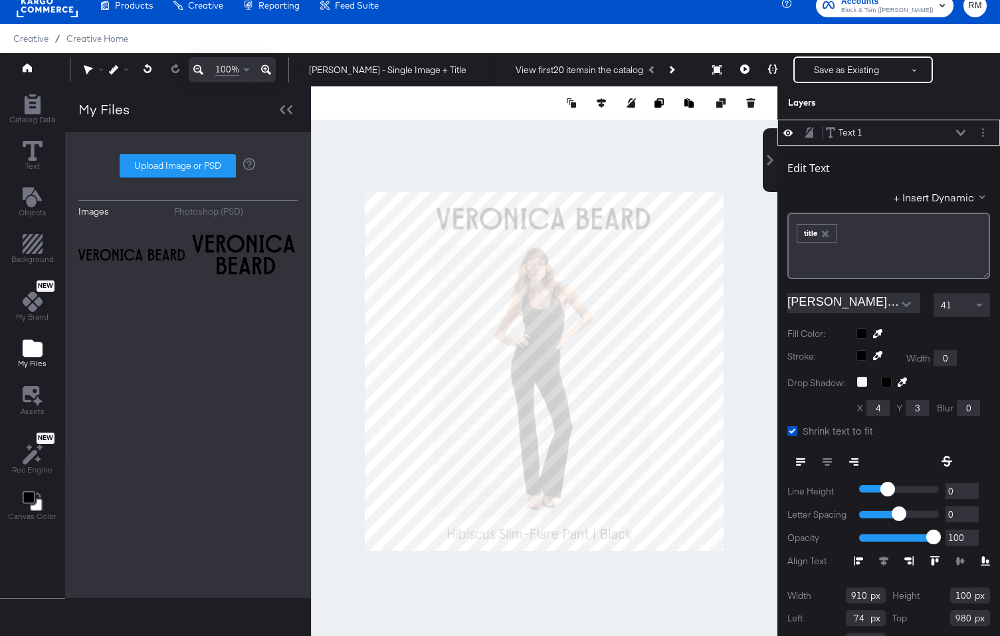
type input "979"
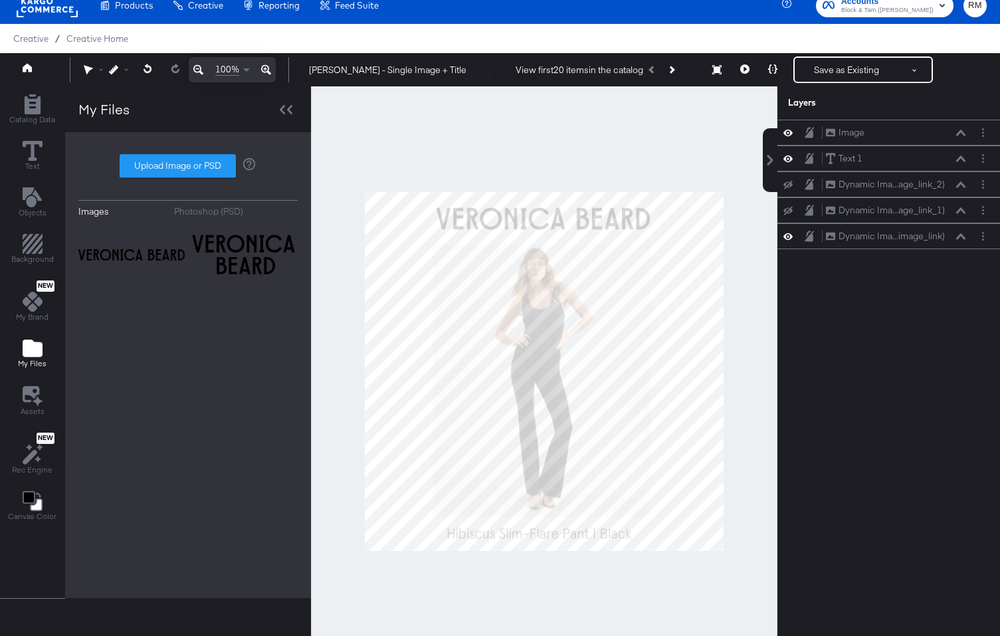
click at [583, 556] on div at bounding box center [544, 371] width 466 height 570
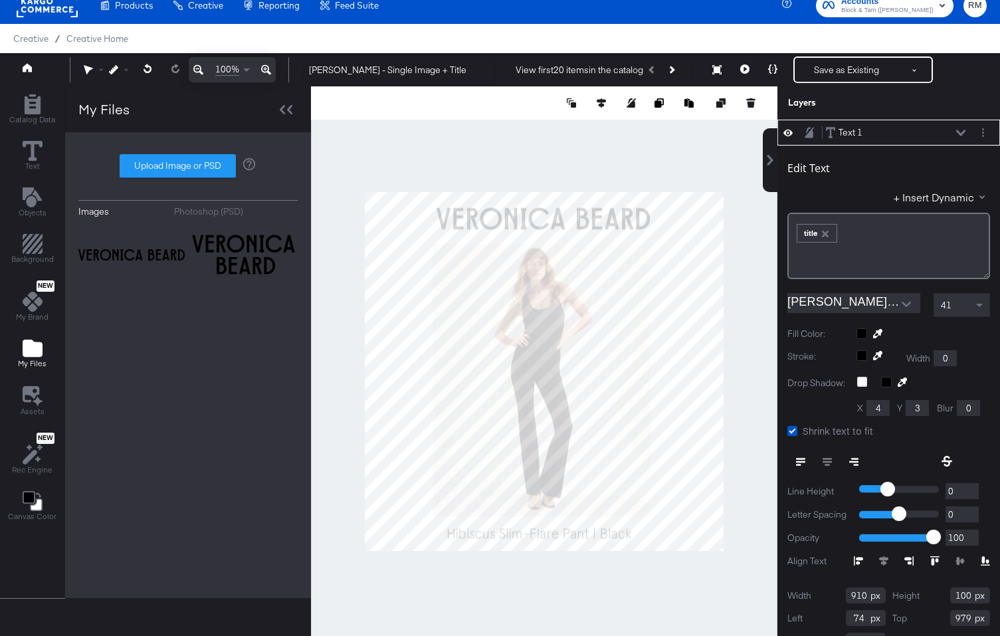
type input "980"
click at [592, 589] on div at bounding box center [544, 371] width 466 height 570
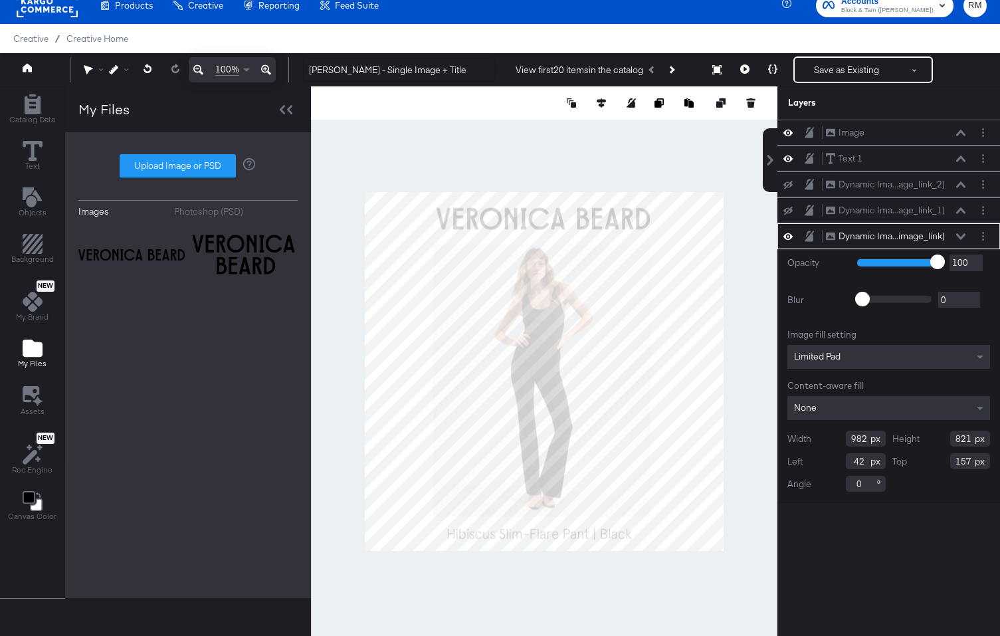
type input "156"
click at [684, 120] on div at bounding box center [544, 371] width 466 height 570
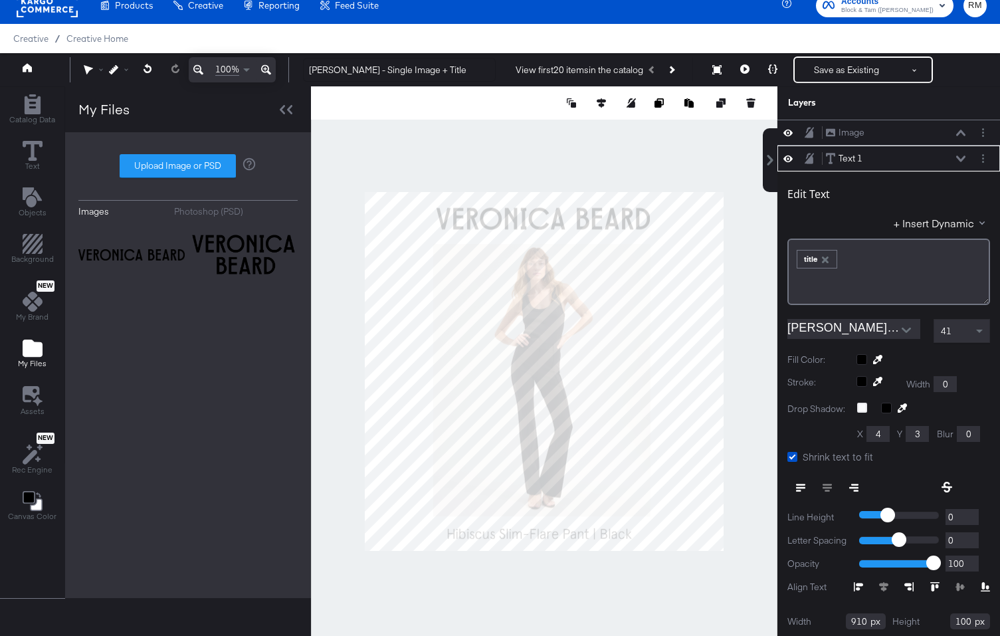
scroll to position [26, 0]
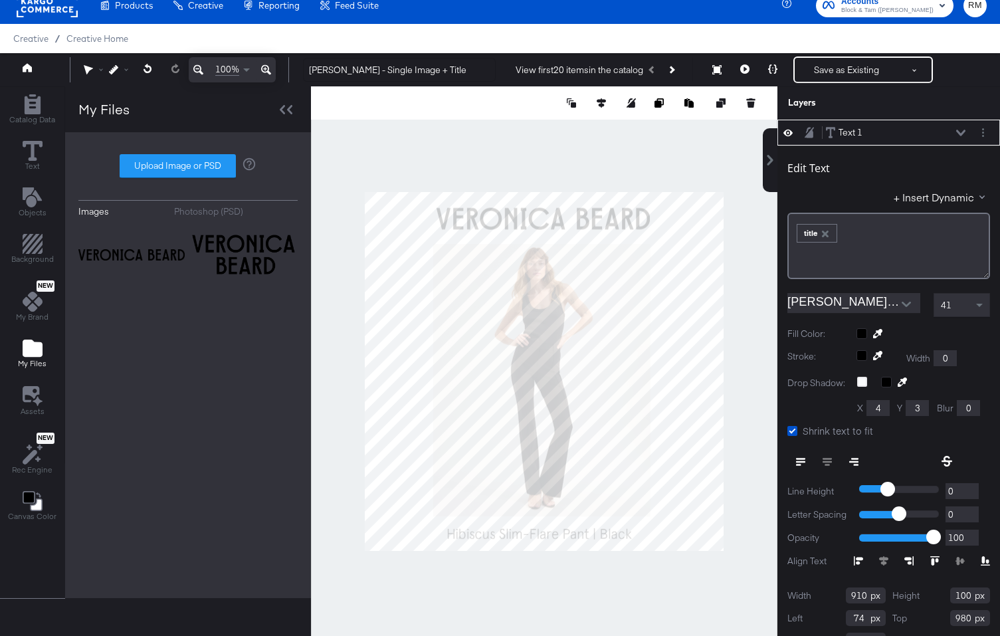
type input "979"
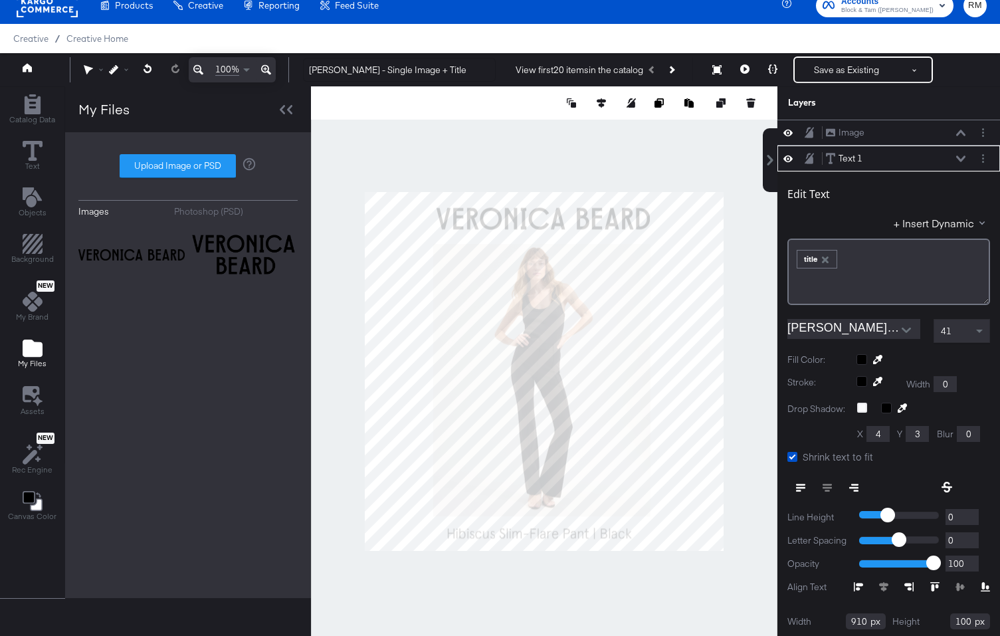
click at [620, 568] on div at bounding box center [544, 371] width 466 height 570
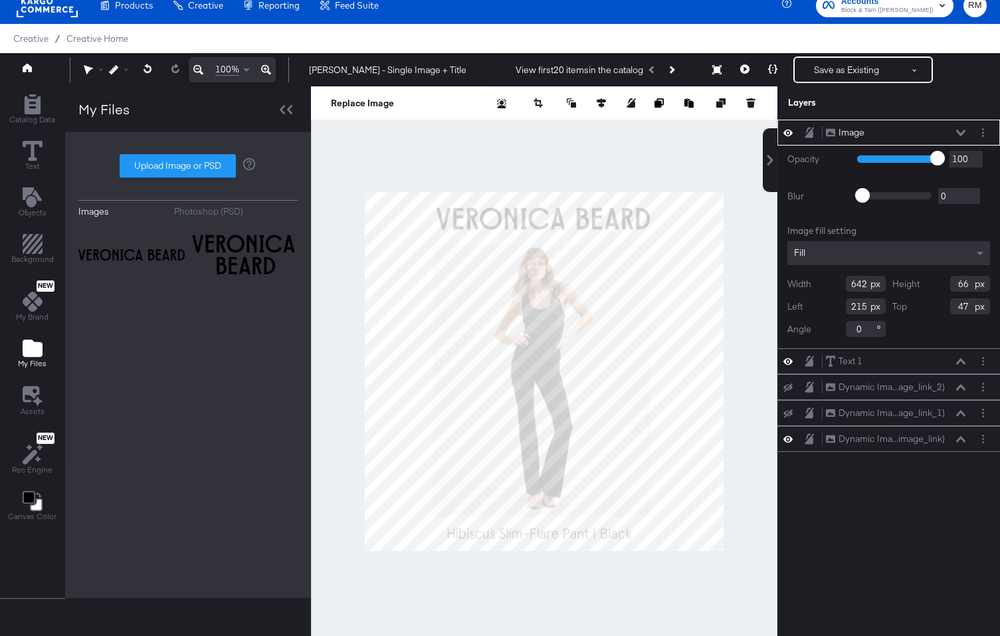
type input "214"
click at [616, 173] on div at bounding box center [544, 371] width 466 height 570
type input "213"
click at [660, 159] on div at bounding box center [544, 371] width 466 height 570
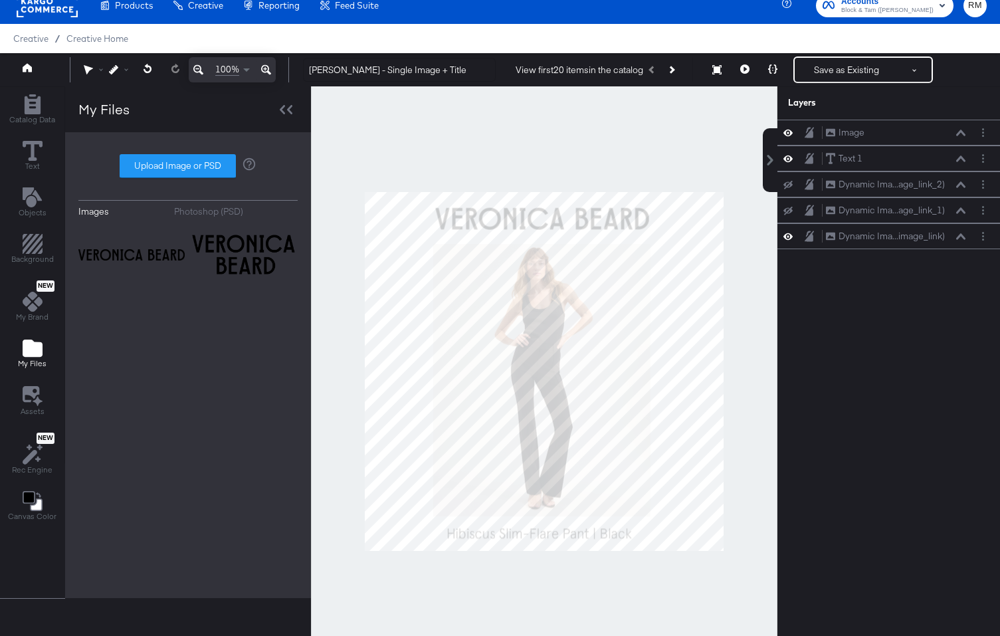
click at [735, 512] on div at bounding box center [544, 371] width 466 height 570
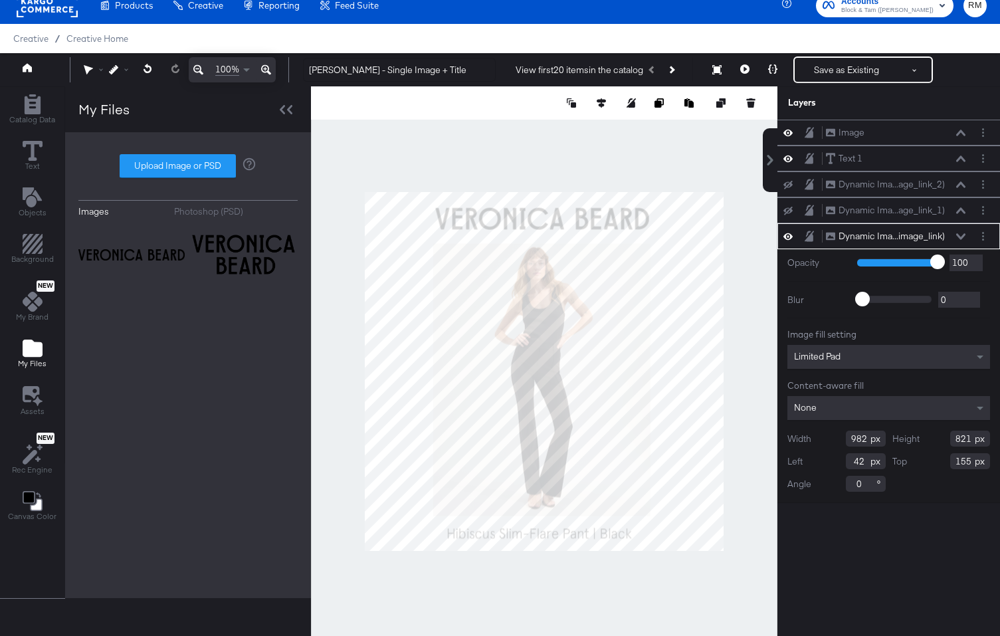
type input "154"
click at [589, 585] on div at bounding box center [544, 371] width 466 height 570
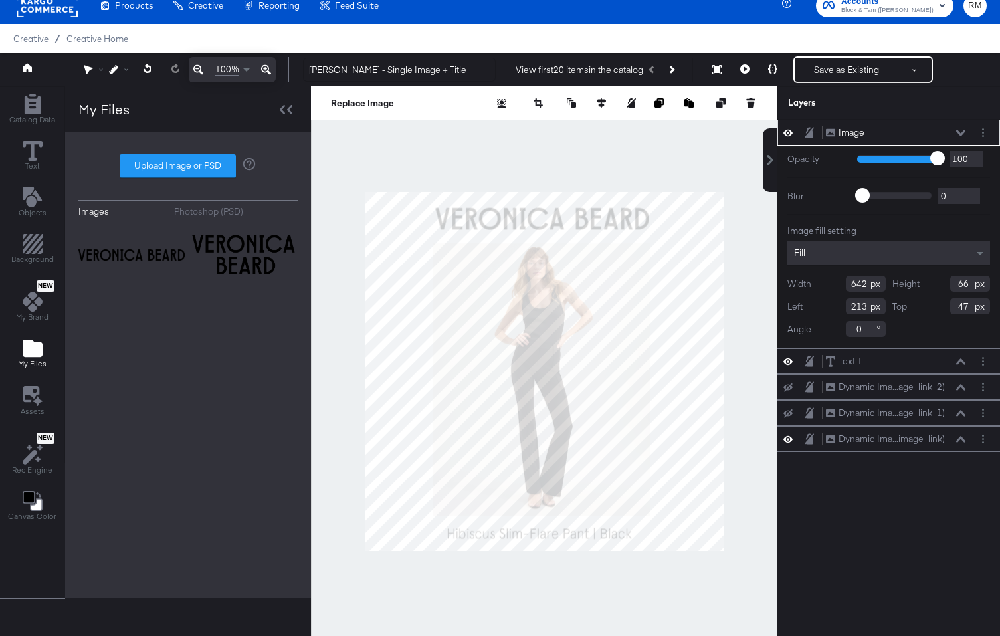
type input "46"
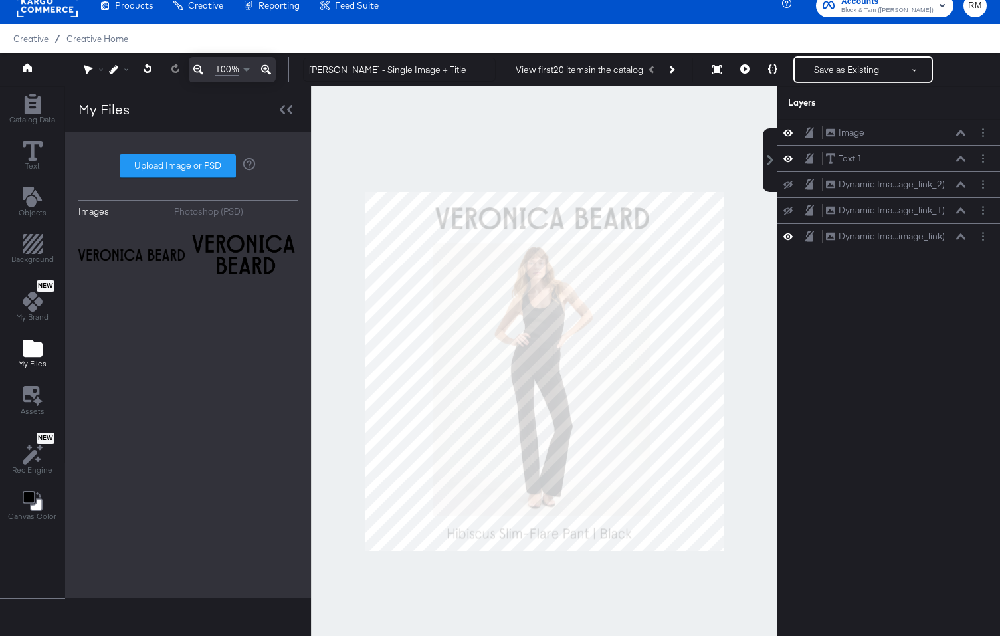
click at [620, 167] on div at bounding box center [544, 371] width 466 height 570
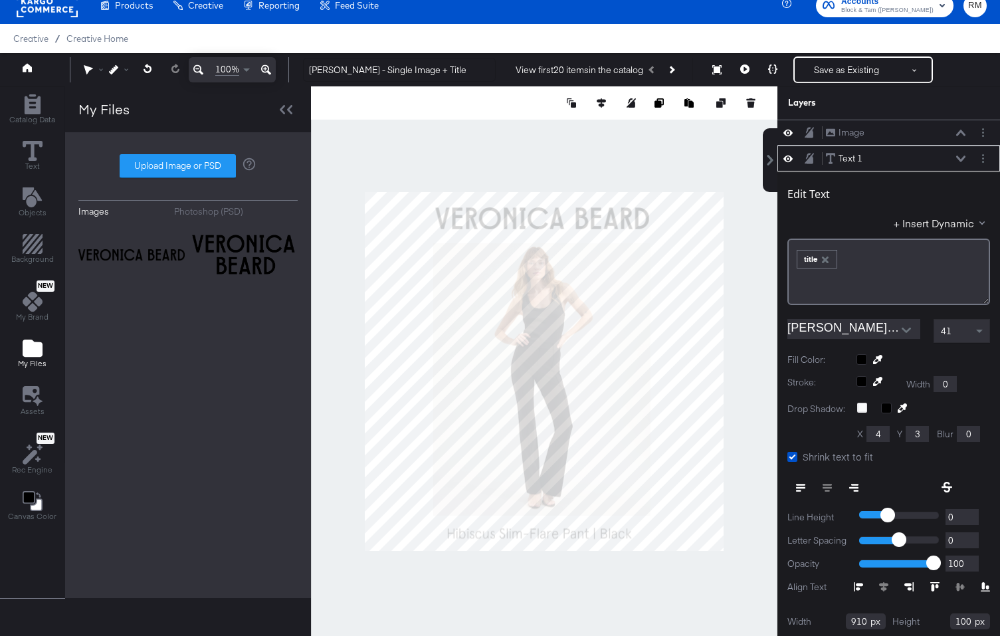
scroll to position [26, 0]
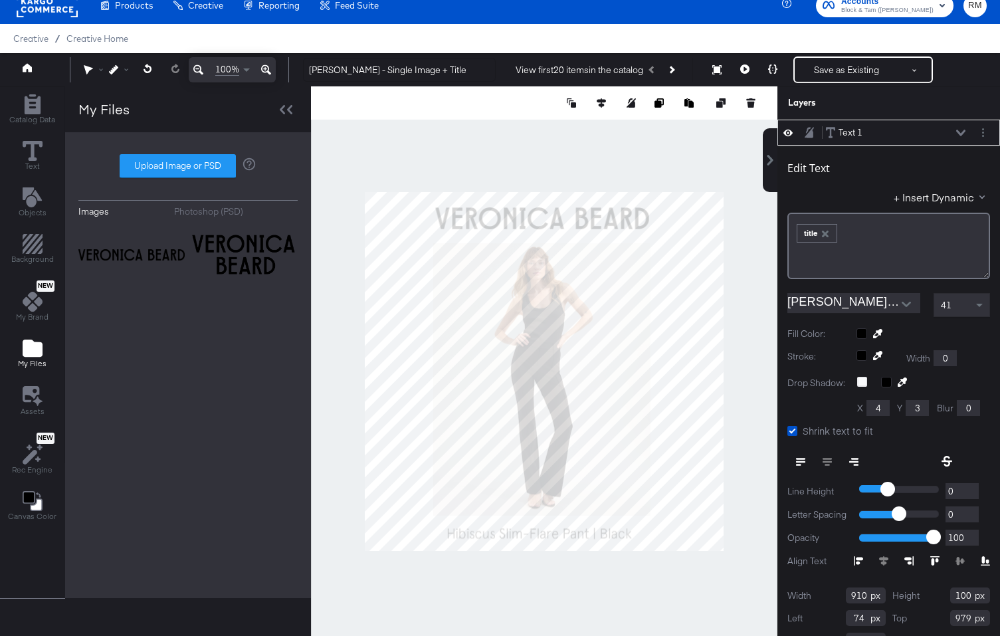
type input "978"
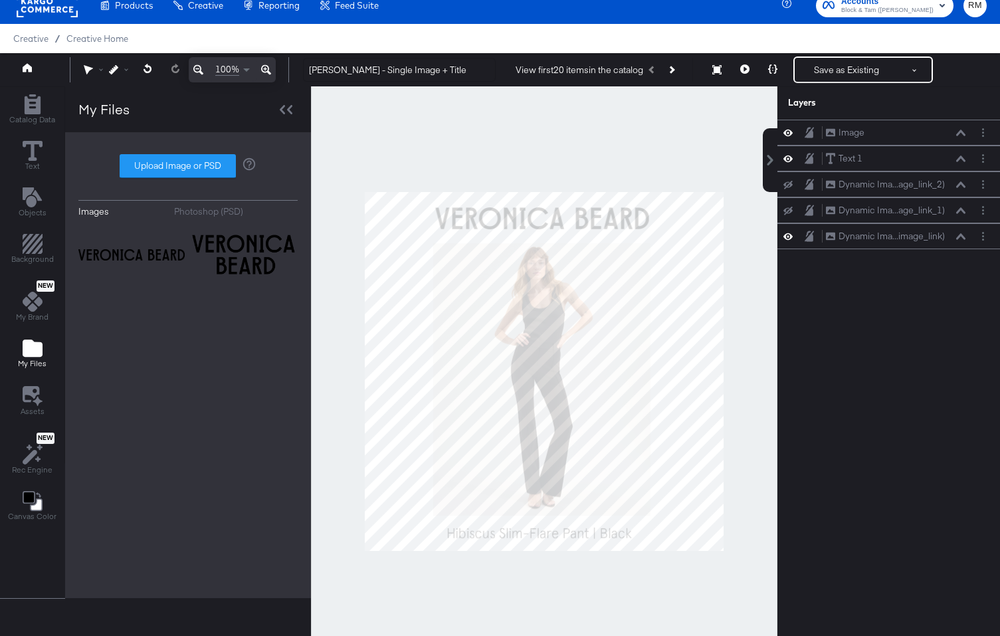
scroll to position [0, 0]
click at [620, 600] on div at bounding box center [544, 371] width 466 height 570
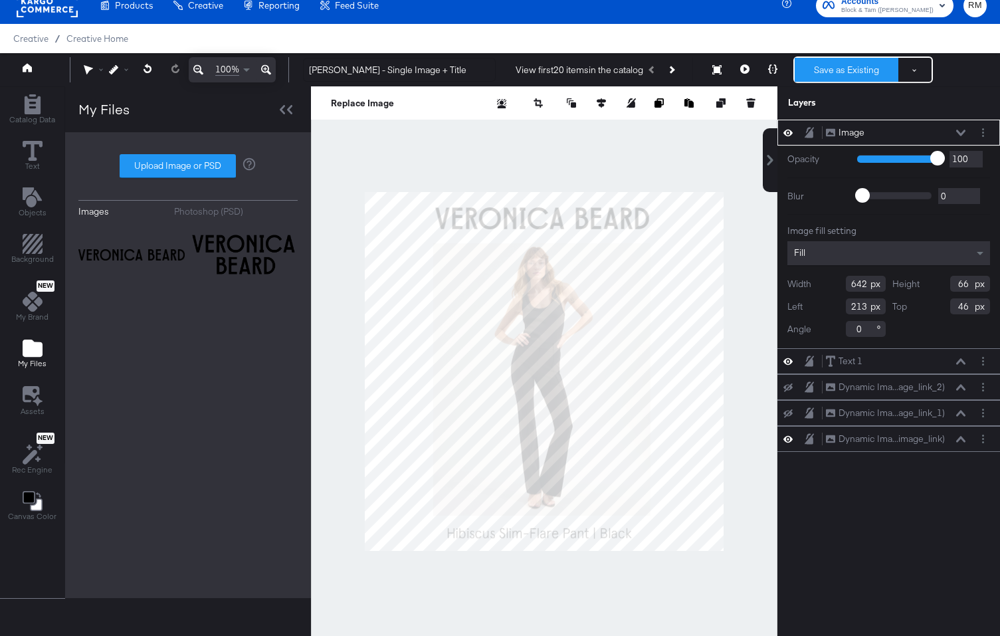
click at [828, 74] on button "Save as Existing" at bounding box center [846, 70] width 104 height 24
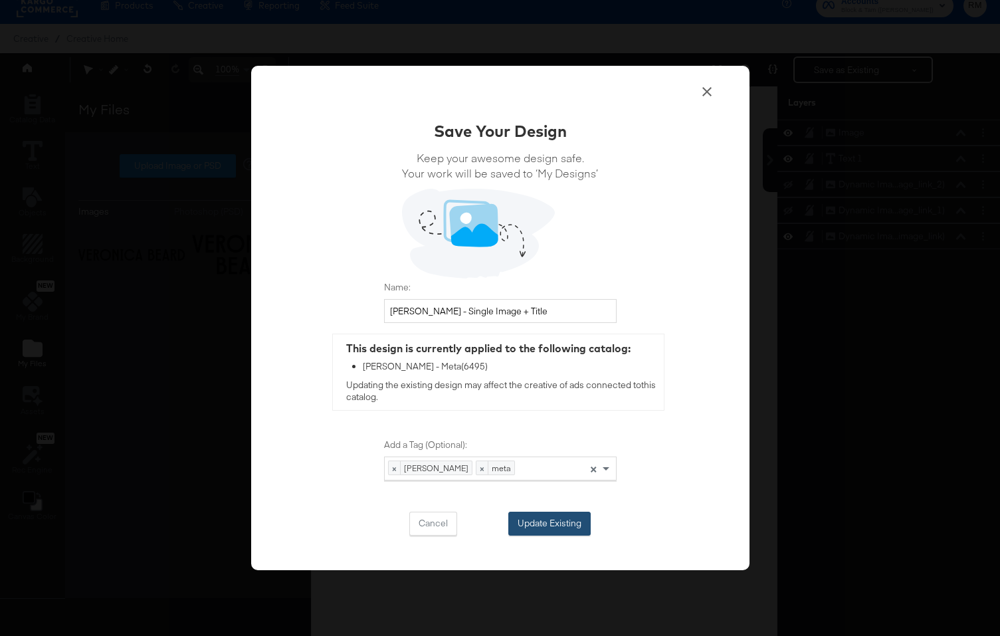
click at [534, 531] on button "Update Existing" at bounding box center [549, 523] width 82 height 24
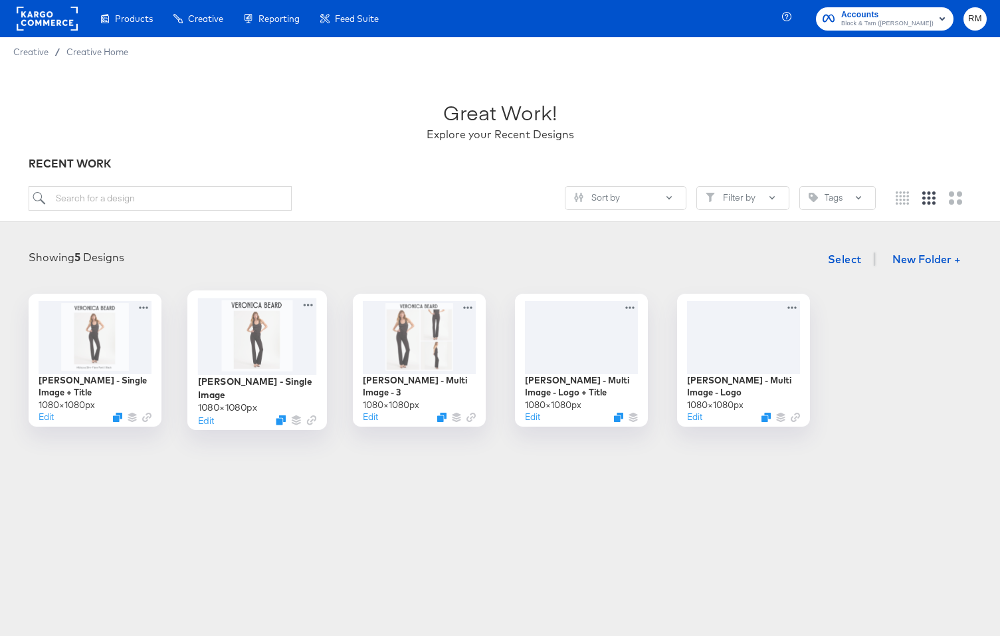
click at [229, 353] on div at bounding box center [256, 336] width 119 height 76
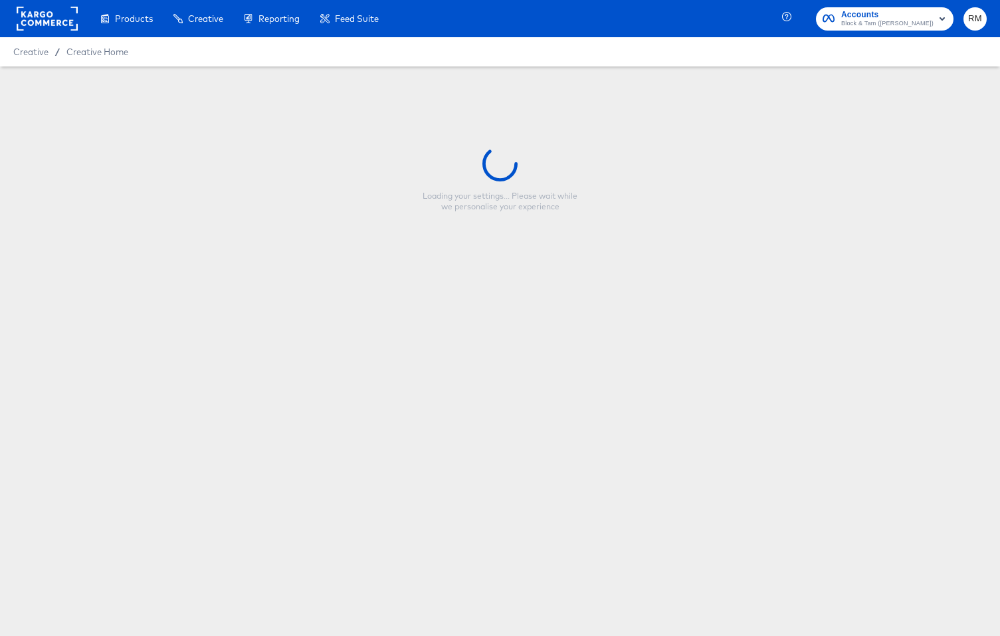
type input "[PERSON_NAME] - Single Image"
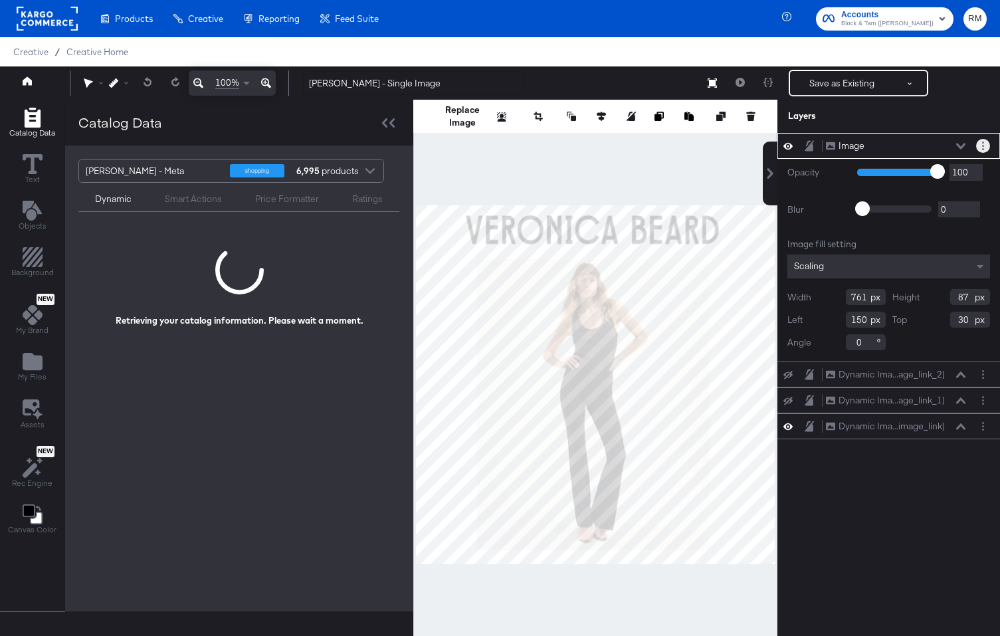
click at [988, 144] on button "Layer Options" at bounding box center [983, 146] width 14 height 14
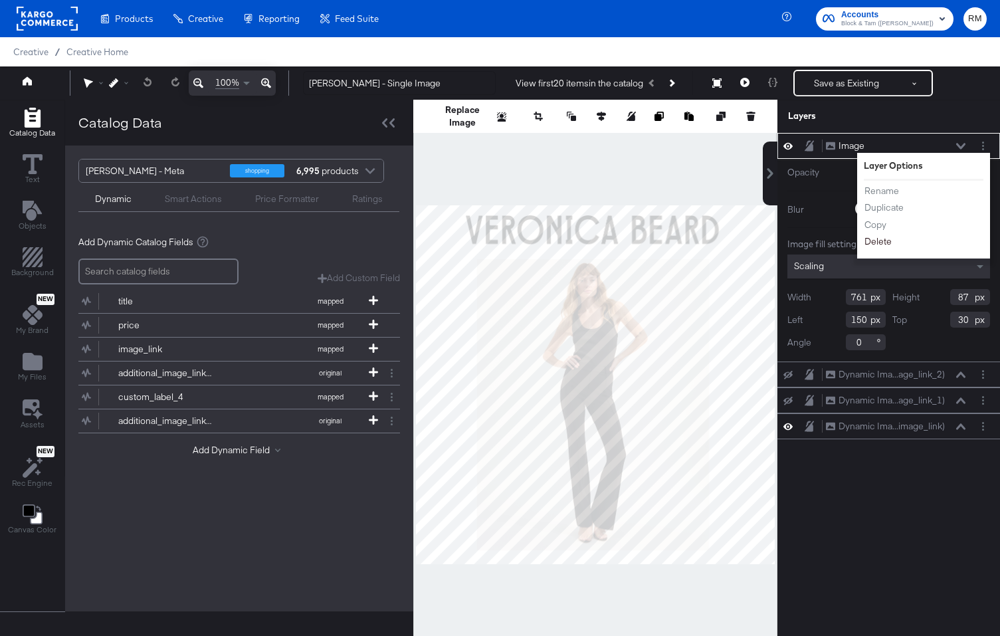
click at [884, 241] on button "Delete" at bounding box center [878, 241] width 29 height 14
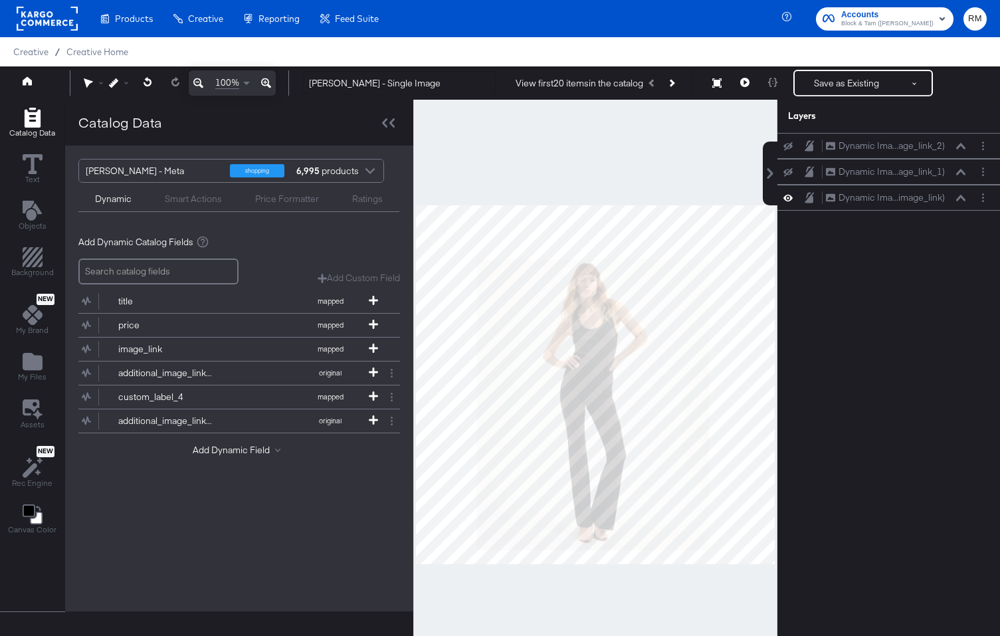
click at [56, 365] on div "Catalog Data Text Objects Background New My Brand My Files Assets New Rec Engin…" at bounding box center [32, 321] width 64 height 443
click at [45, 364] on button "My Files" at bounding box center [32, 368] width 45 height 38
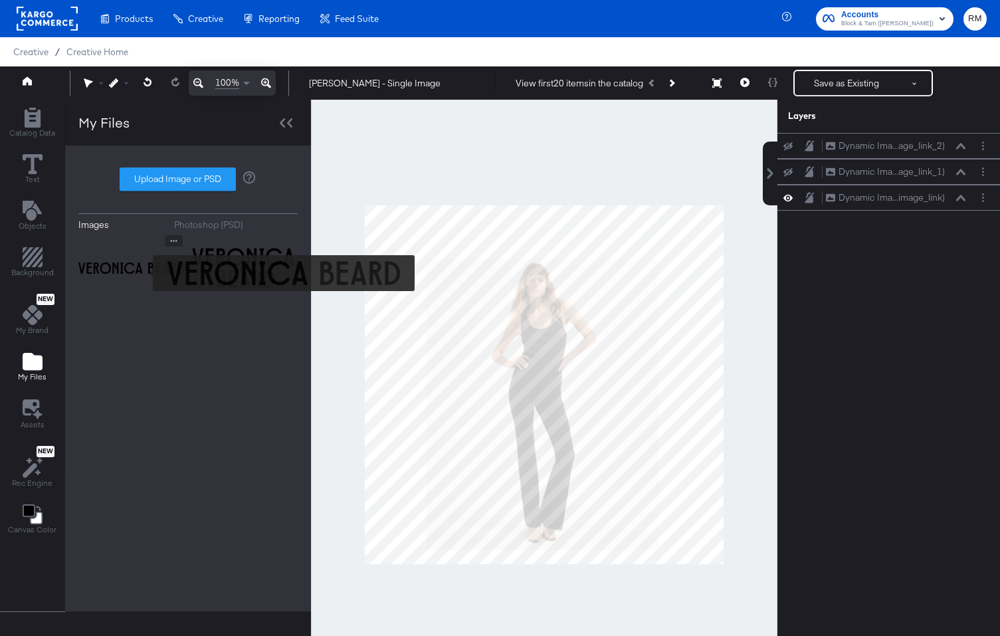
click at [144, 273] on img at bounding box center [131, 268] width 106 height 66
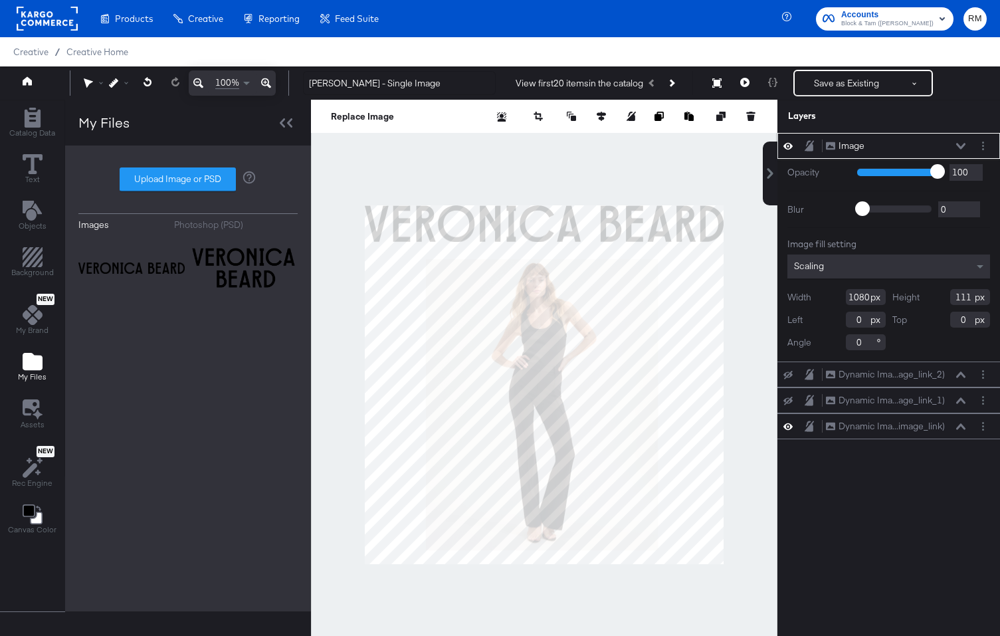
click at [857, 264] on div "Scaling" at bounding box center [888, 266] width 203 height 24
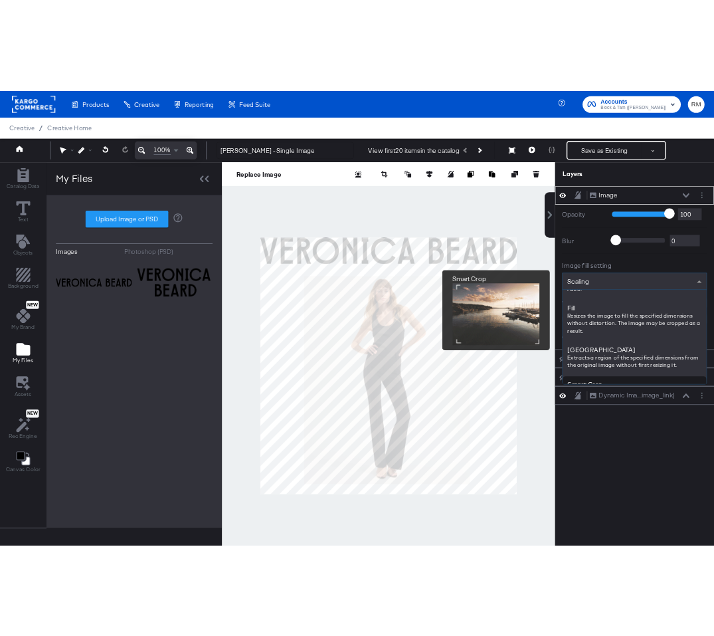
scroll to position [220, 0]
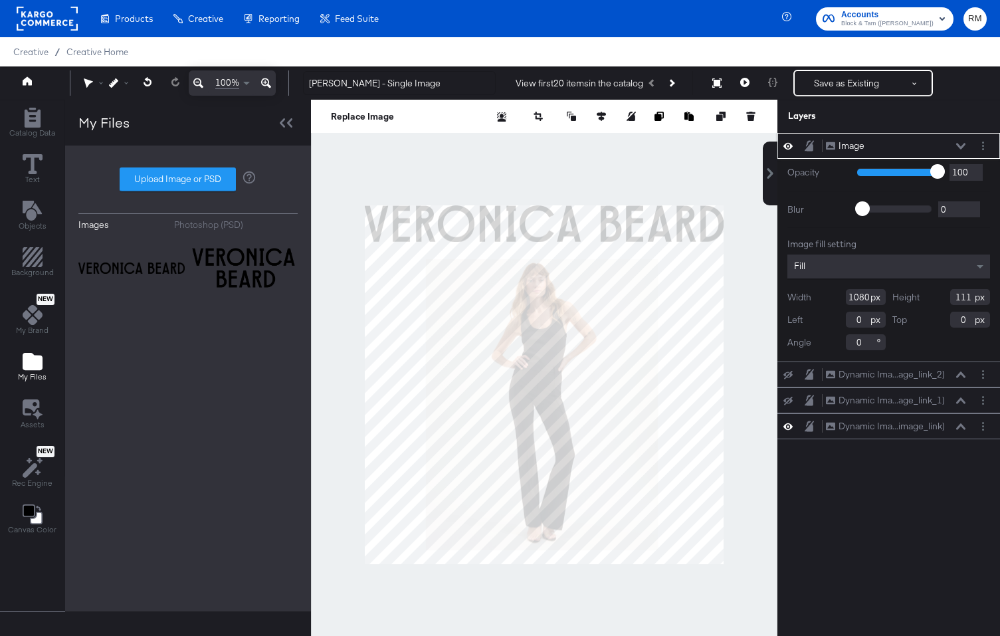
click at [866, 292] on input "1080" at bounding box center [866, 297] width 40 height 16
type input "642"
click at [970, 294] on input "111" at bounding box center [970, 297] width 40 height 16
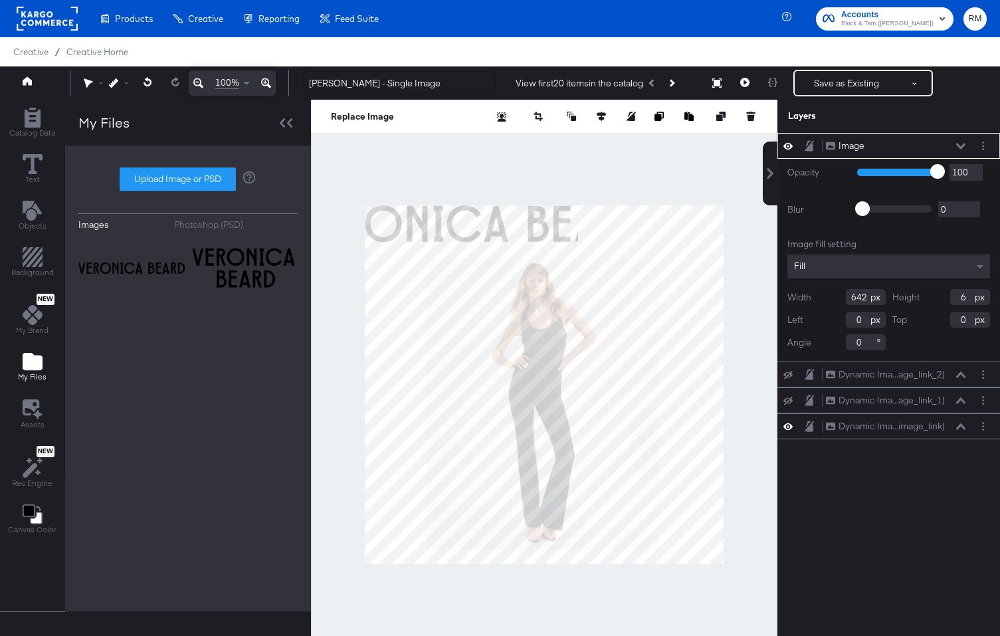
type input "66"
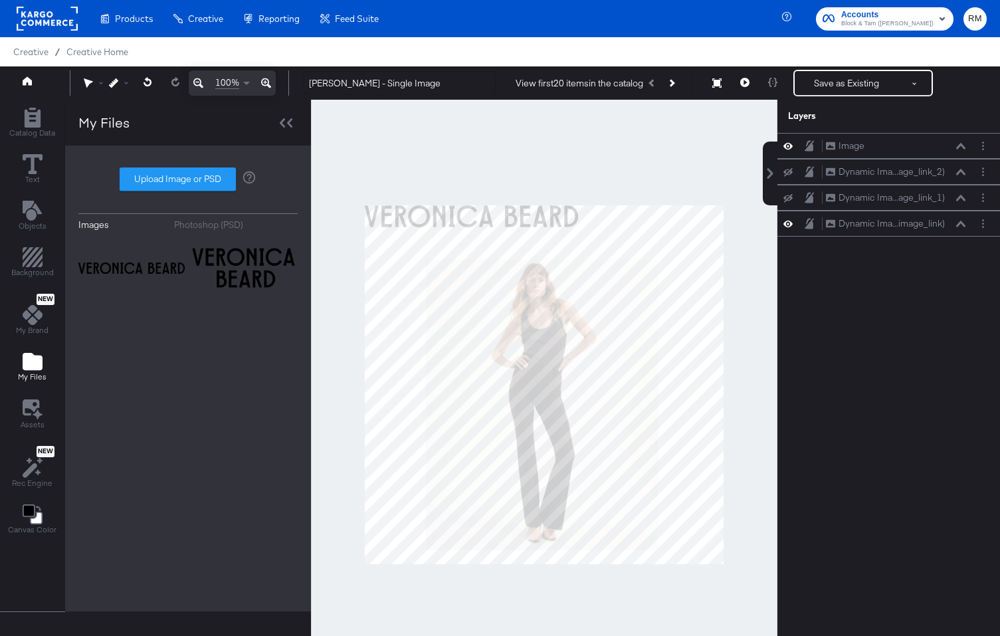
click at [680, 185] on div at bounding box center [544, 385] width 466 height 570
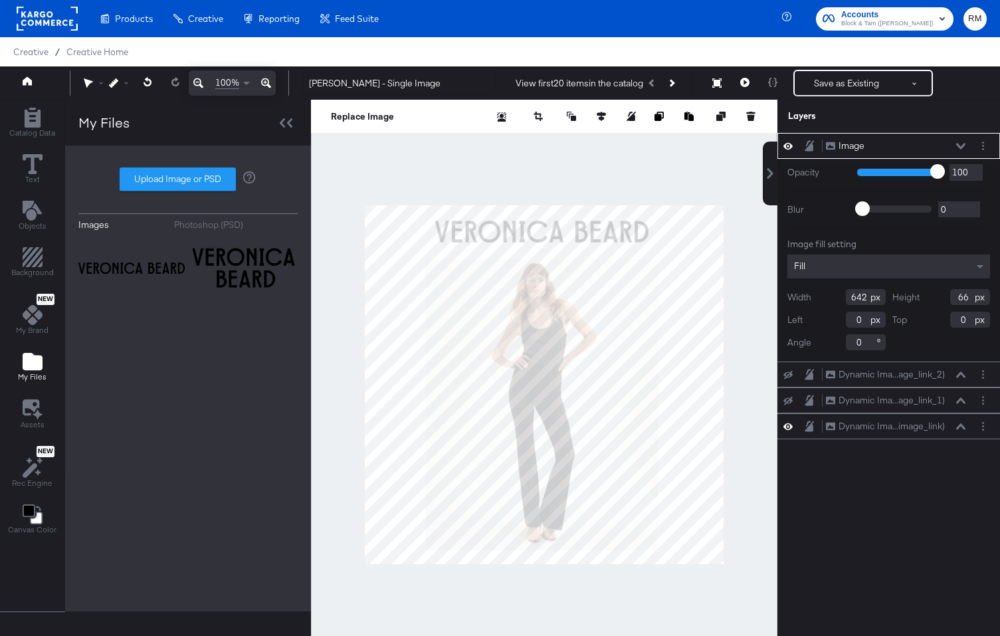
type input "212"
type input "48"
click at [644, 172] on div at bounding box center [544, 385] width 466 height 570
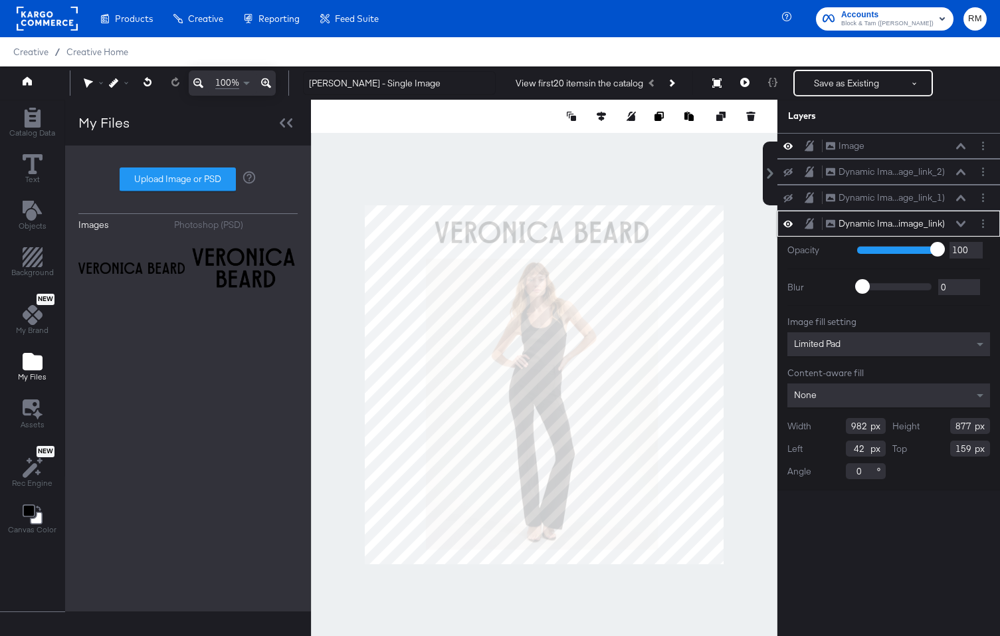
type input "158"
click at [663, 120] on button at bounding box center [660, 116] width 13 height 13
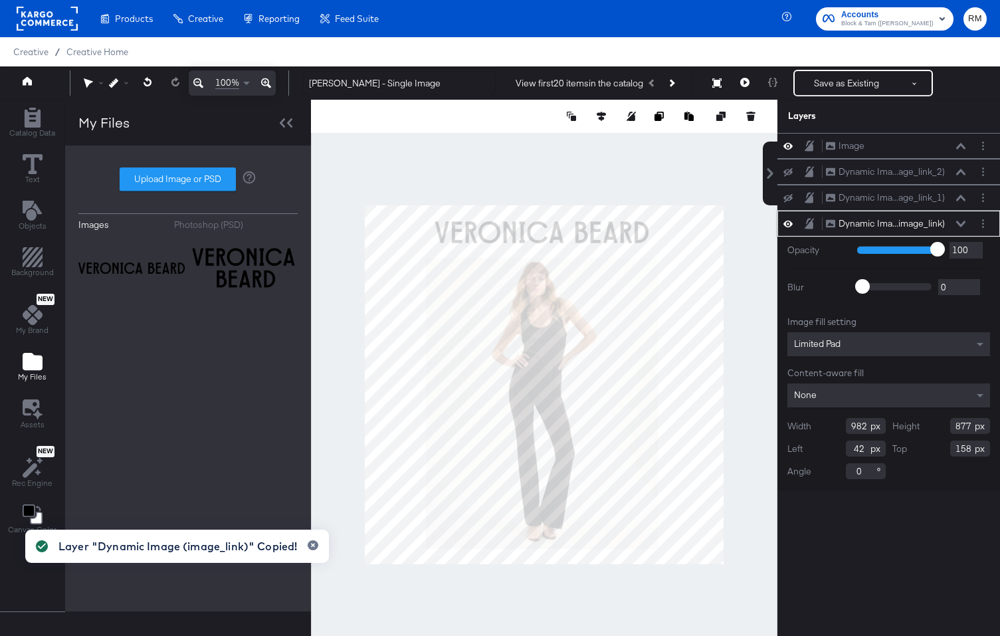
click at [635, 198] on div at bounding box center [544, 385] width 466 height 570
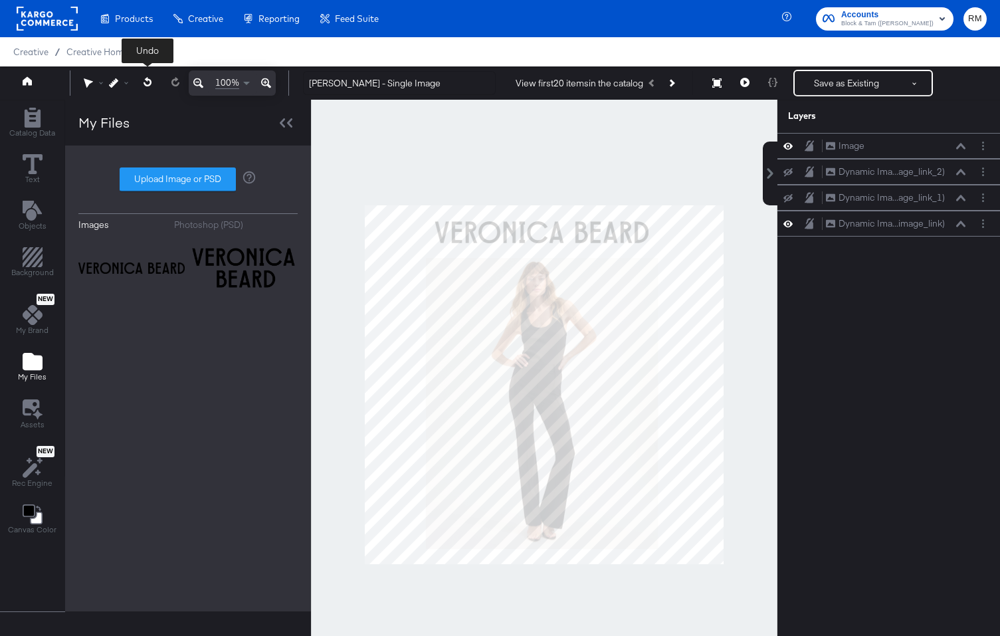
click at [150, 82] on icon at bounding box center [147, 81] width 8 height 9
click at [704, 161] on div at bounding box center [544, 385] width 466 height 570
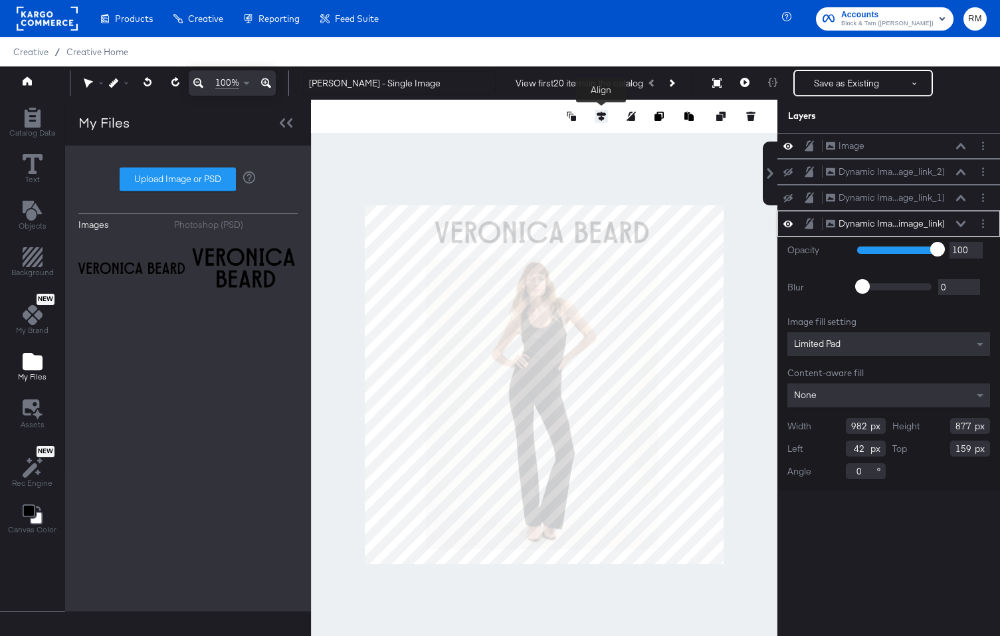
click at [598, 110] on div at bounding box center [601, 116] width 13 height 13
click at [596, 118] on button at bounding box center [601, 116] width 13 height 13
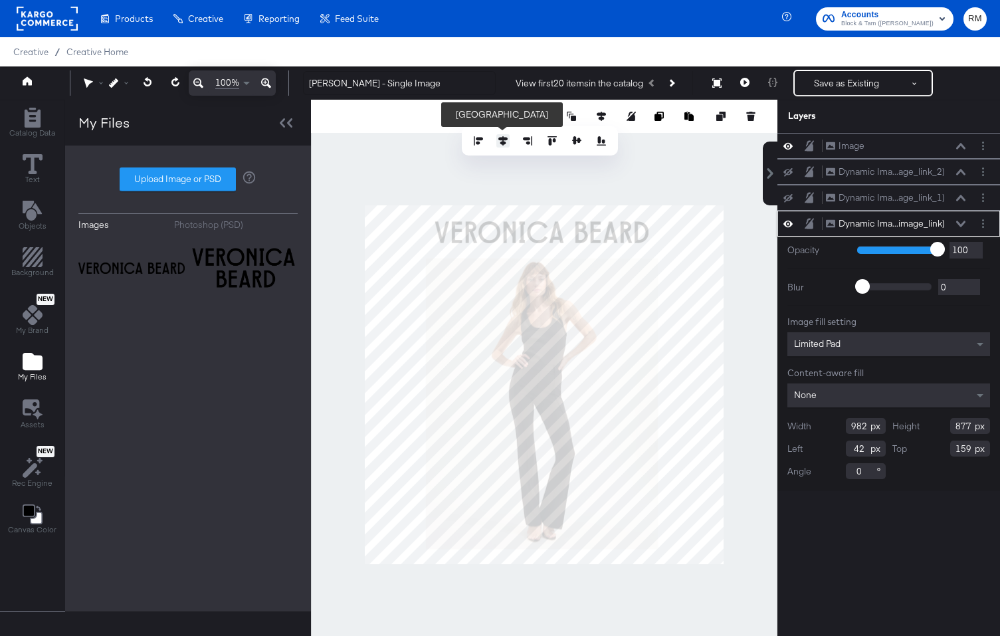
click at [499, 139] on icon at bounding box center [502, 140] width 9 height 9
type input "49"
click at [611, 183] on div at bounding box center [544, 385] width 466 height 570
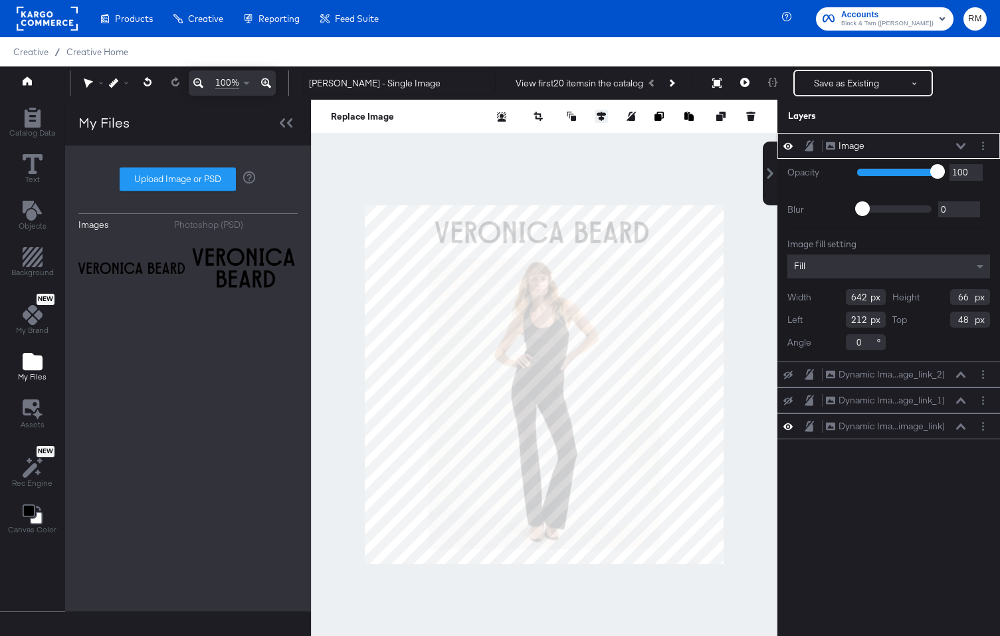
click at [605, 112] on icon at bounding box center [601, 116] width 9 height 9
click at [499, 138] on icon at bounding box center [502, 140] width 9 height 9
type input "219"
click at [682, 185] on div at bounding box center [544, 385] width 466 height 570
type input "49"
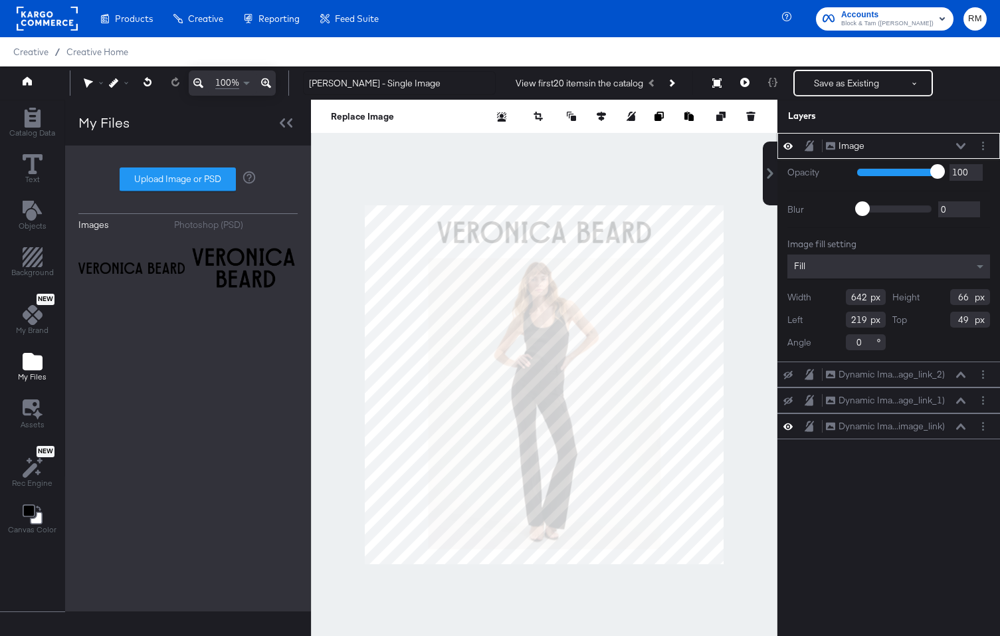
type input "218"
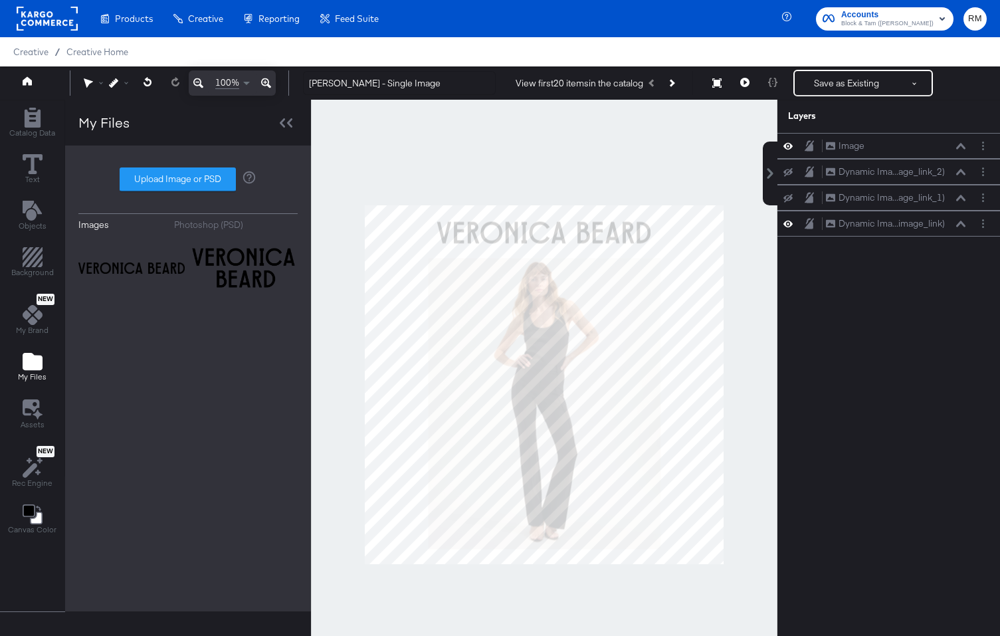
click at [653, 176] on div at bounding box center [544, 385] width 466 height 570
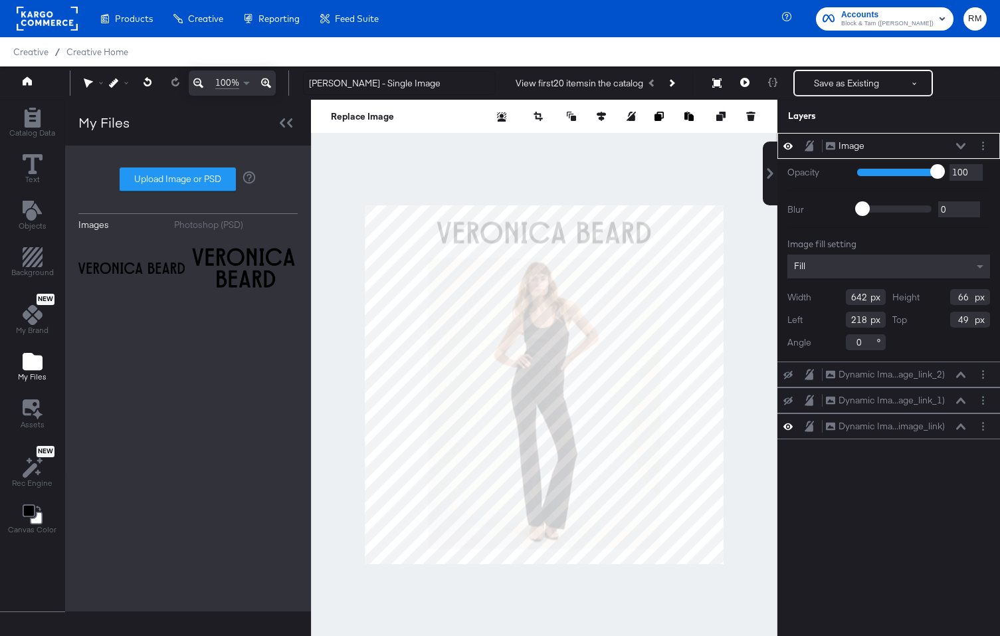
type input "219"
click at [668, 164] on div at bounding box center [544, 385] width 466 height 570
type input "666"
type input "68"
click at [596, 112] on button at bounding box center [601, 116] width 13 height 13
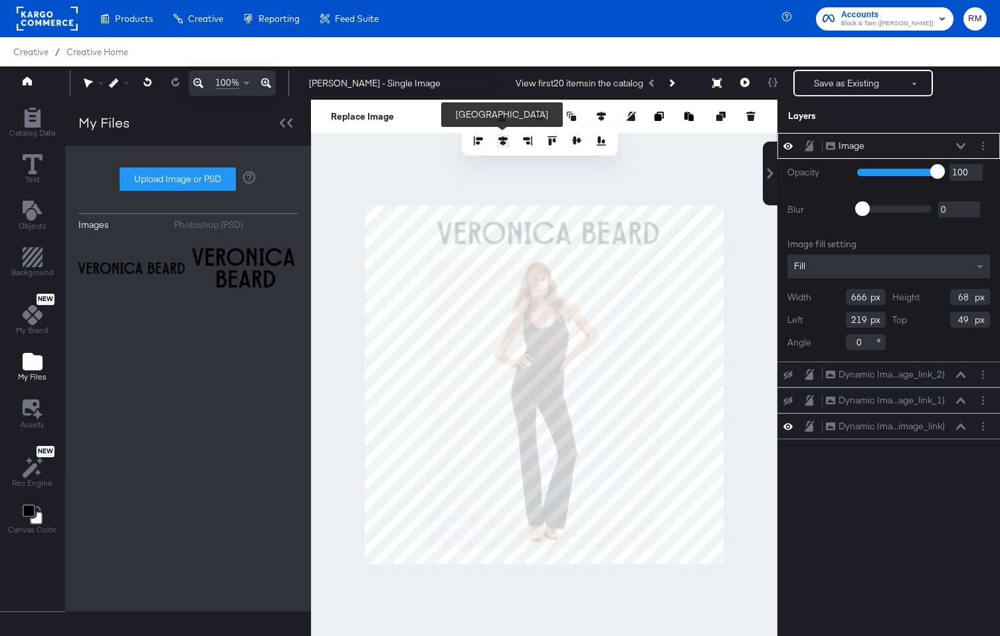
click at [497, 139] on button at bounding box center [502, 140] width 13 height 13
type input "207"
type input "46"
click at [674, 163] on div at bounding box center [544, 385] width 466 height 570
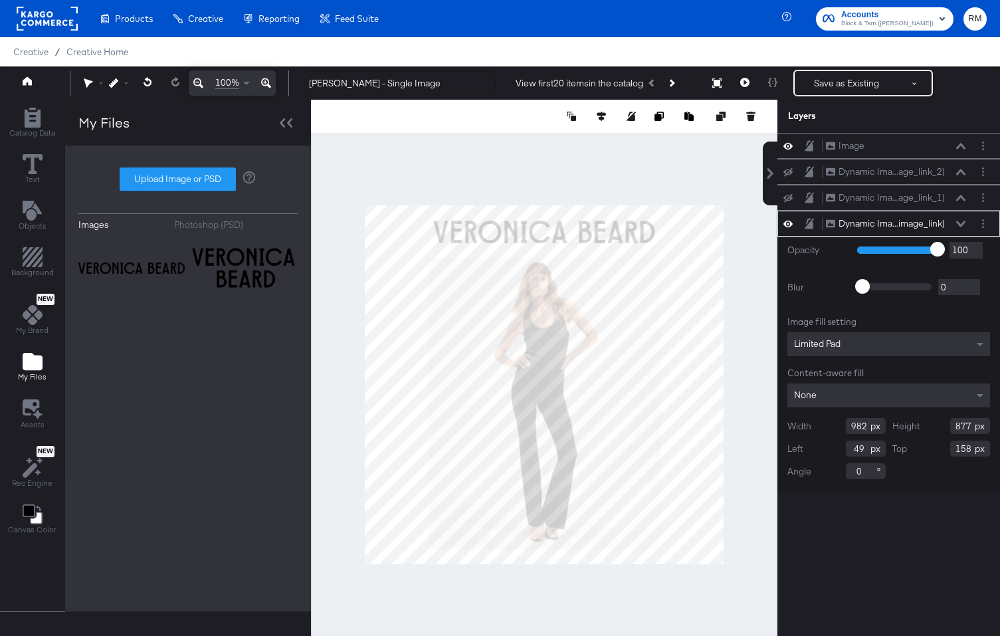
type input "157"
click at [641, 157] on div at bounding box center [544, 385] width 466 height 570
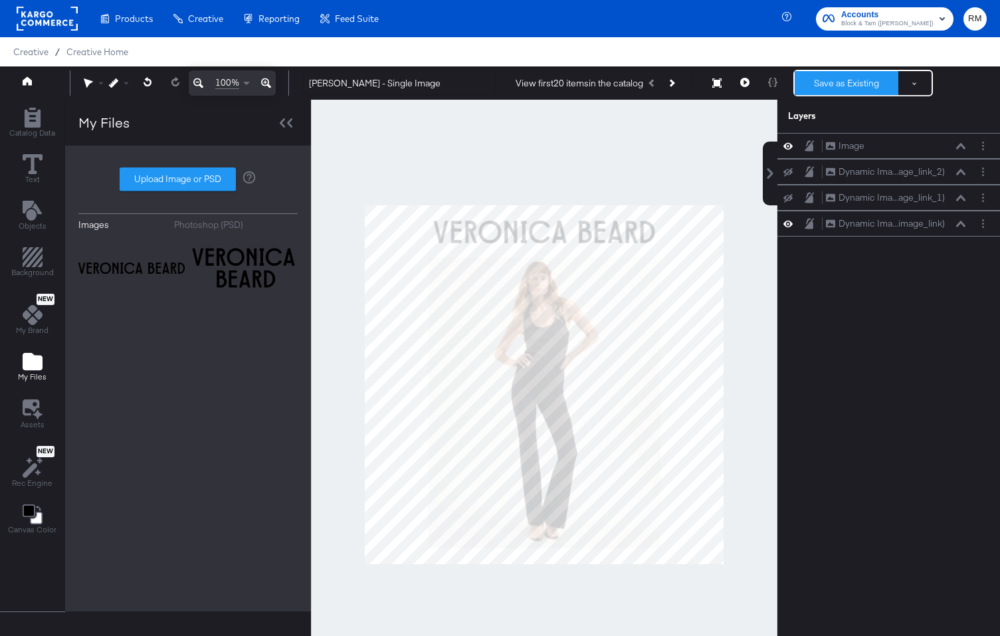
click at [810, 84] on button "Save as Existing" at bounding box center [846, 83] width 104 height 24
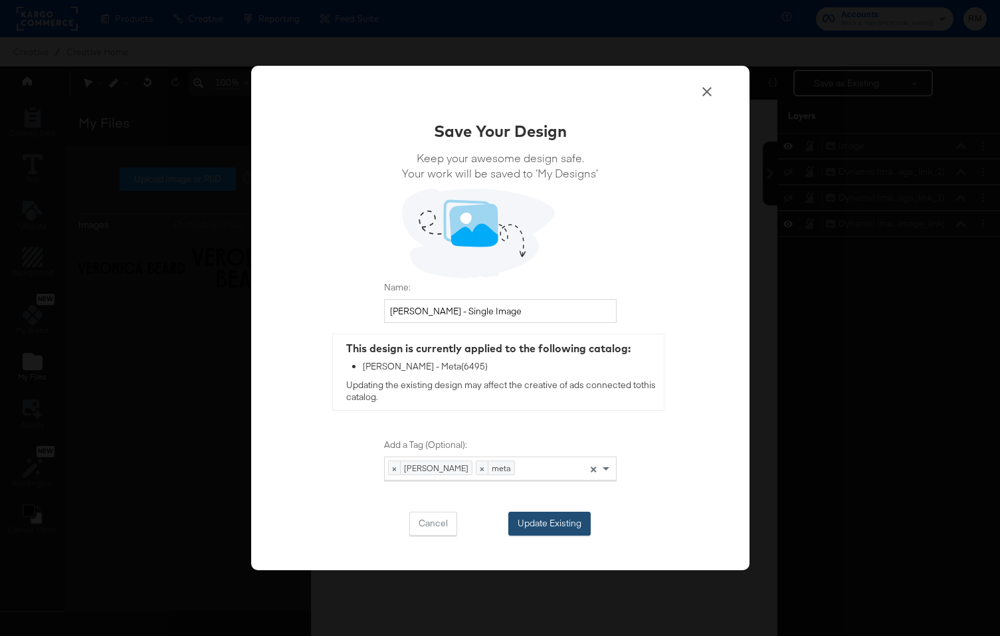
click at [550, 520] on button "Update Existing" at bounding box center [549, 523] width 82 height 24
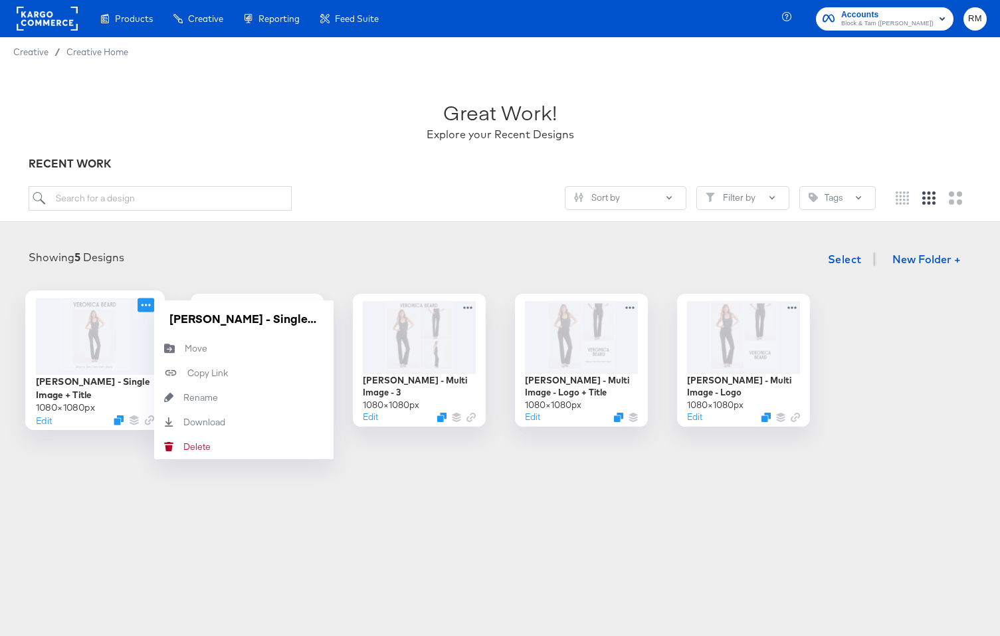
click at [146, 305] on icon at bounding box center [146, 305] width 17 height 14
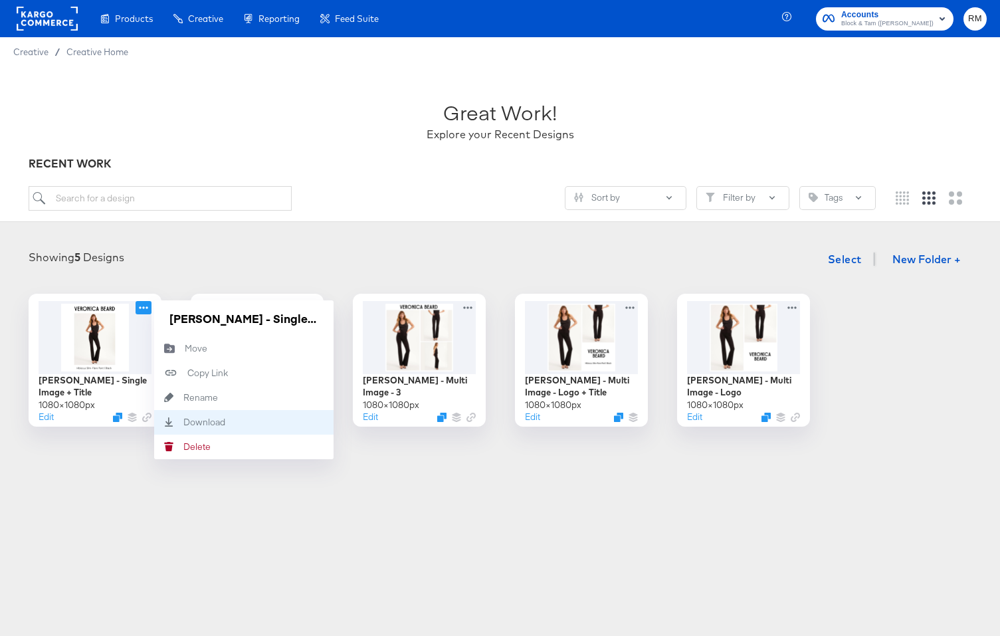
click at [183, 422] on div "Download Download" at bounding box center [183, 422] width 0 height 0
click at [459, 278] on div "Showing 5 Designs Select New Folder + [PERSON_NAME] - Single Image + Title 1080…" at bounding box center [499, 336] width 973 height 181
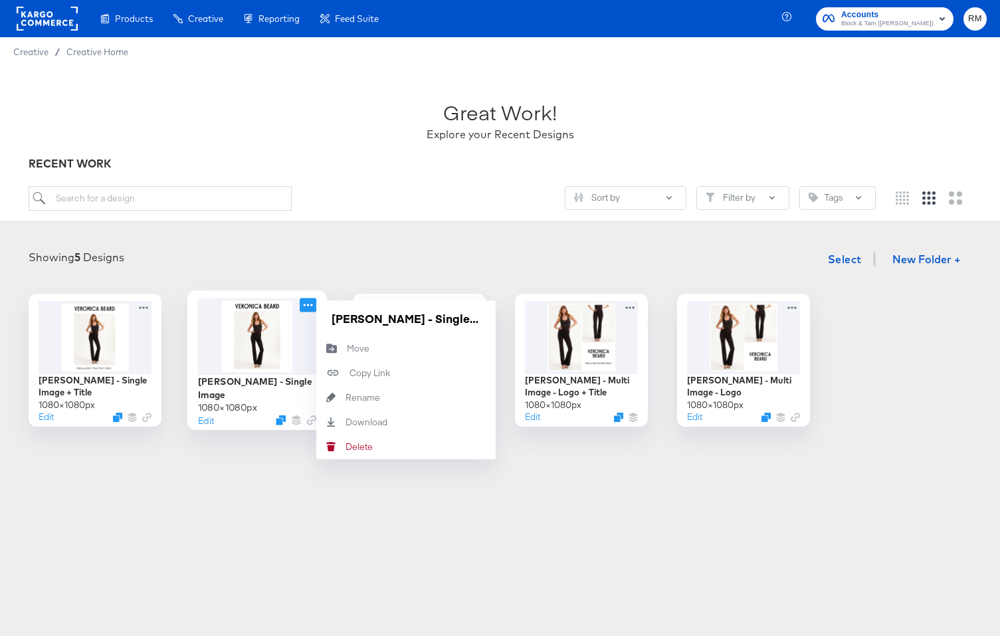
click at [308, 306] on icon at bounding box center [308, 305] width 17 height 14
click at [345, 422] on div "Download Download" at bounding box center [345, 422] width 0 height 0
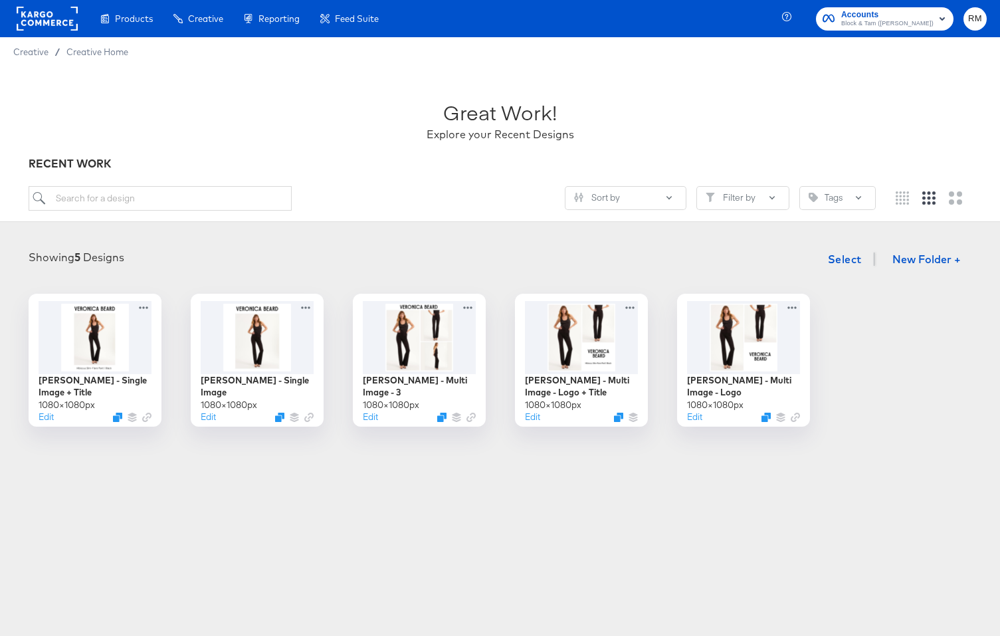
click at [484, 235] on div "Showing 5 Designs Select New Folder + [PERSON_NAME] - Single Image + Title 1080…" at bounding box center [500, 335] width 1000 height 207
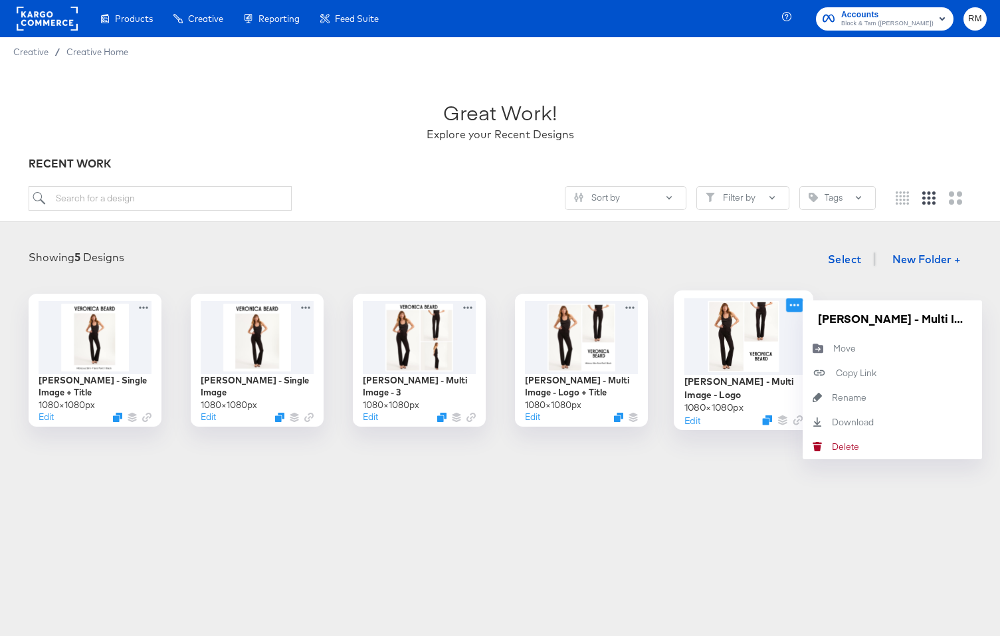
click at [788, 304] on icon at bounding box center [794, 305] width 17 height 14
click at [832, 422] on div "Download Download" at bounding box center [832, 422] width 0 height 0
